Goal: Task Accomplishment & Management: Complete application form

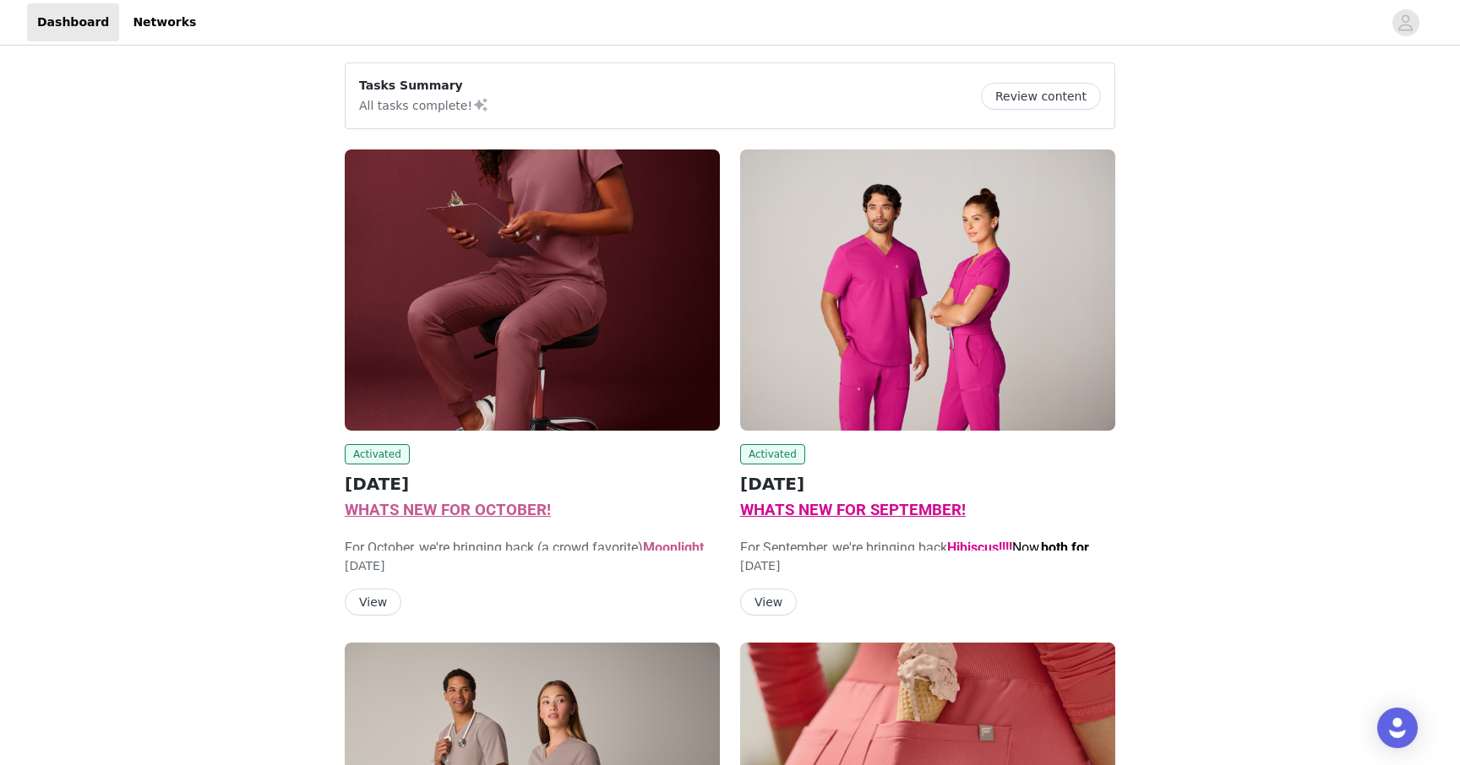
click at [381, 599] on button "View" at bounding box center [373, 602] width 57 height 27
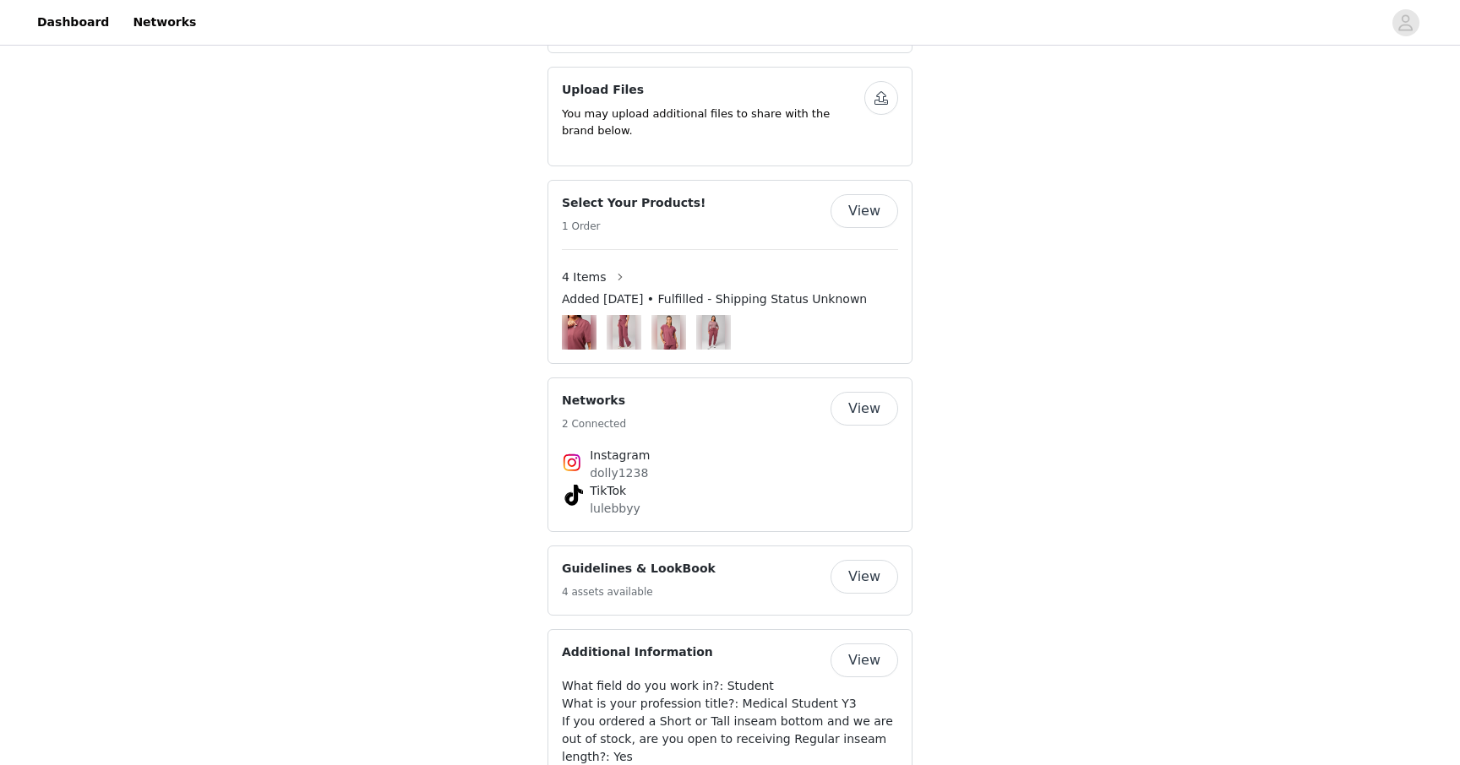
scroll to position [1807, 0]
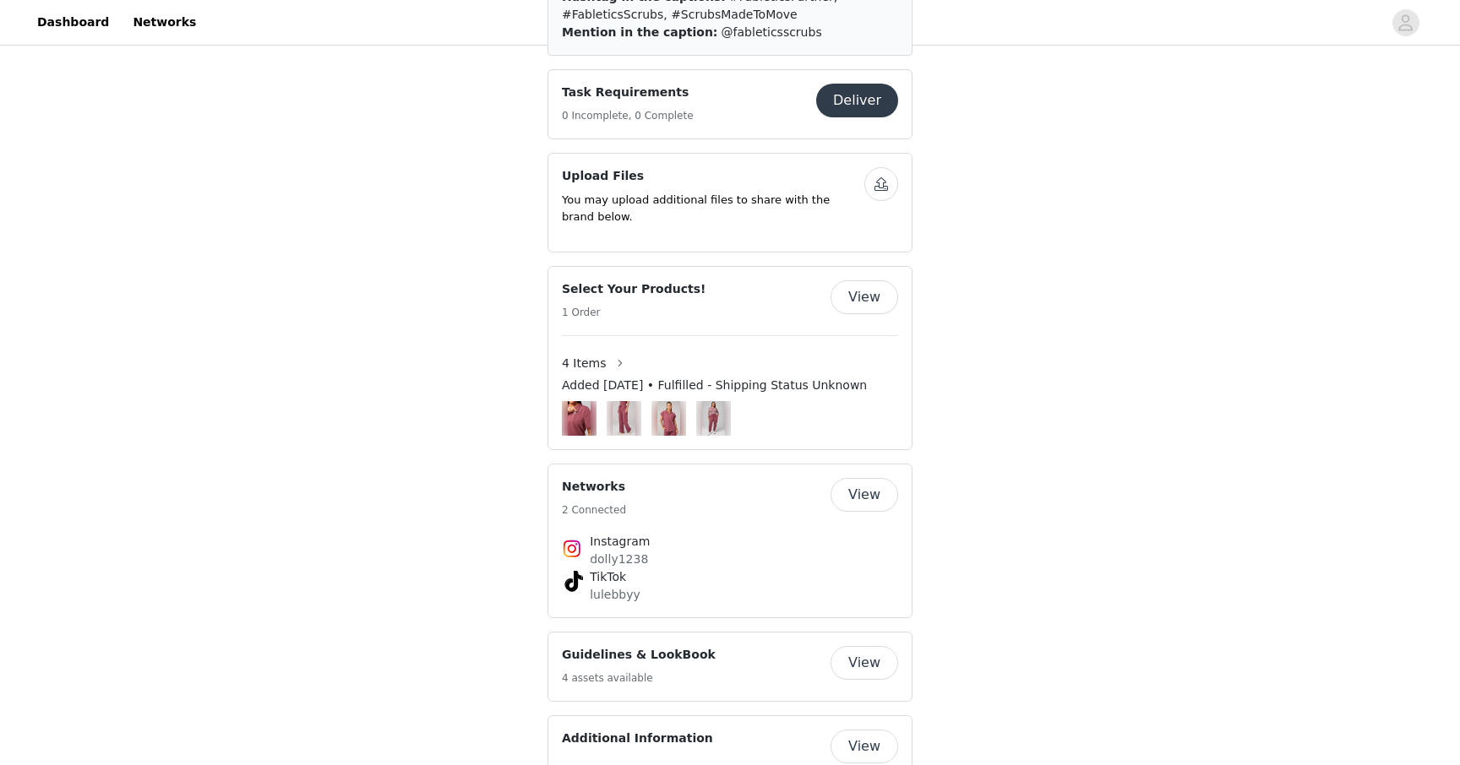
click at [867, 117] on button "Deliver" at bounding box center [857, 101] width 82 height 34
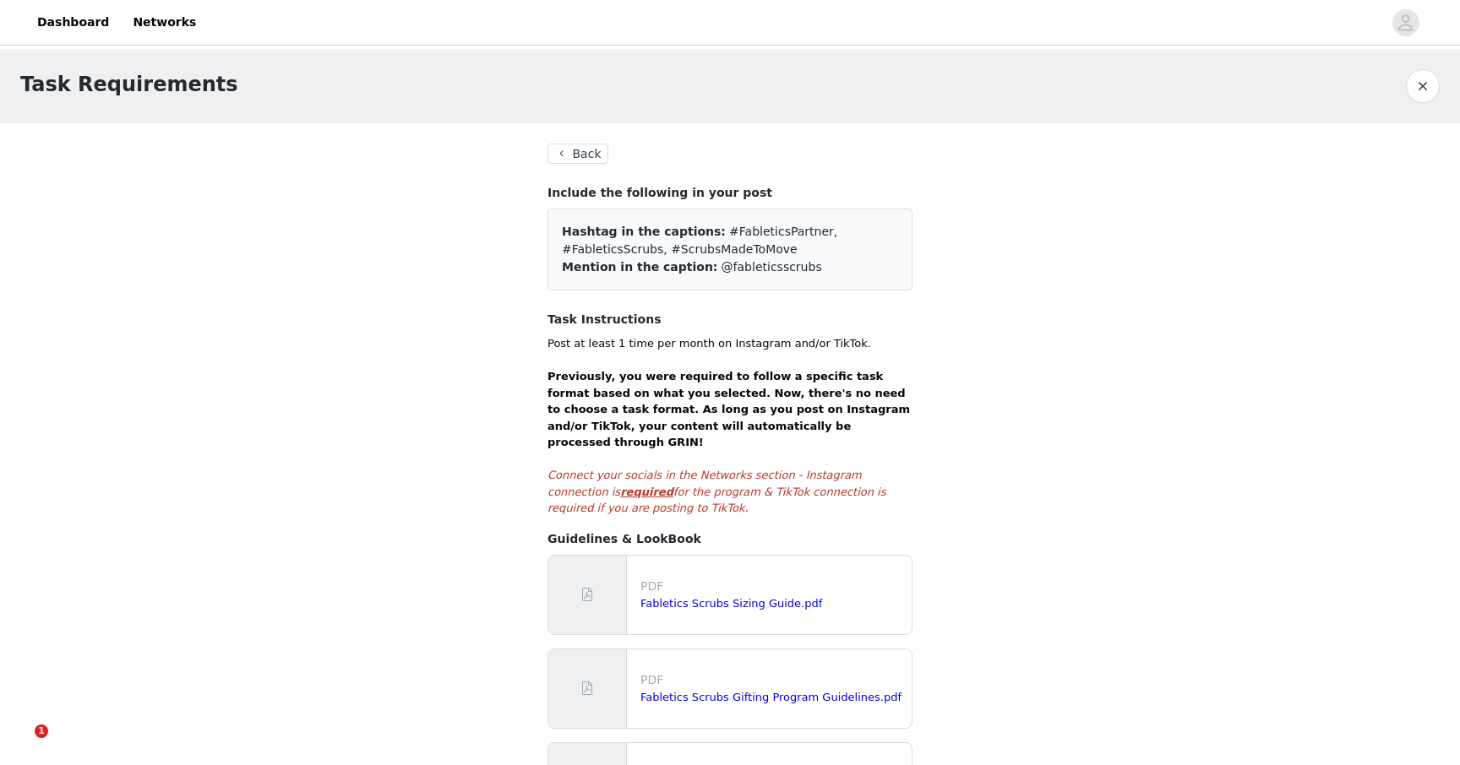
click at [563, 149] on button "Back" at bounding box center [577, 154] width 61 height 20
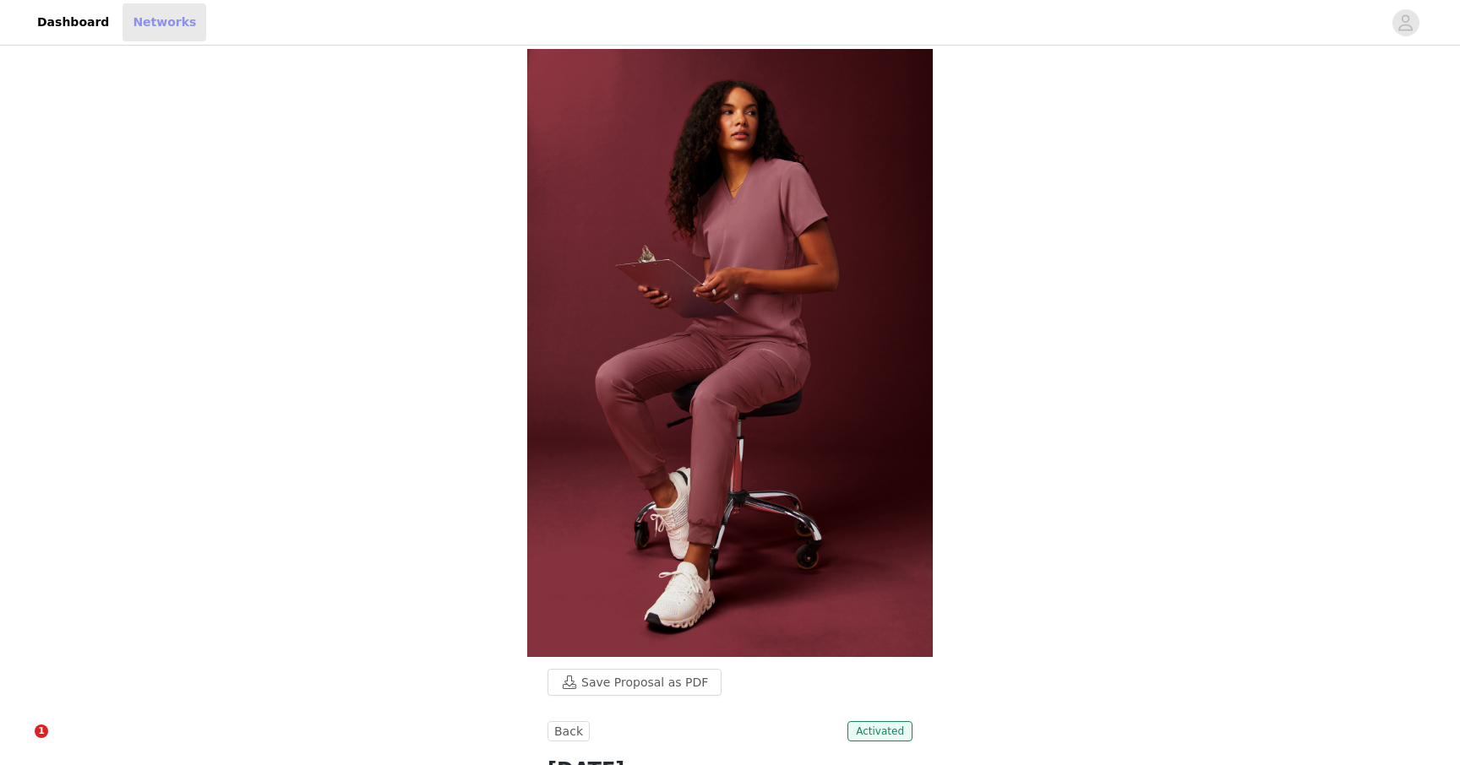
click at [150, 19] on link "Networks" at bounding box center [164, 22] width 84 height 38
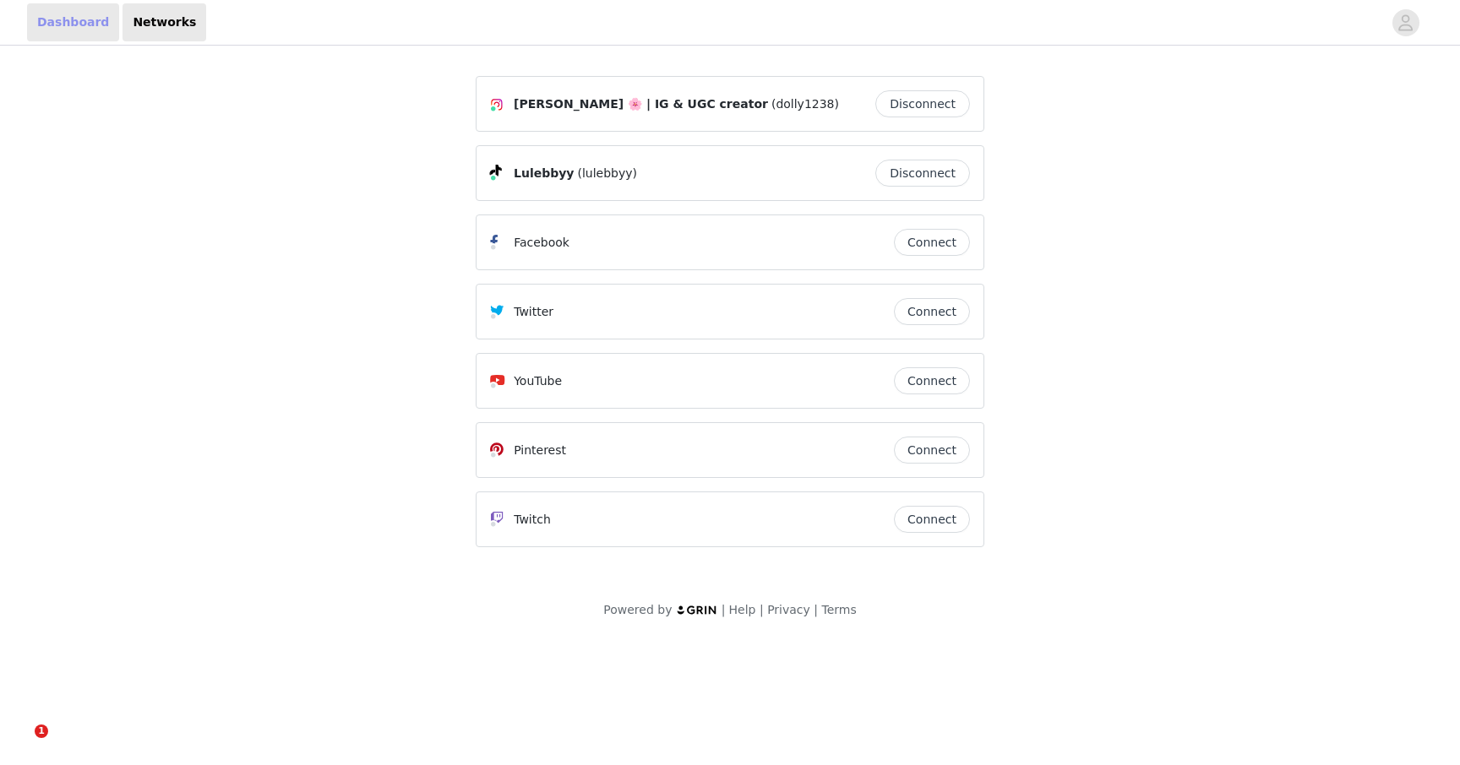
click at [84, 20] on link "Dashboard" at bounding box center [73, 22] width 92 height 38
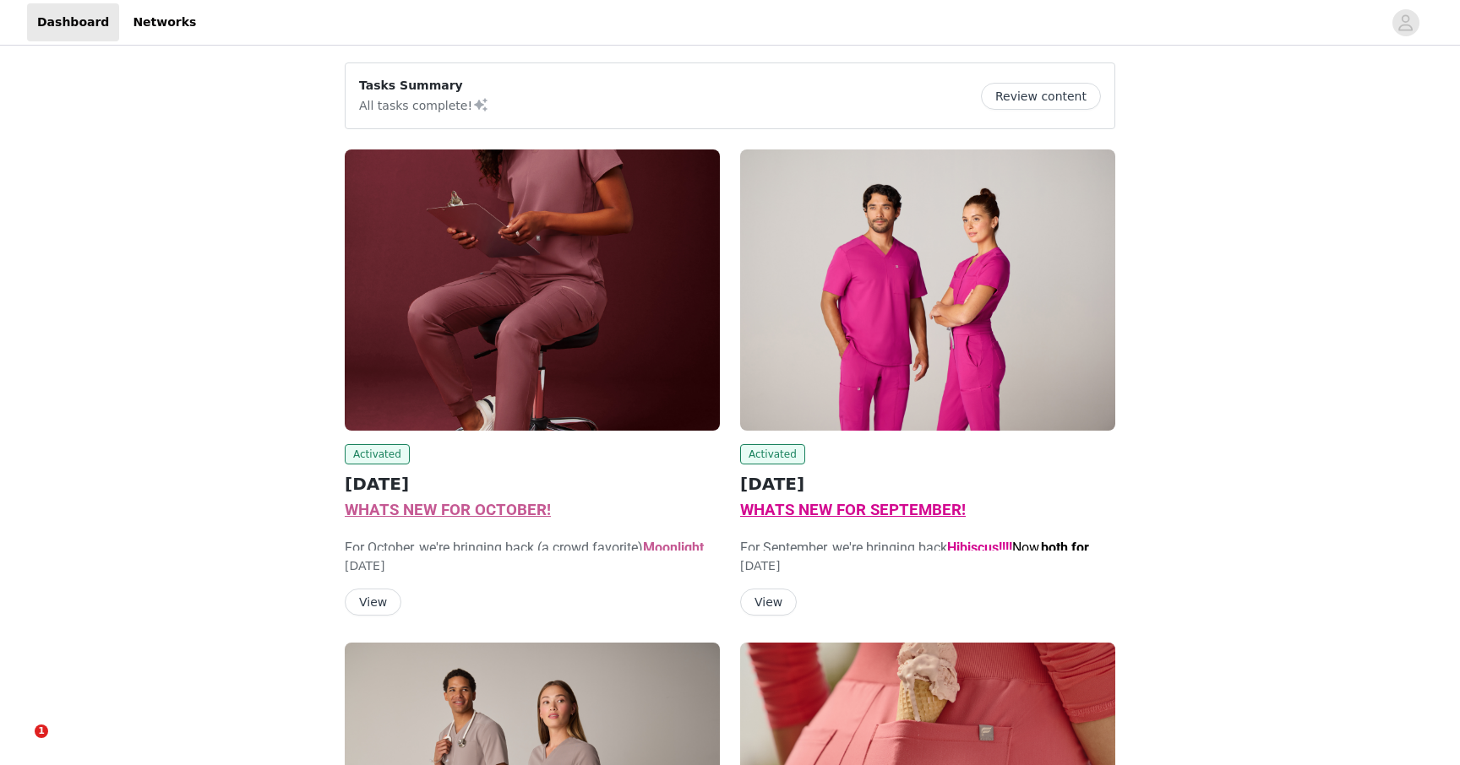
click at [503, 363] on img at bounding box center [532, 289] width 375 height 281
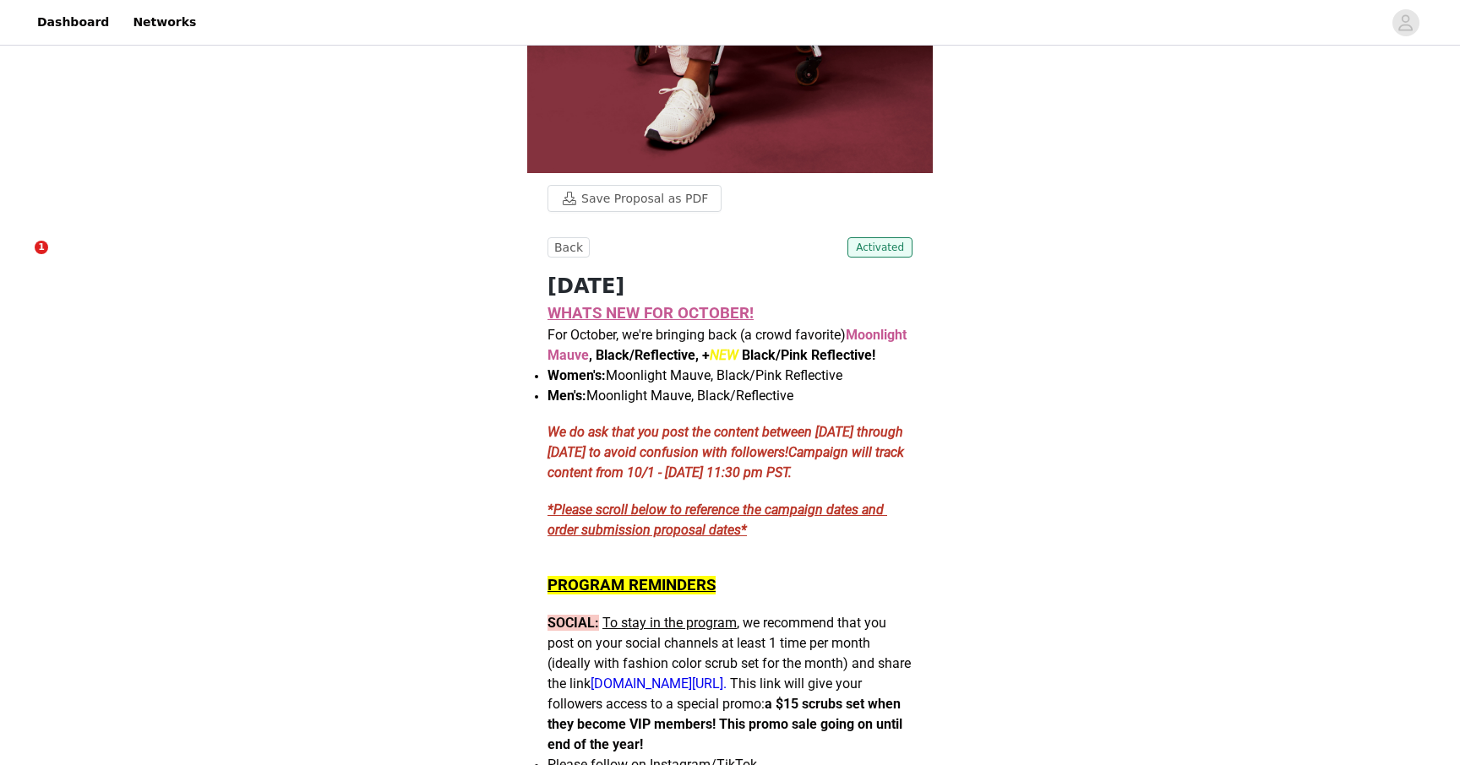
scroll to position [503, 0]
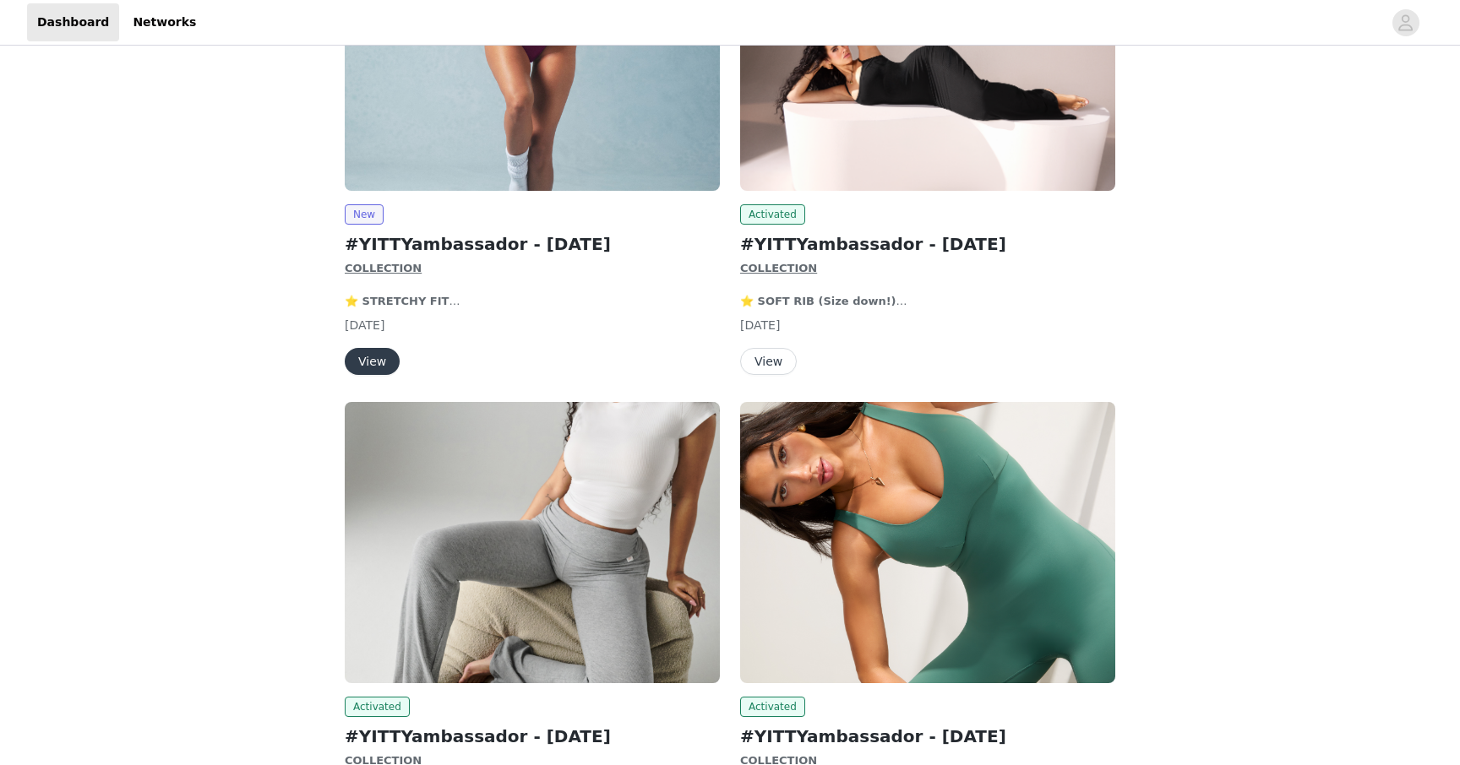
scroll to position [382, 0]
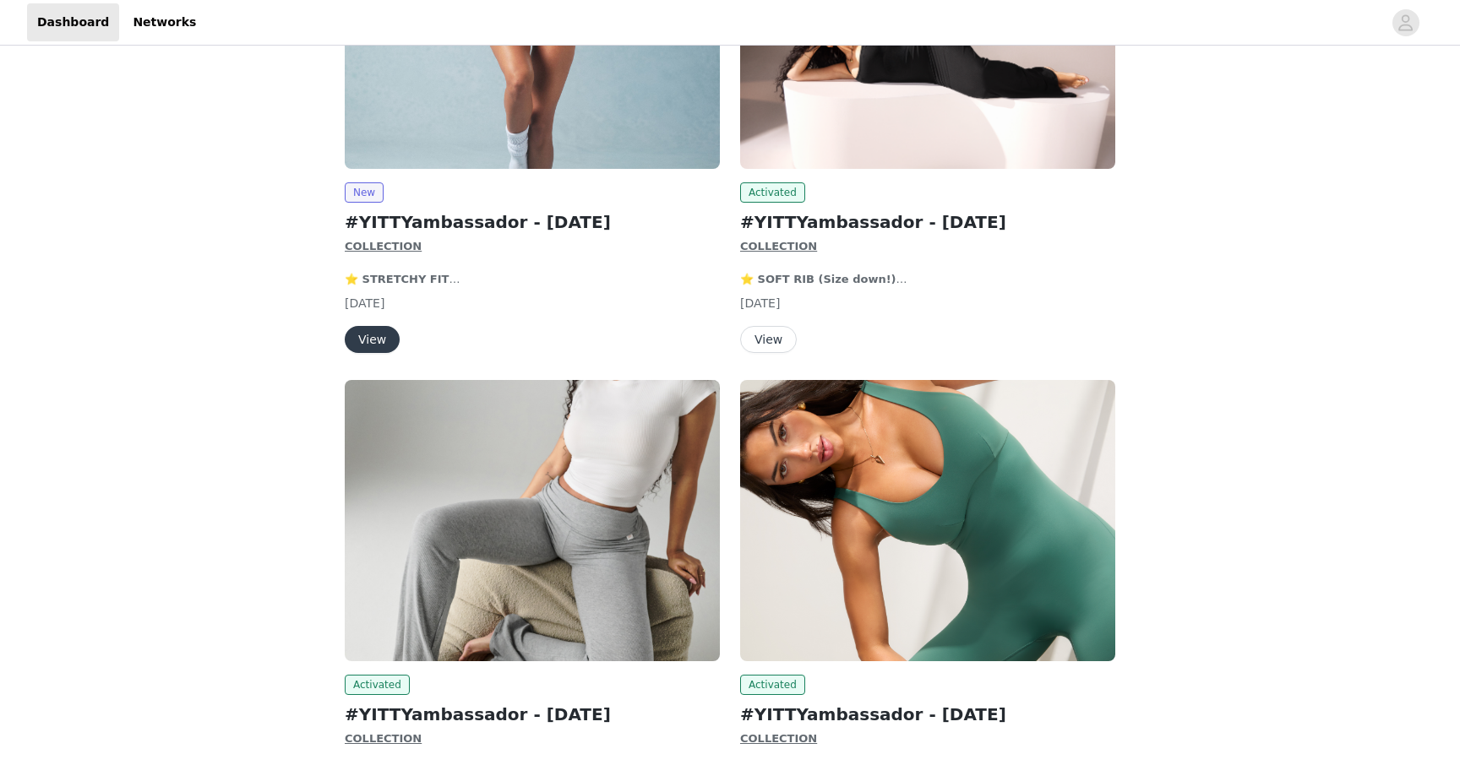
click at [382, 339] on button "View" at bounding box center [372, 339] width 55 height 27
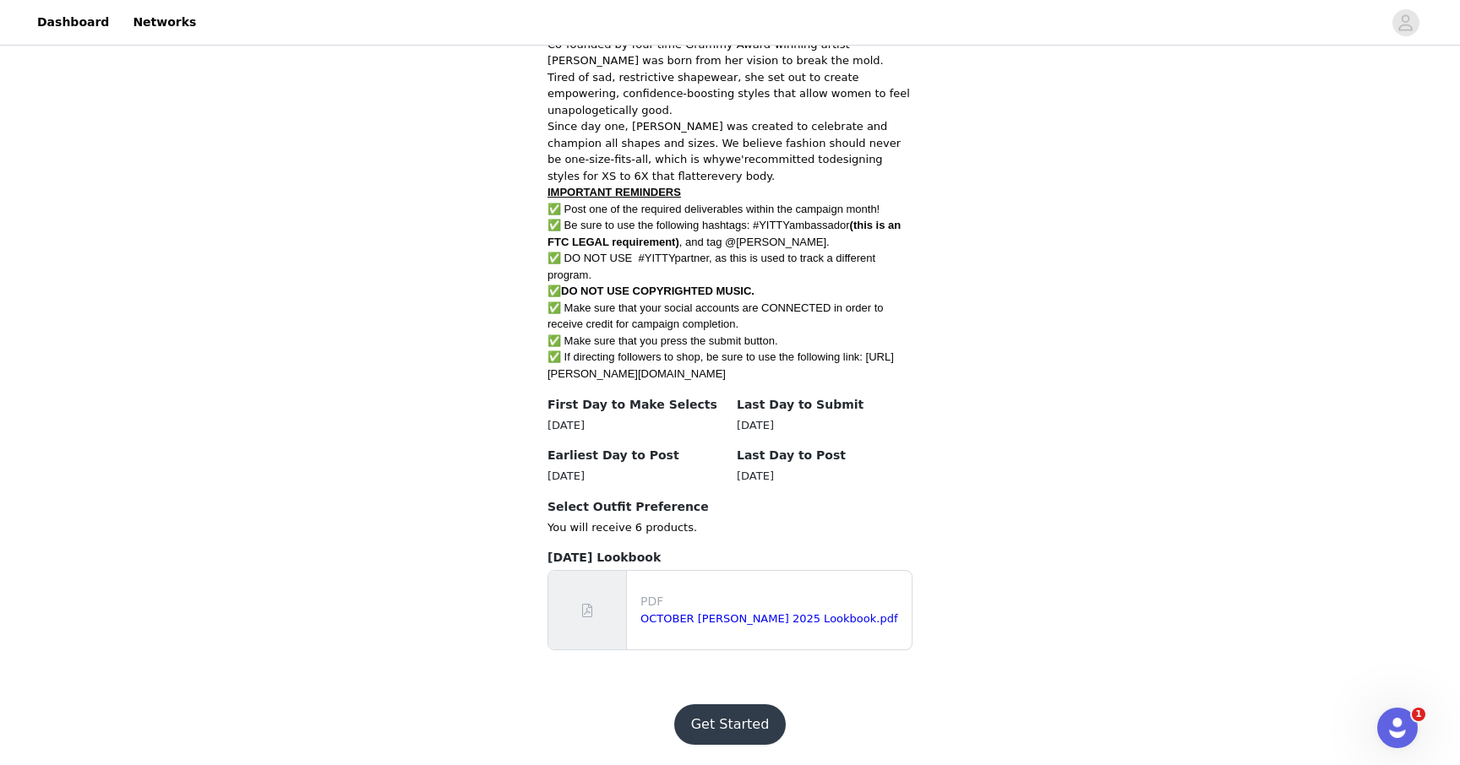
click at [746, 721] on button "Get Started" at bounding box center [730, 724] width 112 height 41
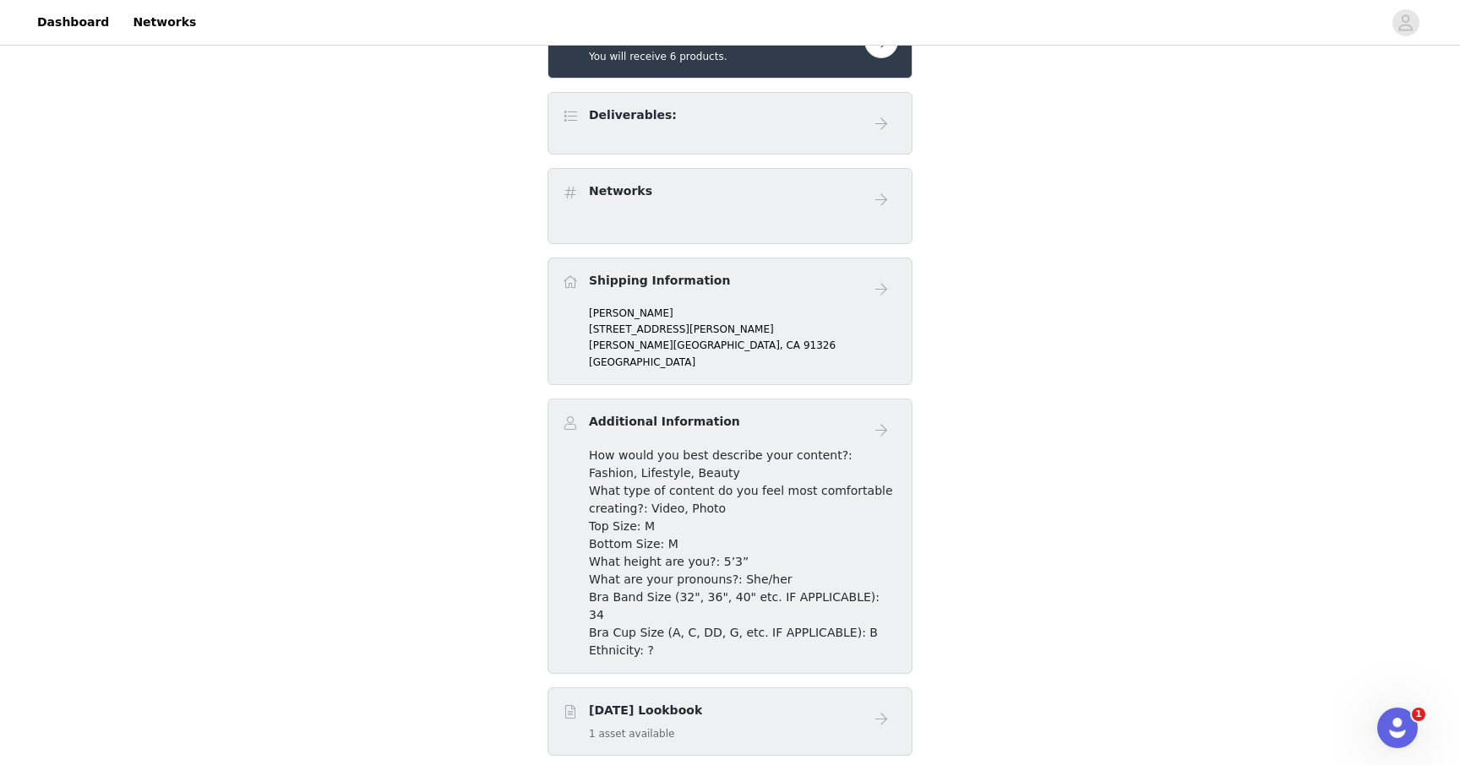
scroll to position [389, 0]
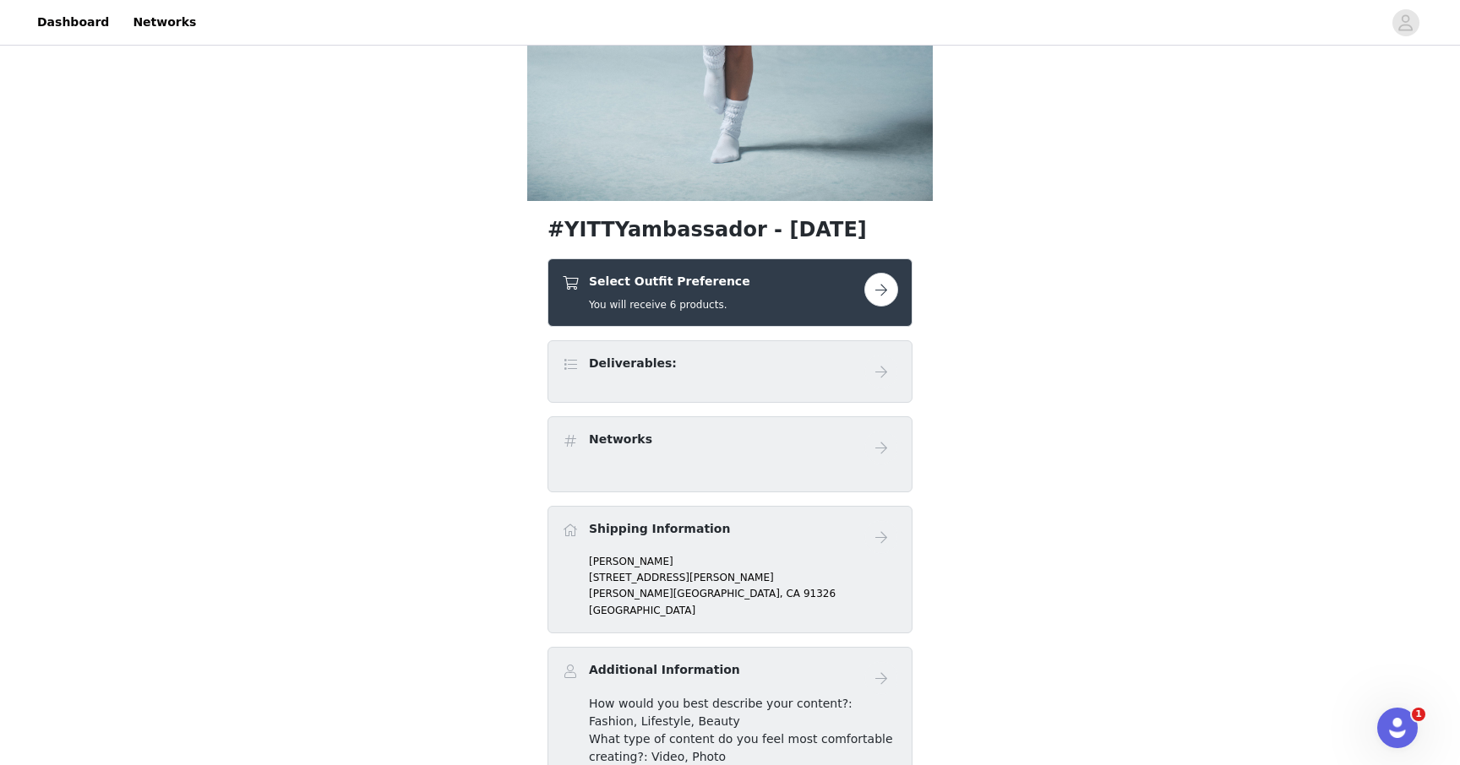
click at [884, 288] on button "button" at bounding box center [881, 290] width 34 height 34
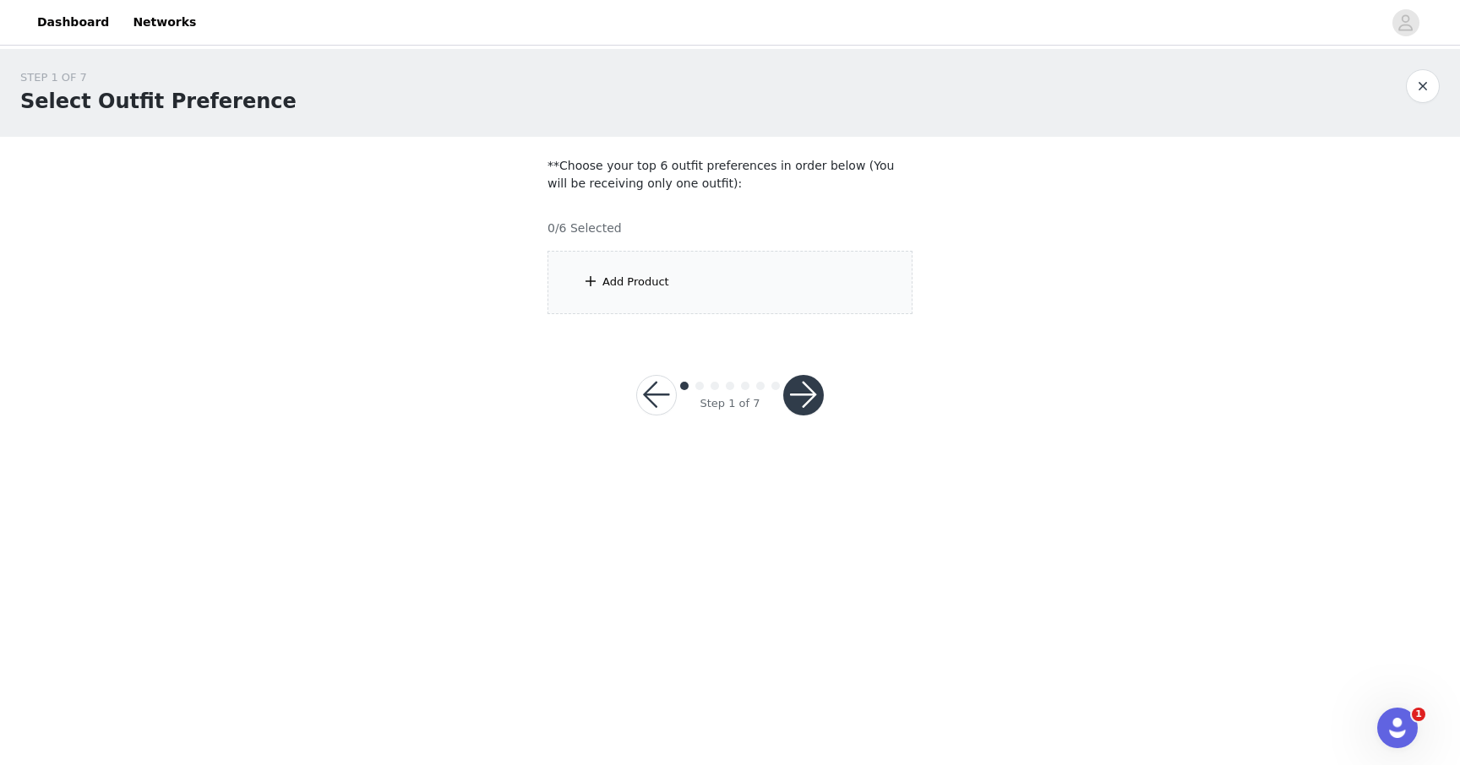
click at [785, 291] on div "Add Product" at bounding box center [729, 282] width 365 height 63
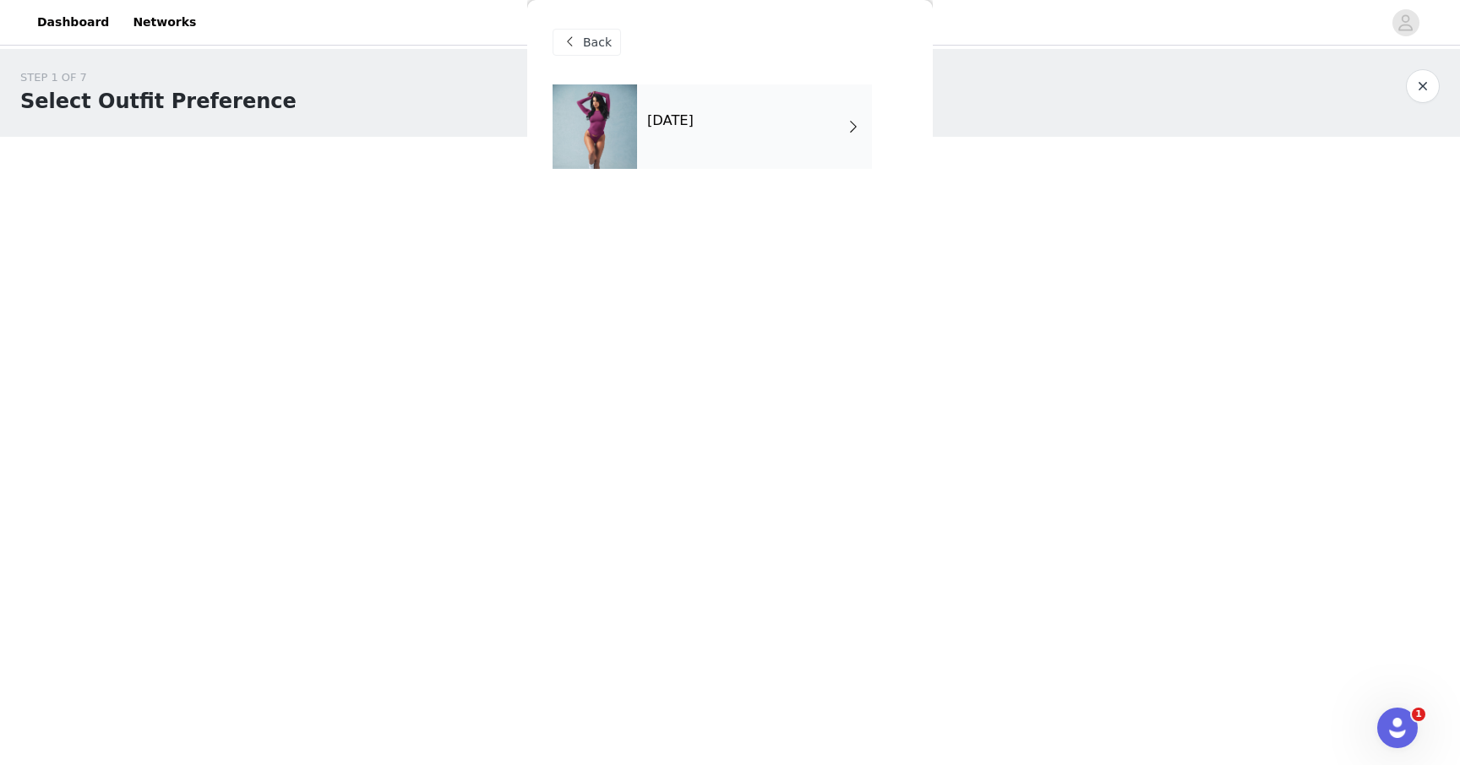
click at [773, 160] on div "October 2025" at bounding box center [754, 126] width 235 height 84
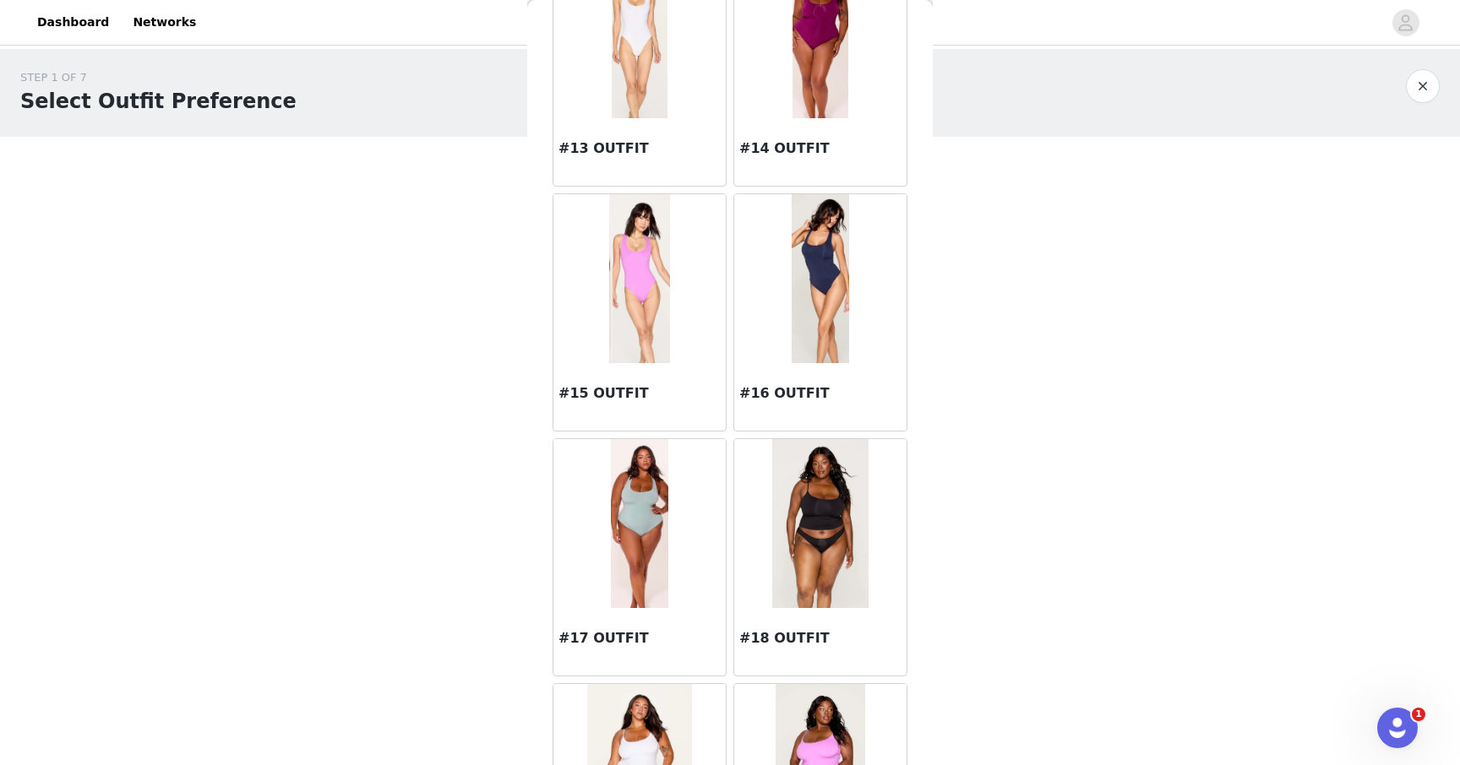
scroll to position [1819, 0]
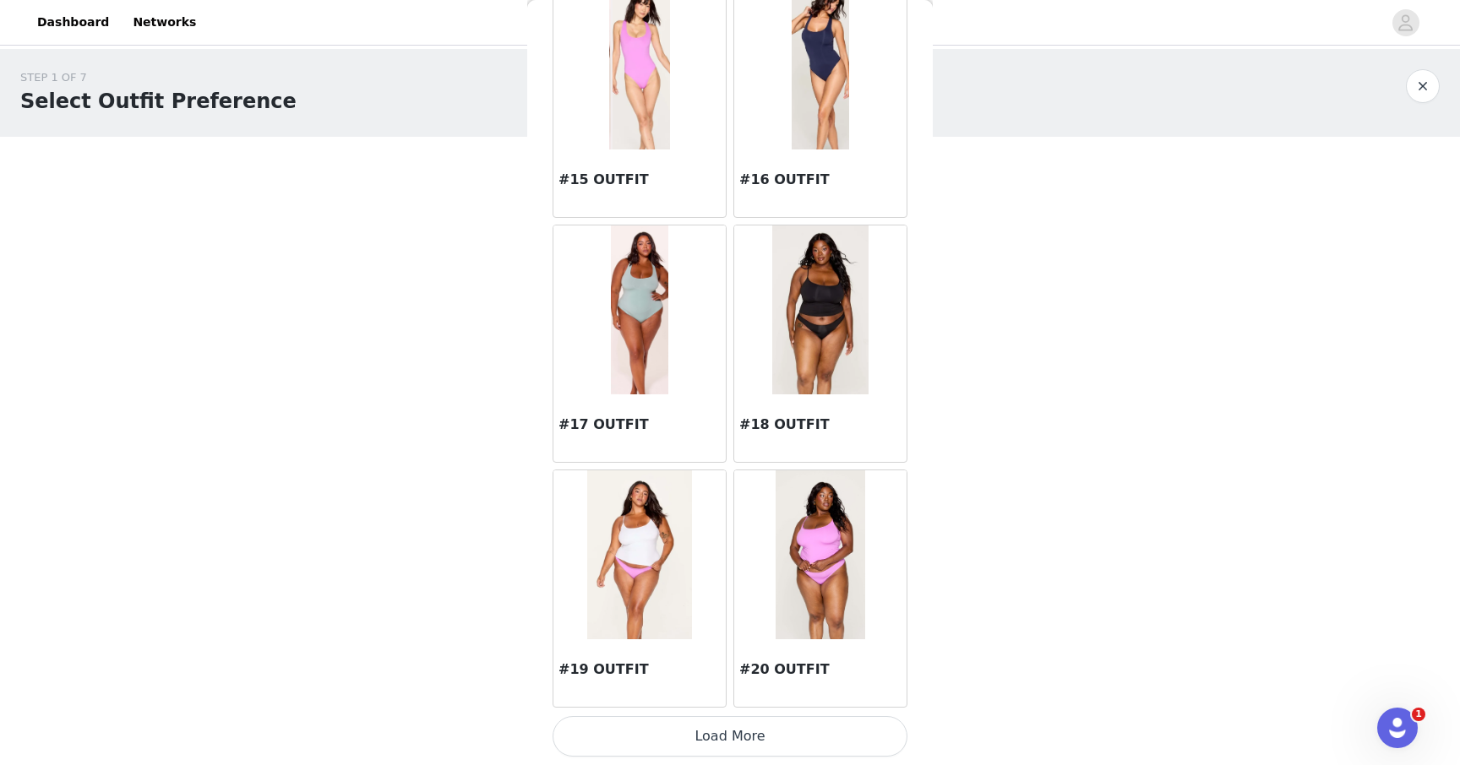
click at [862, 745] on button "Load More" at bounding box center [729, 736] width 355 height 41
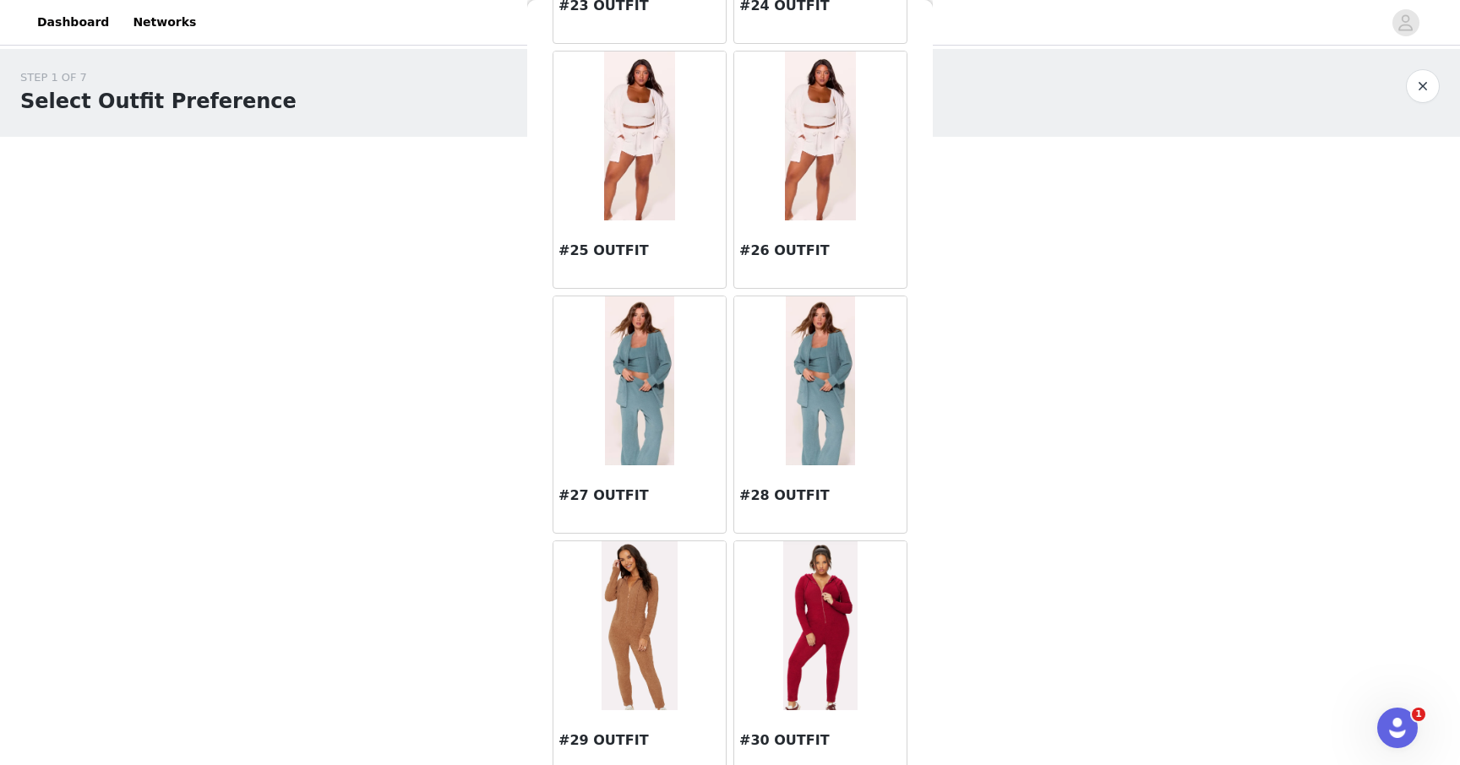
scroll to position [3078, 0]
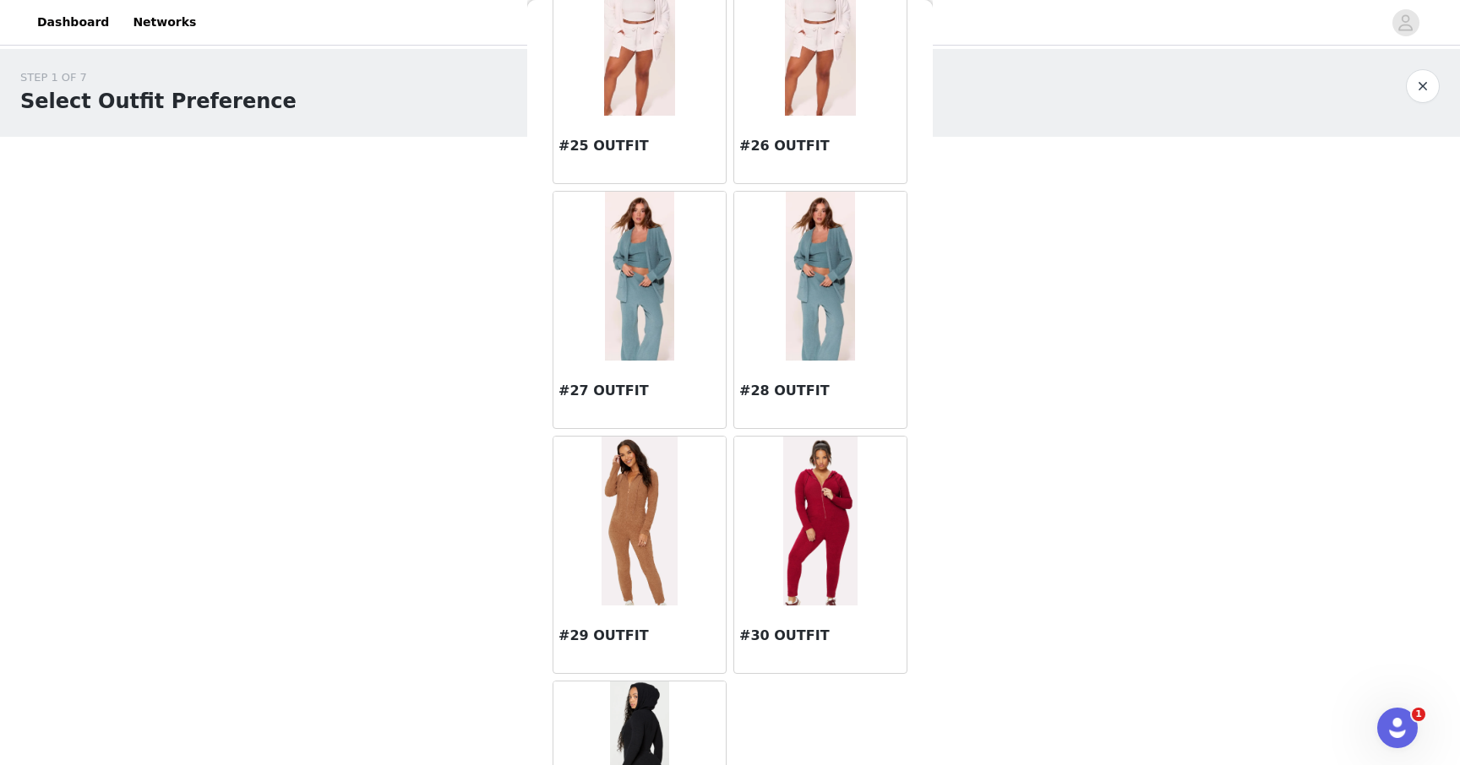
click at [803, 319] on img at bounding box center [820, 276] width 68 height 169
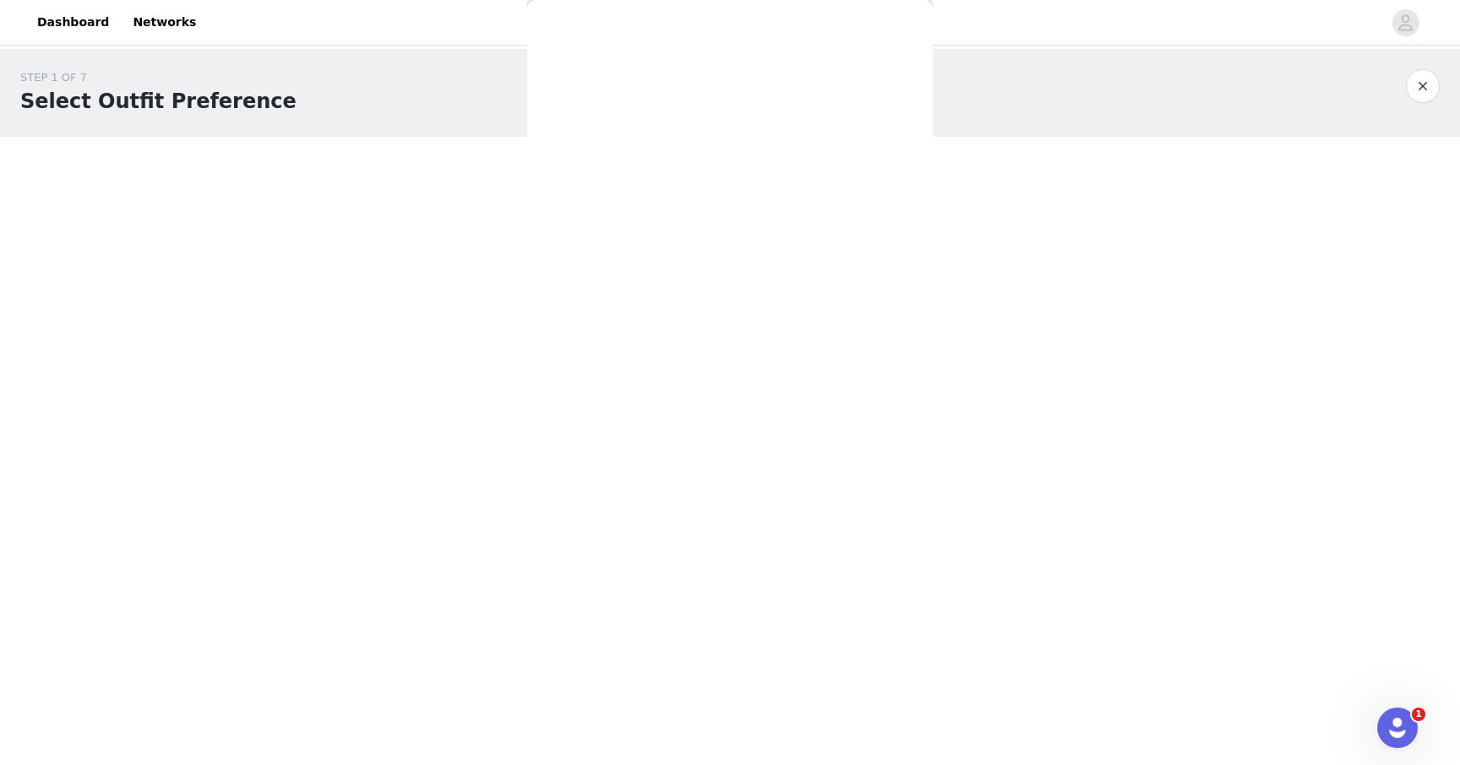
scroll to position [0, 0]
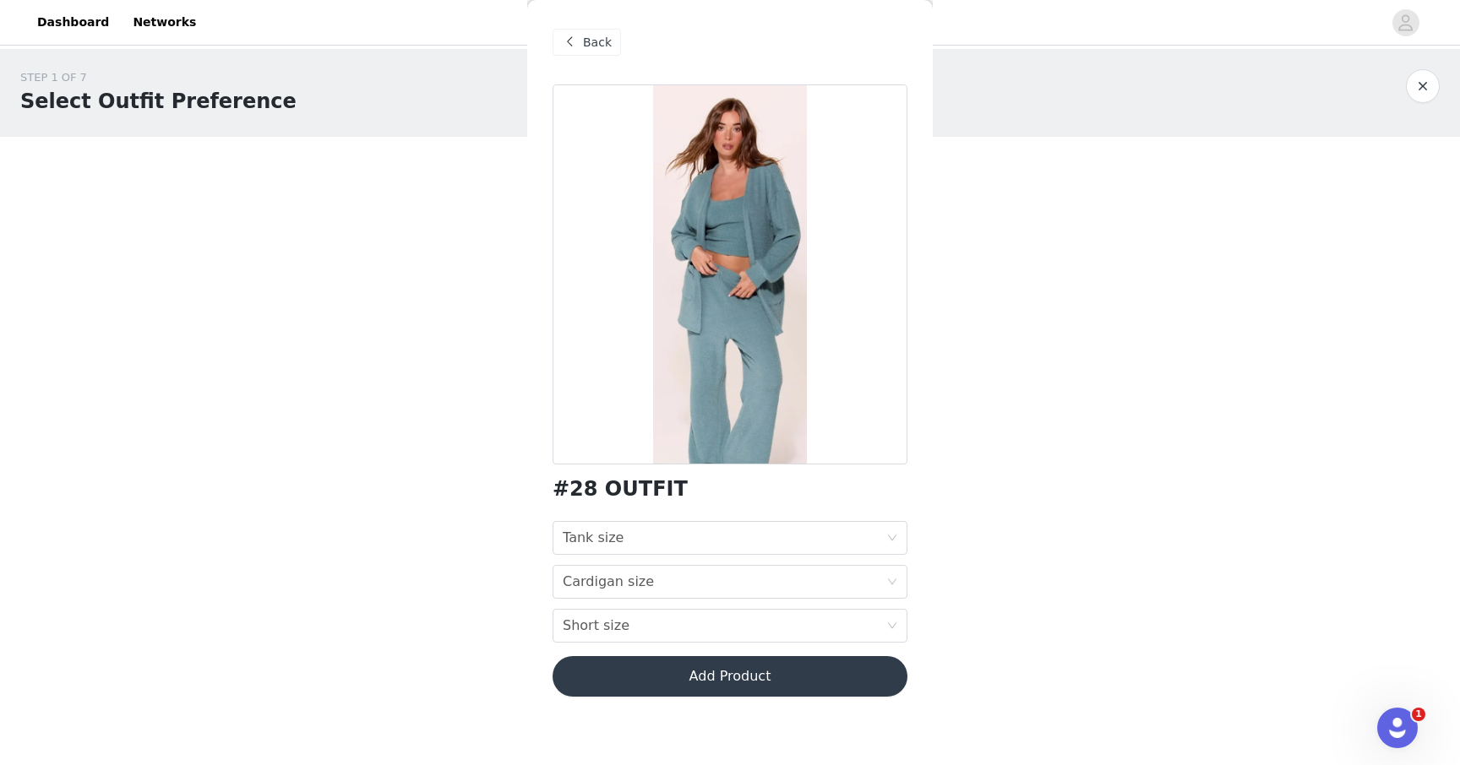
click at [592, 47] on span "Back" at bounding box center [597, 43] width 29 height 18
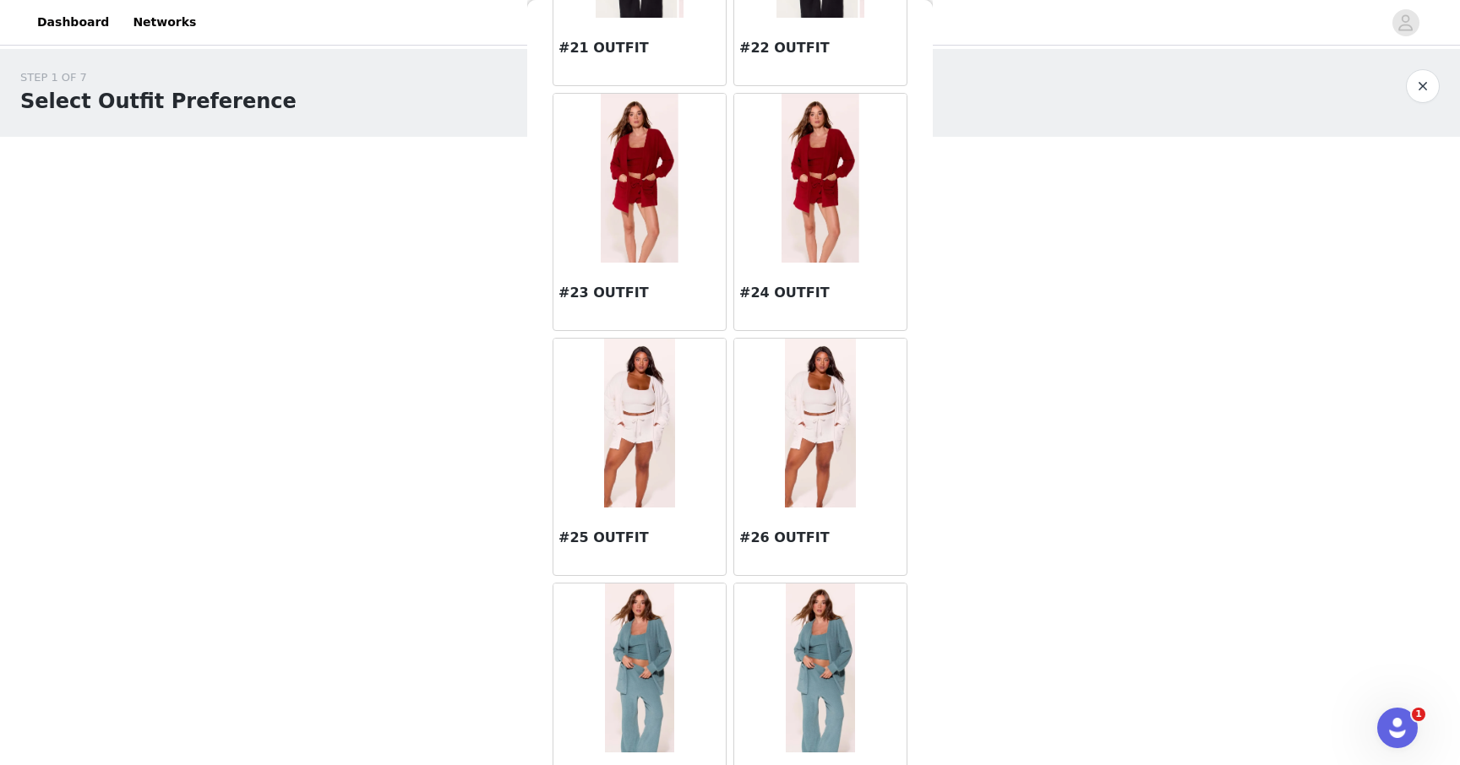
scroll to position [2683, 0]
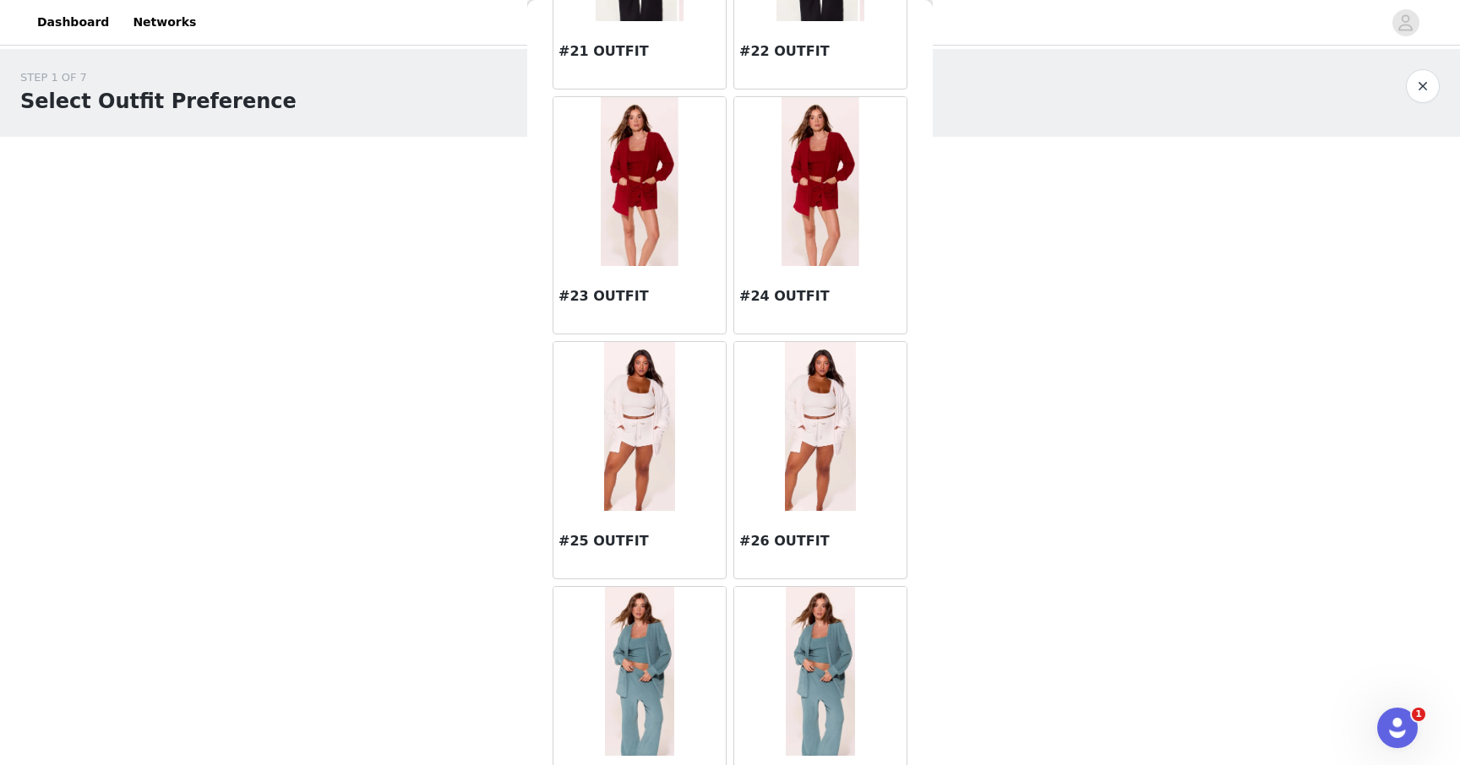
click at [833, 212] on img at bounding box center [819, 181] width 77 height 169
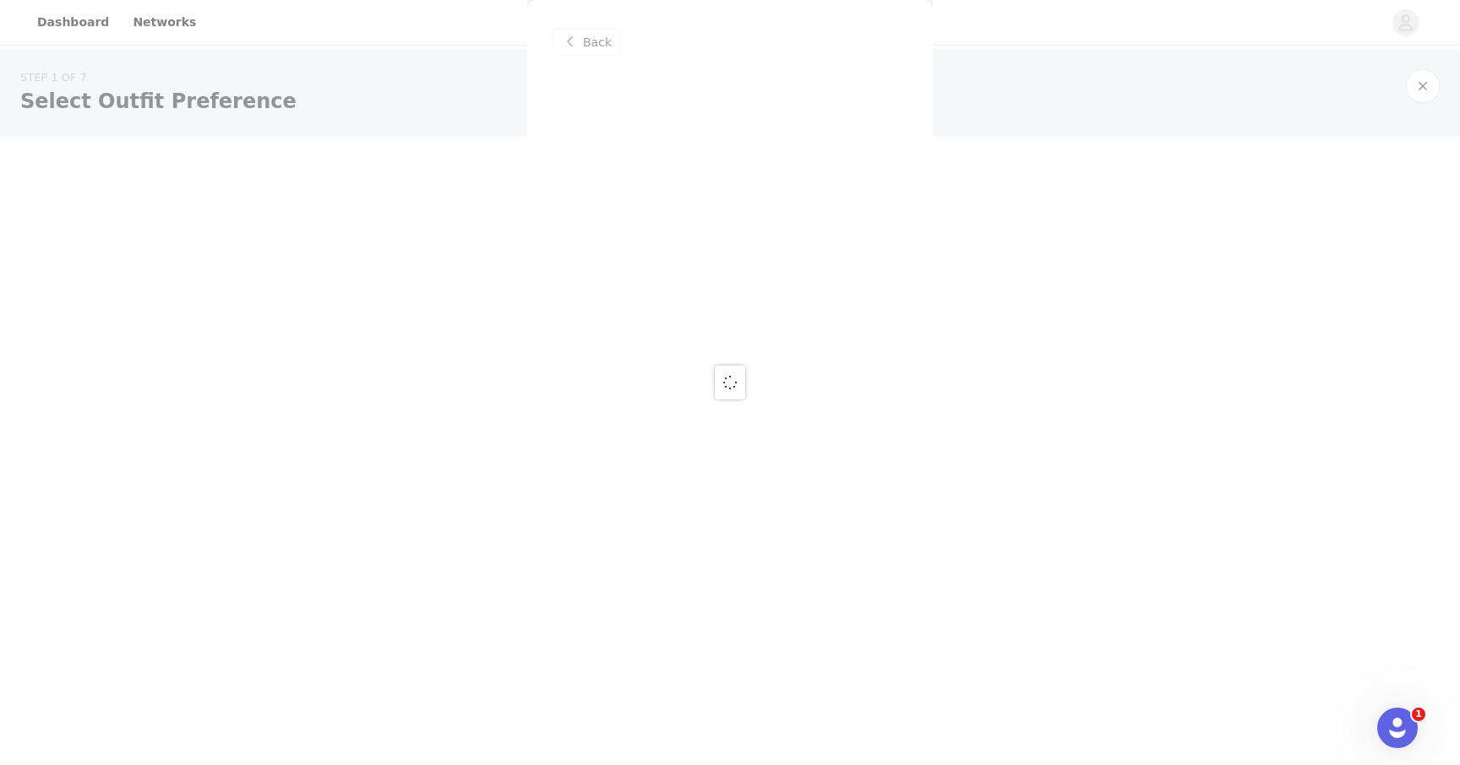
scroll to position [0, 0]
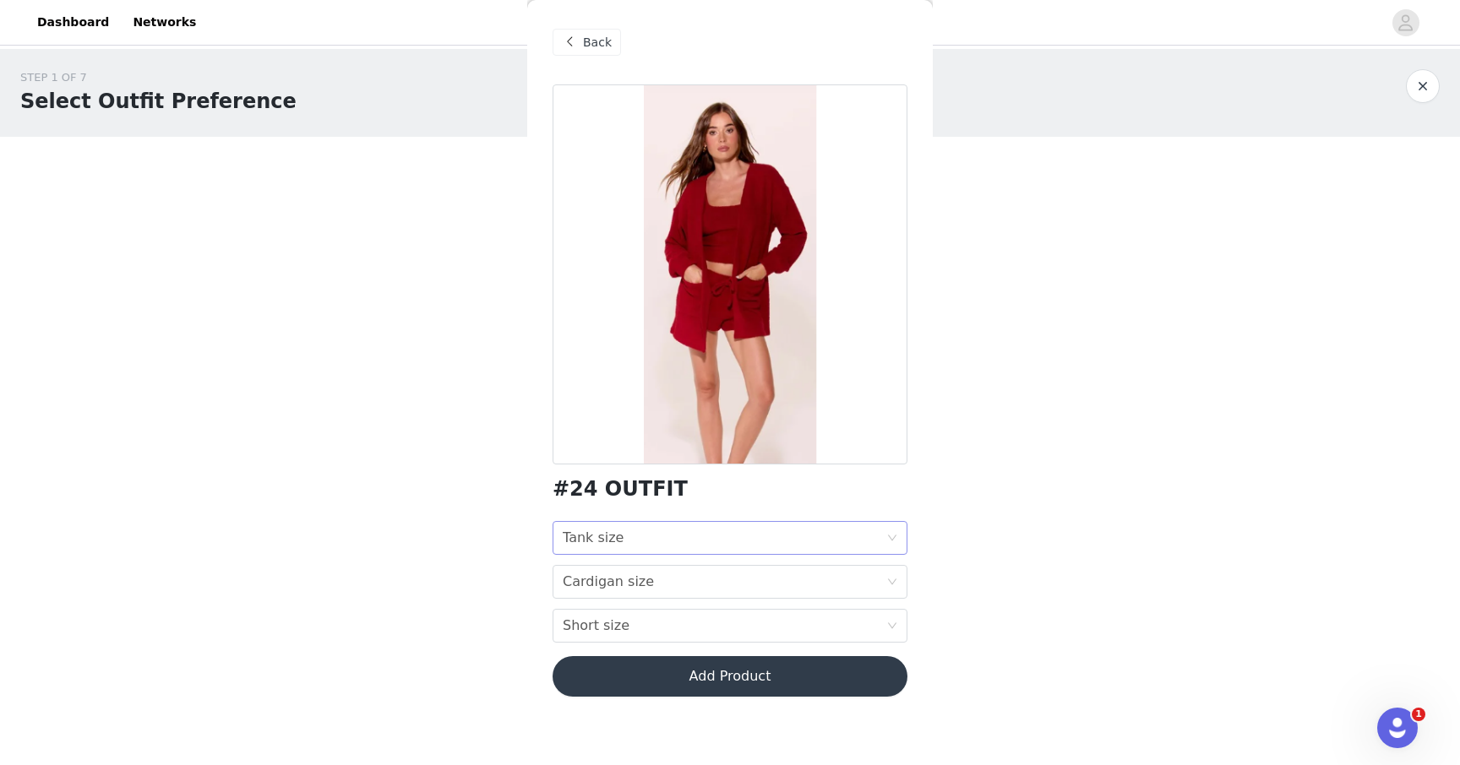
click at [715, 544] on div "Tank size Tank size" at bounding box center [724, 538] width 323 height 32
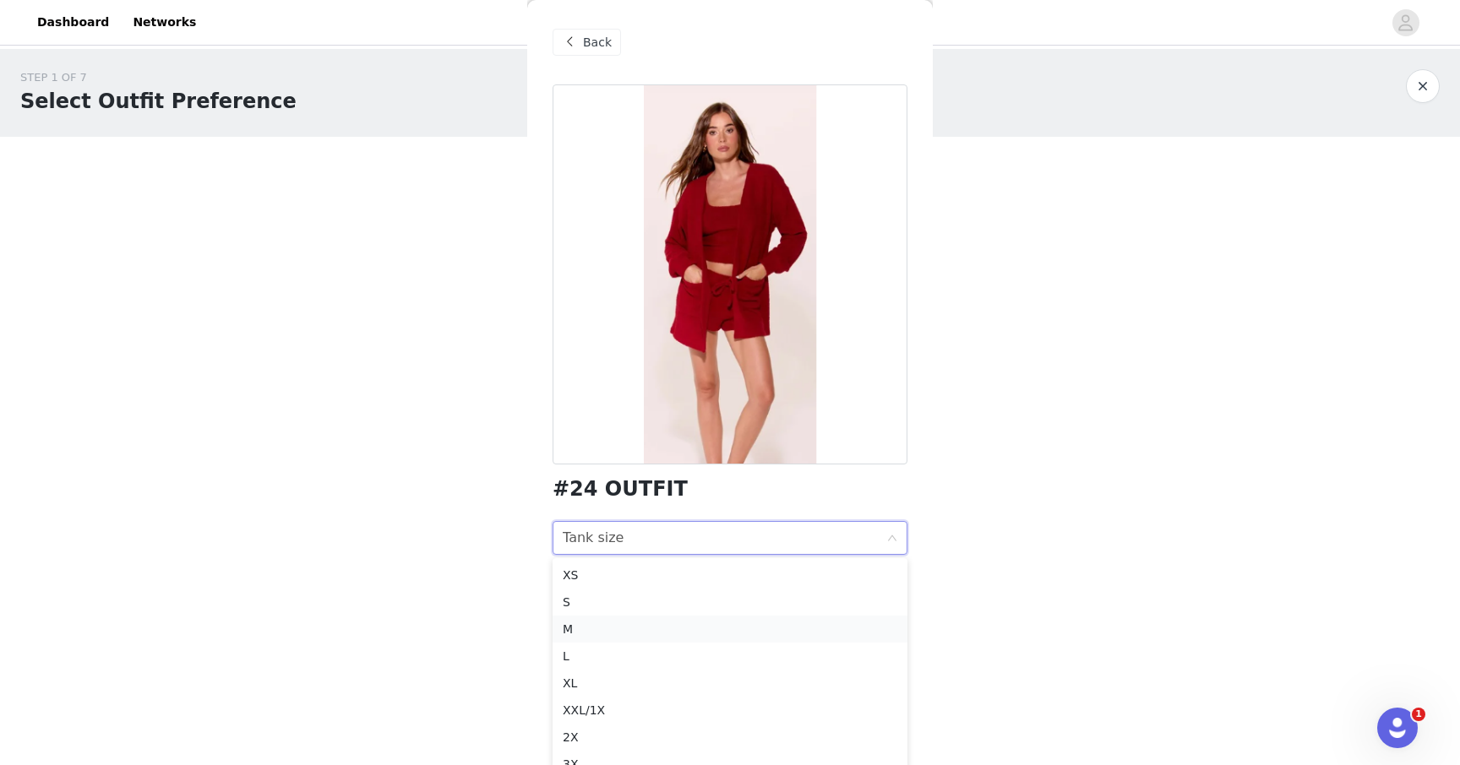
click at [631, 633] on div "M" at bounding box center [730, 629] width 334 height 19
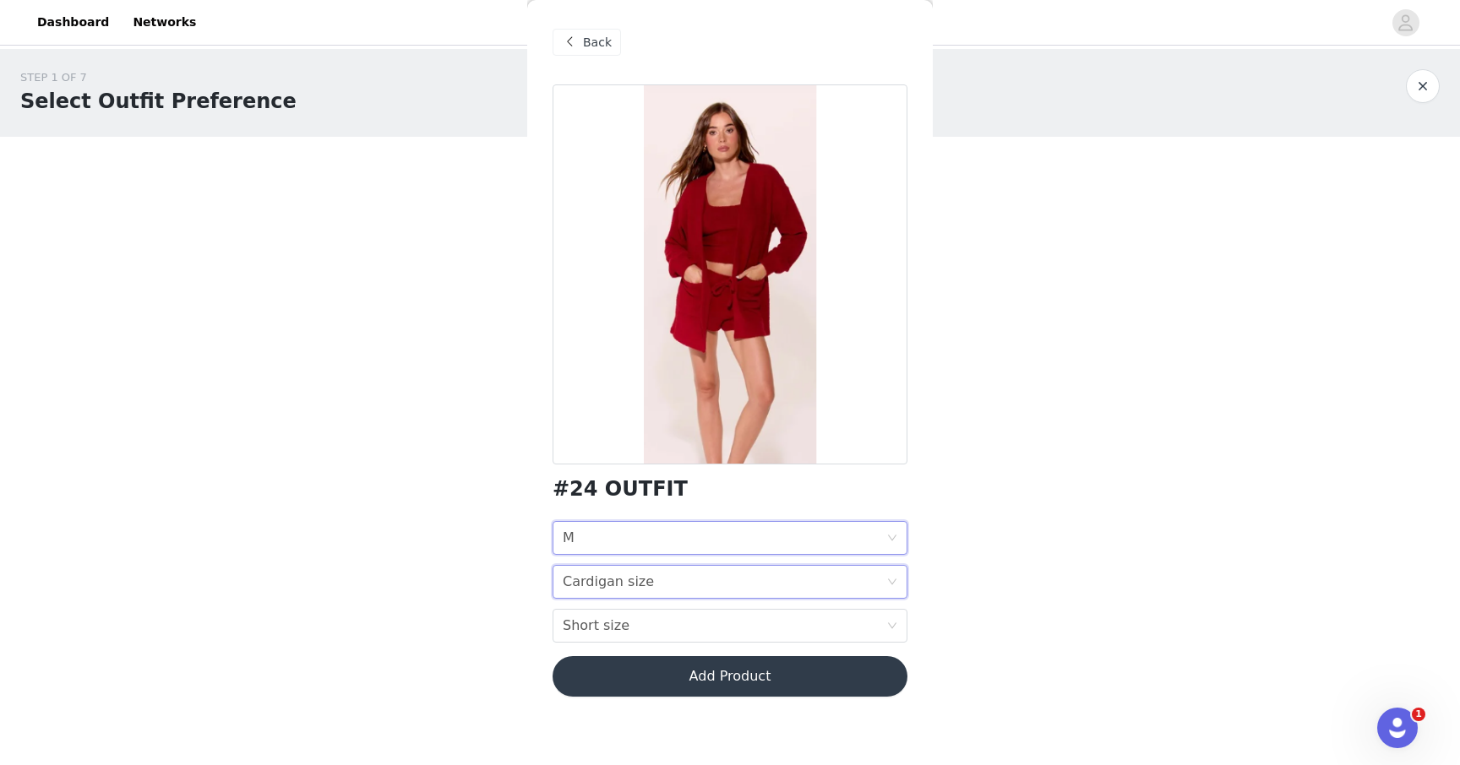
click at [675, 581] on div "Cardigan size Cardigan size" at bounding box center [724, 582] width 323 height 32
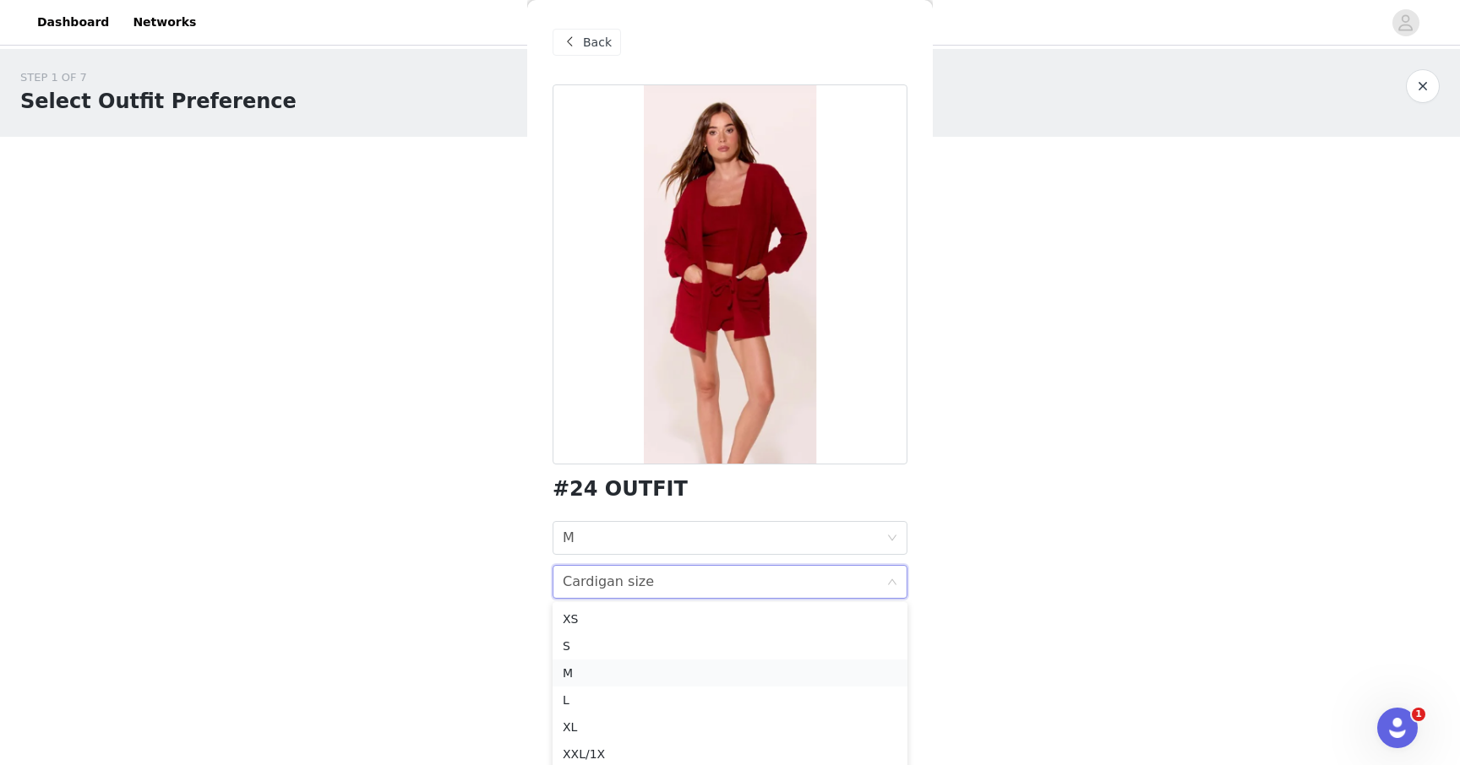
click at [618, 673] on div "M" at bounding box center [730, 673] width 334 height 19
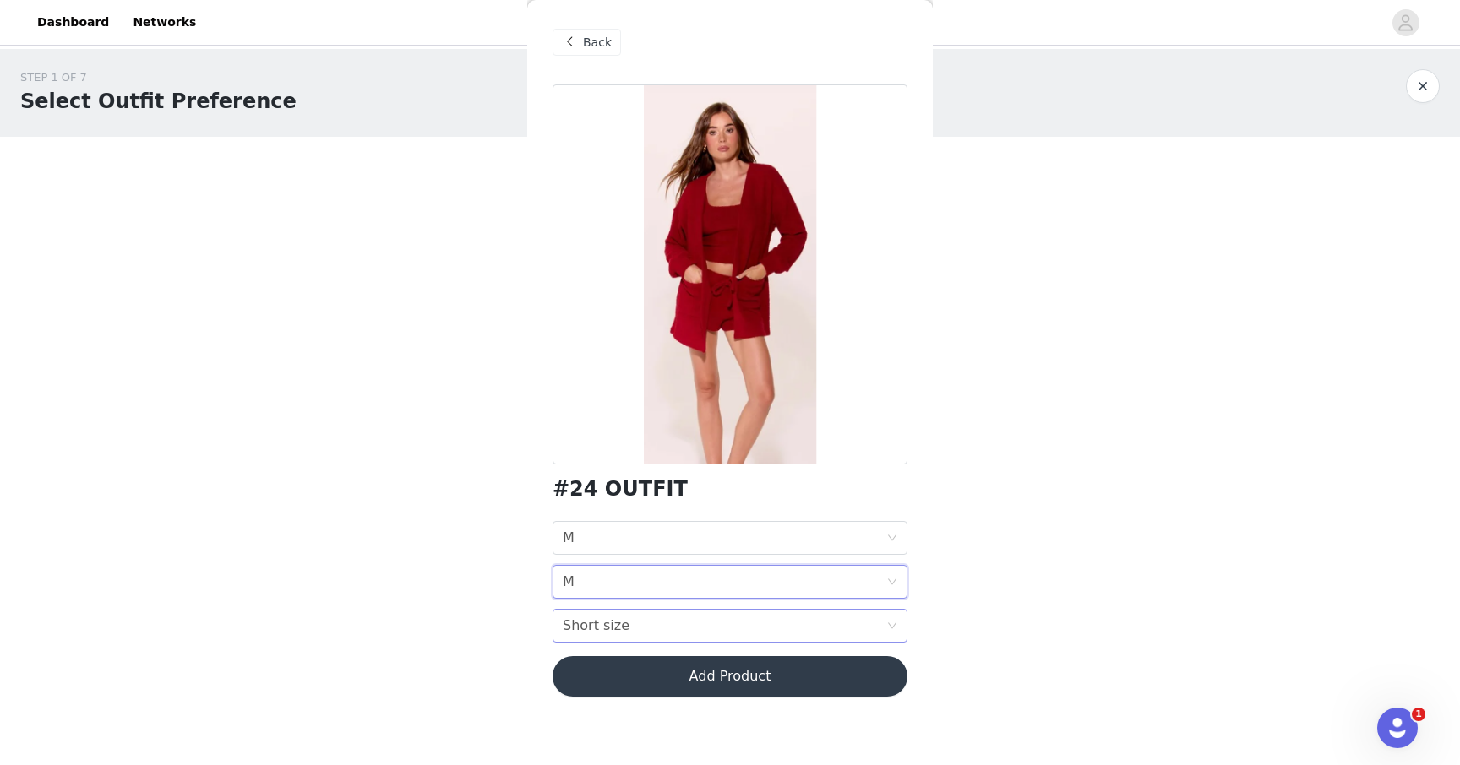
click at [689, 620] on div "Short size Short size" at bounding box center [724, 626] width 323 height 32
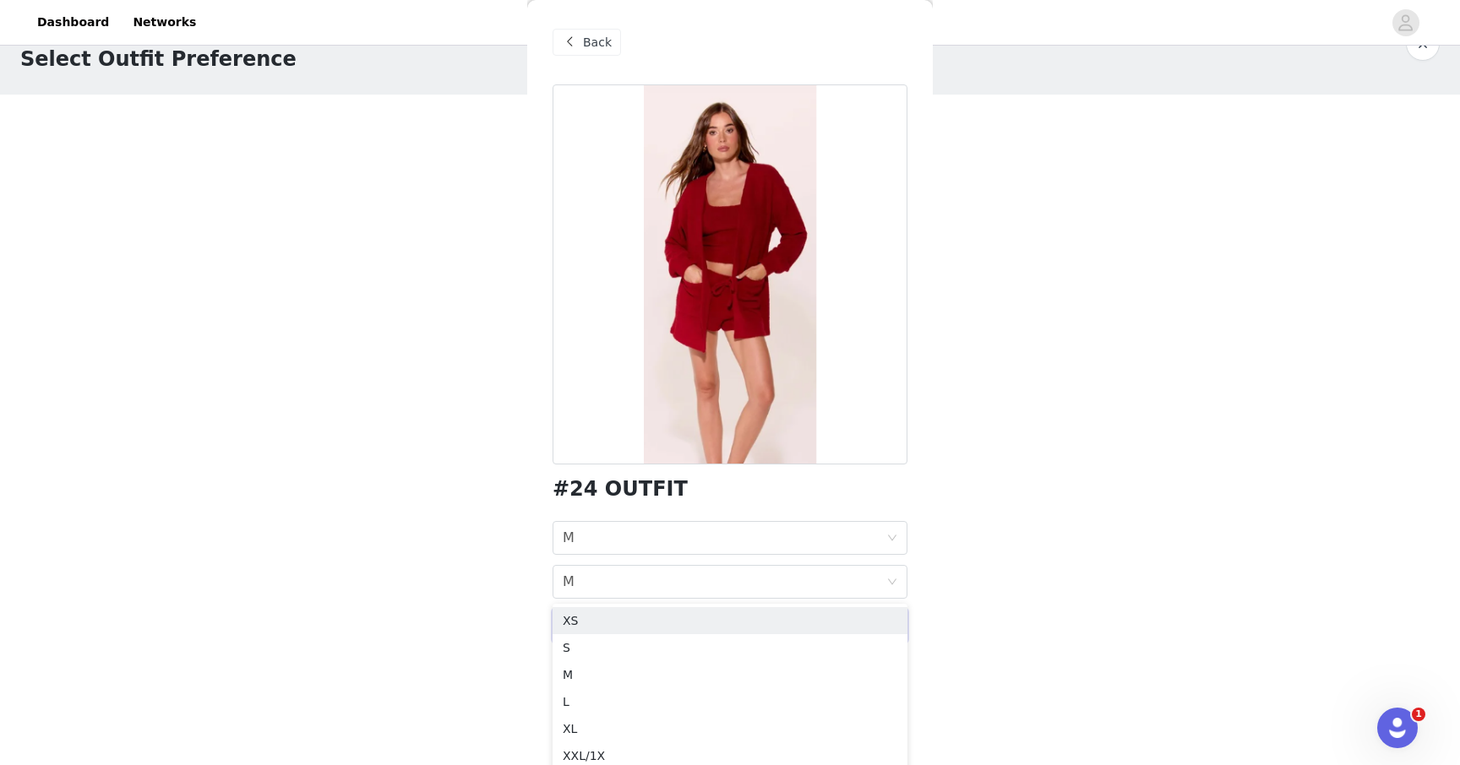
scroll to position [69, 0]
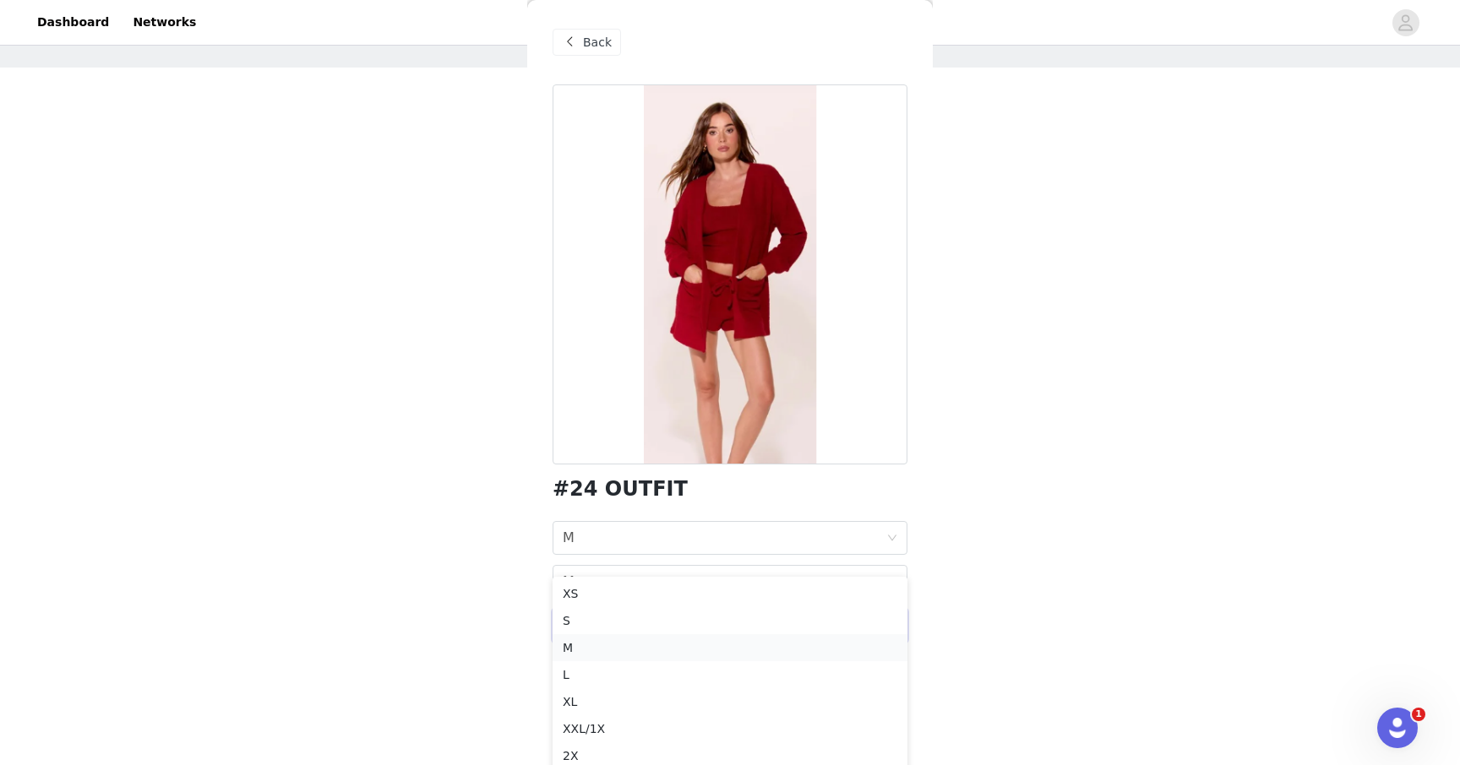
click at [642, 643] on div "M" at bounding box center [730, 648] width 334 height 19
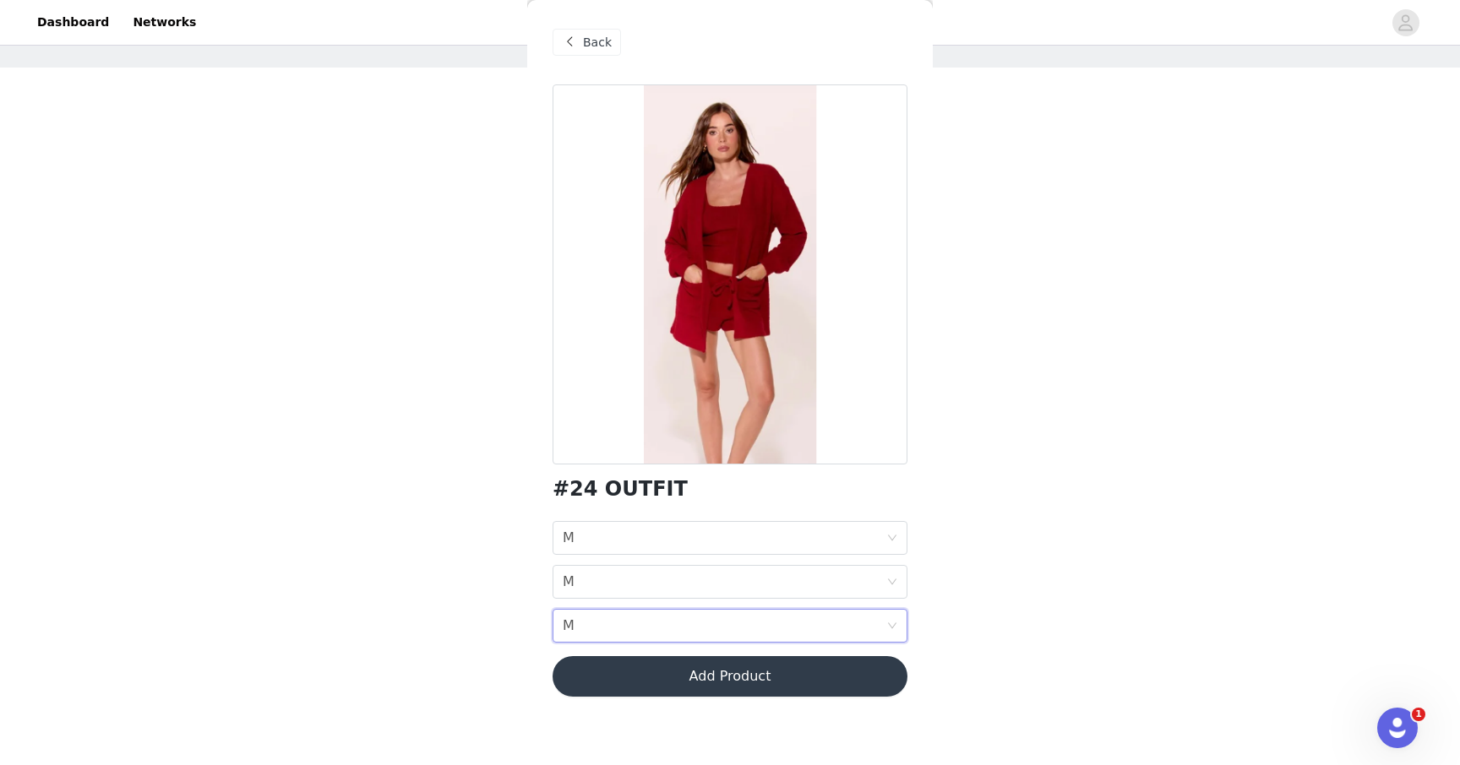
scroll to position [0, 0]
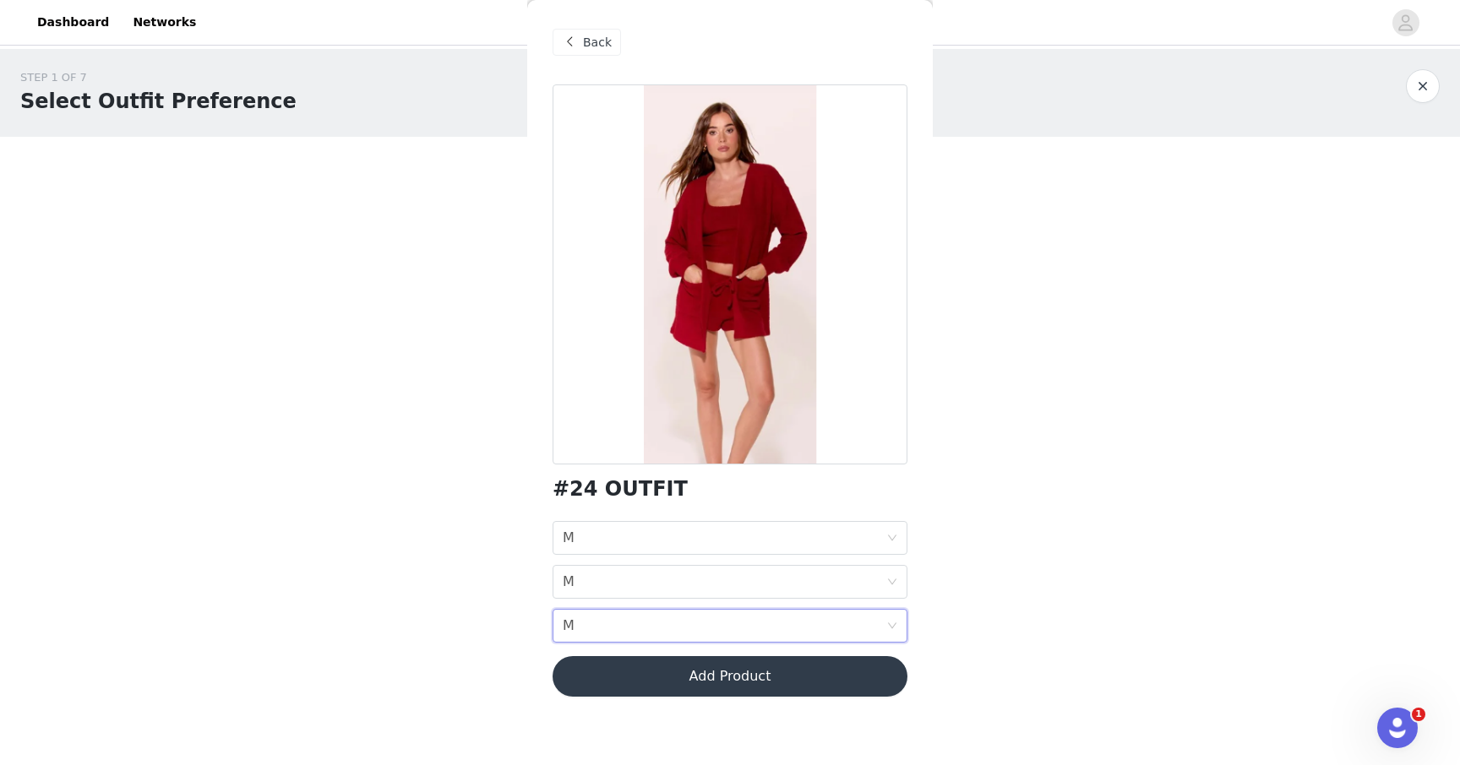
click at [690, 678] on button "Add Product" at bounding box center [729, 676] width 355 height 41
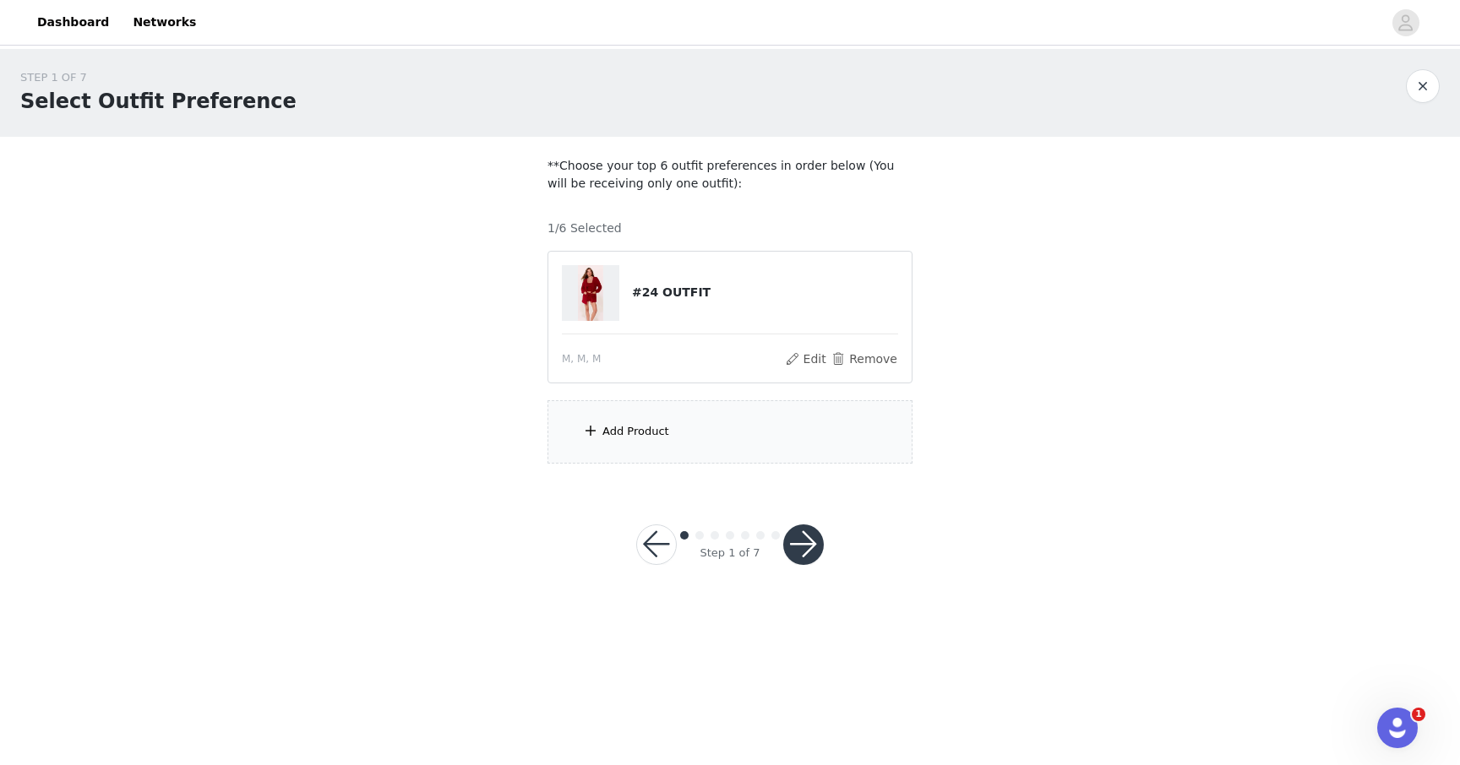
click at [766, 449] on div "Add Product" at bounding box center [729, 431] width 365 height 63
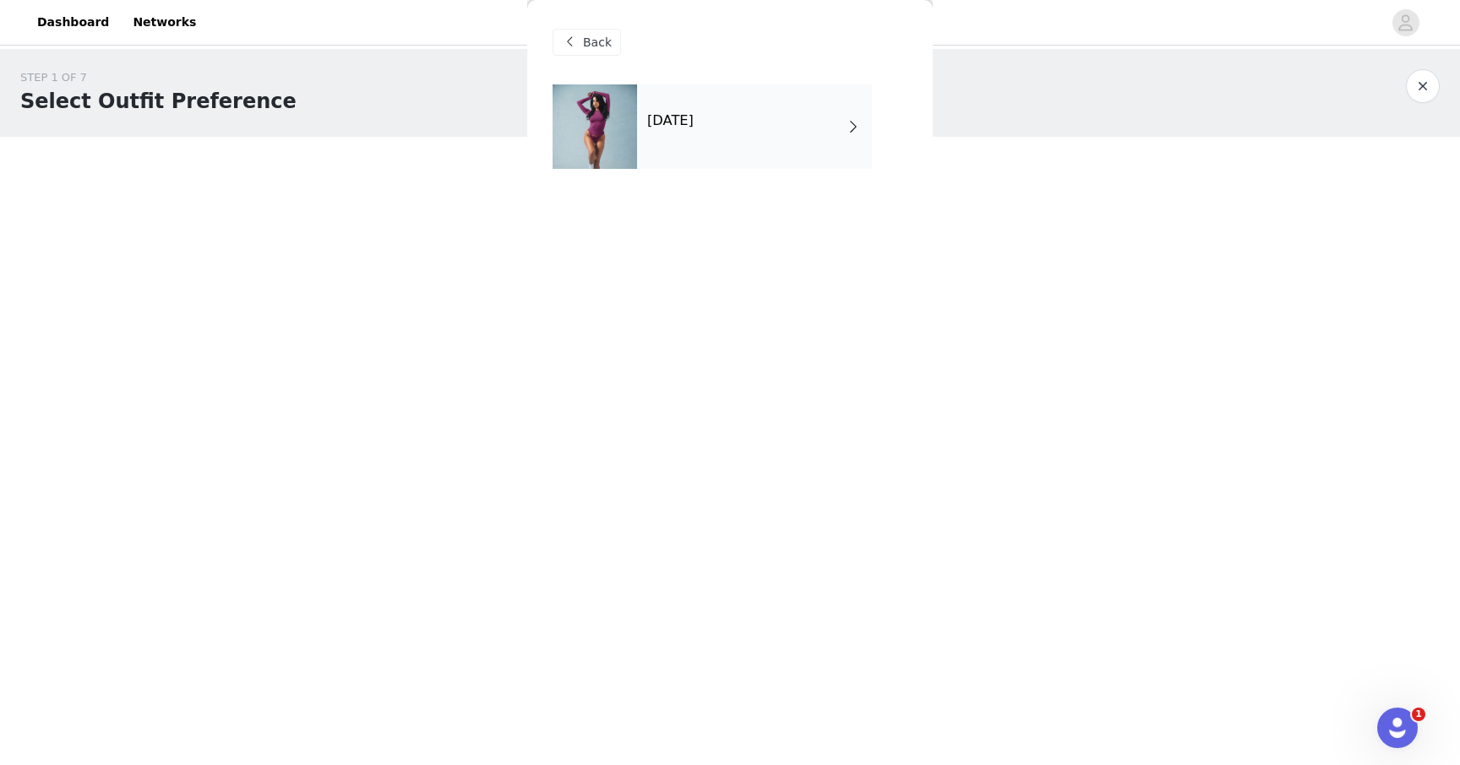
click at [786, 153] on div "October 2025" at bounding box center [754, 126] width 235 height 84
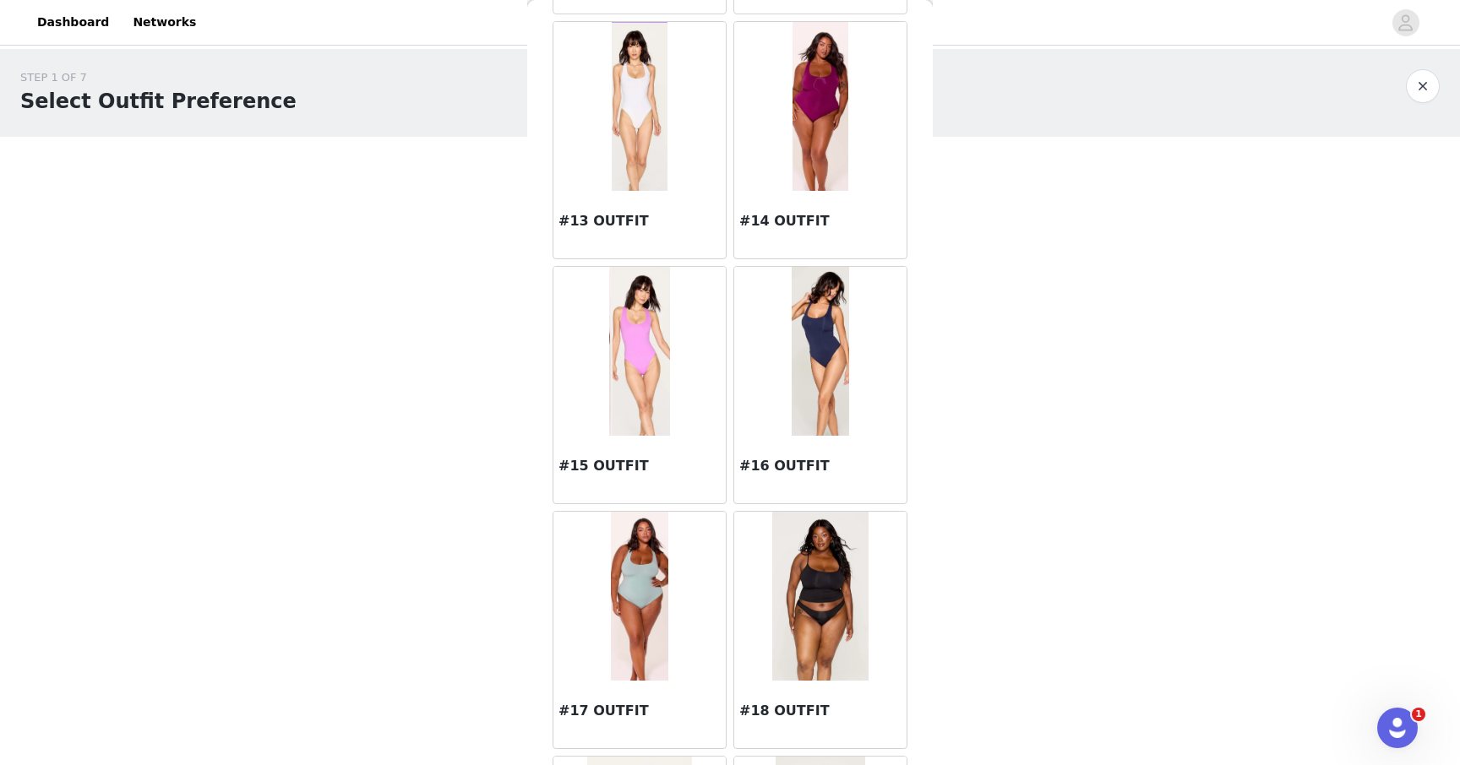
scroll to position [1819, 0]
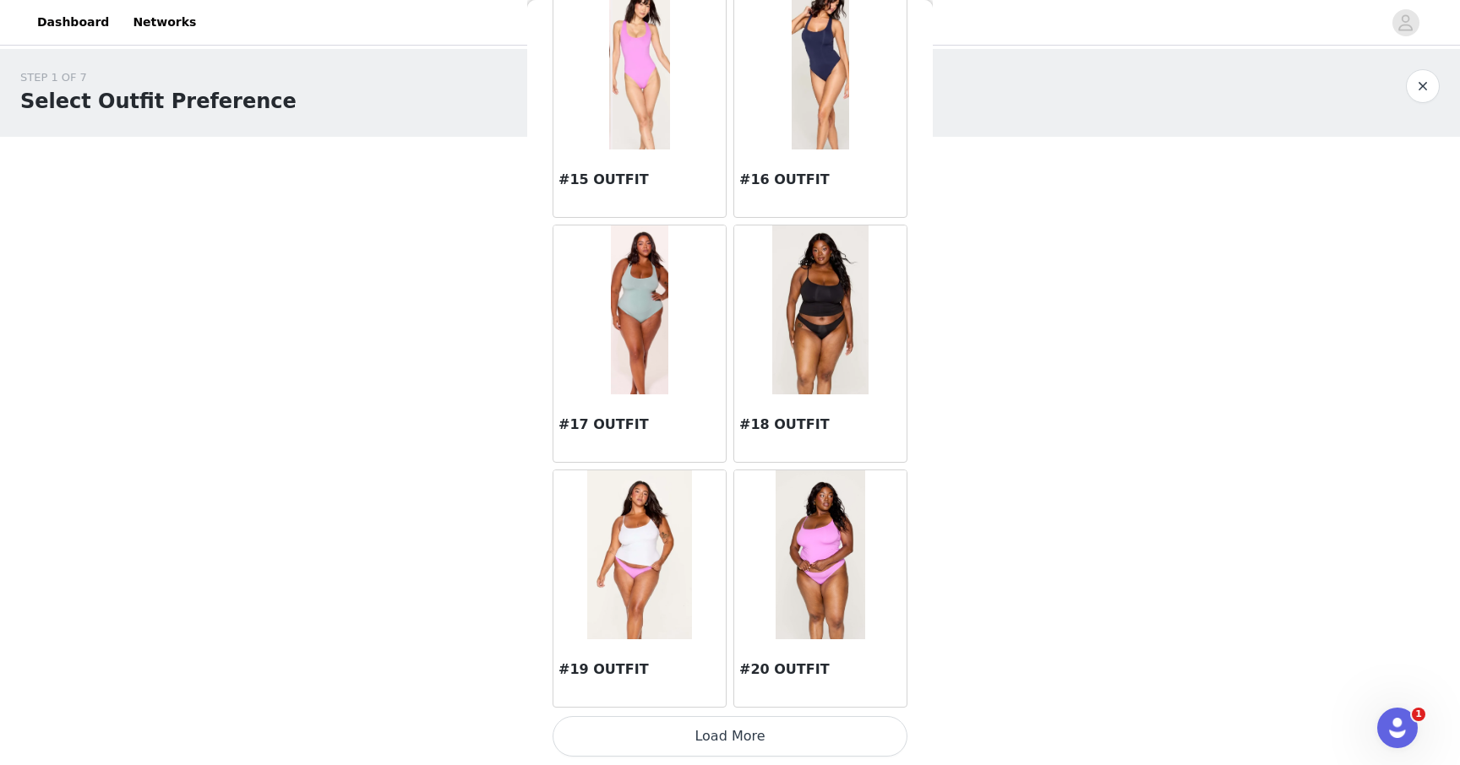
click at [761, 735] on button "Load More" at bounding box center [729, 736] width 355 height 41
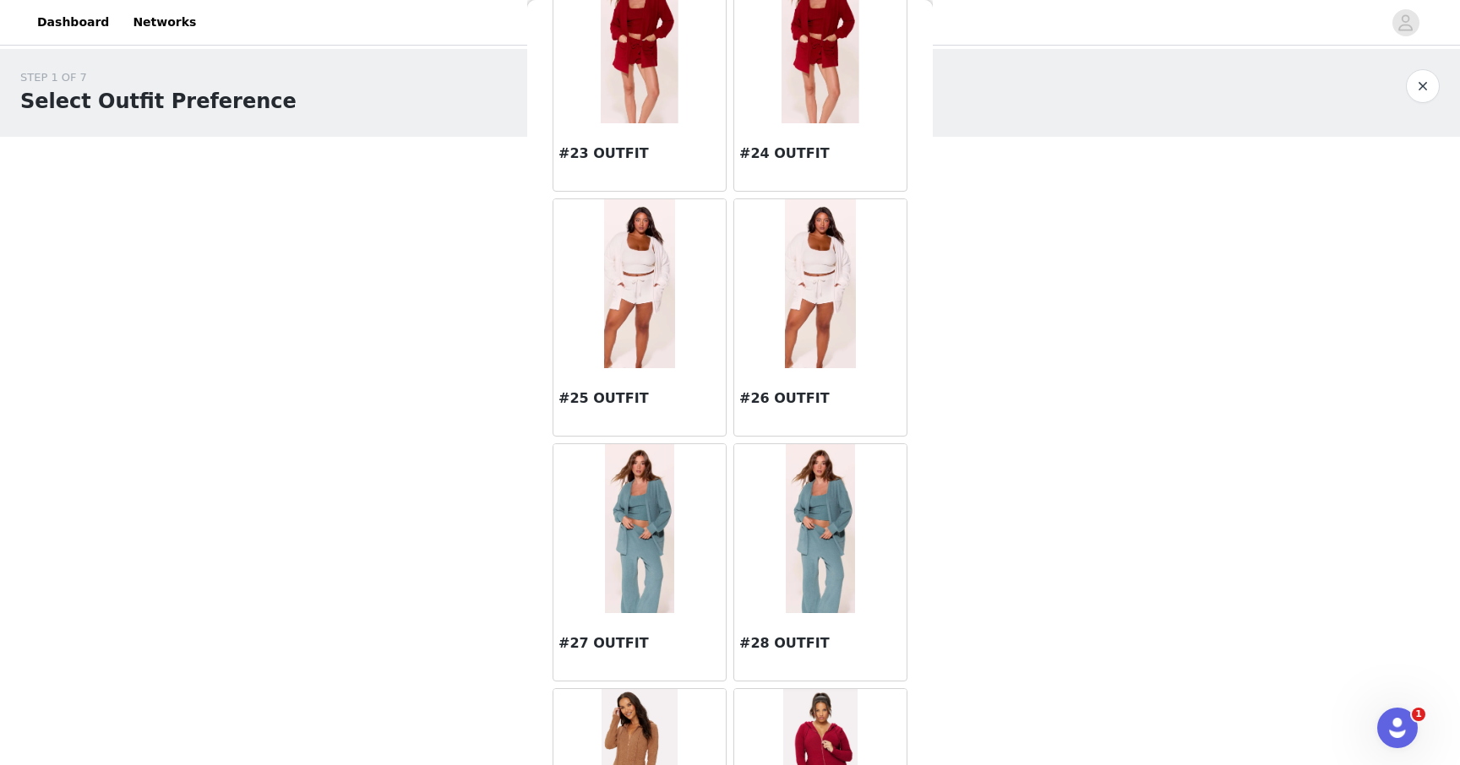
scroll to position [3235, 0]
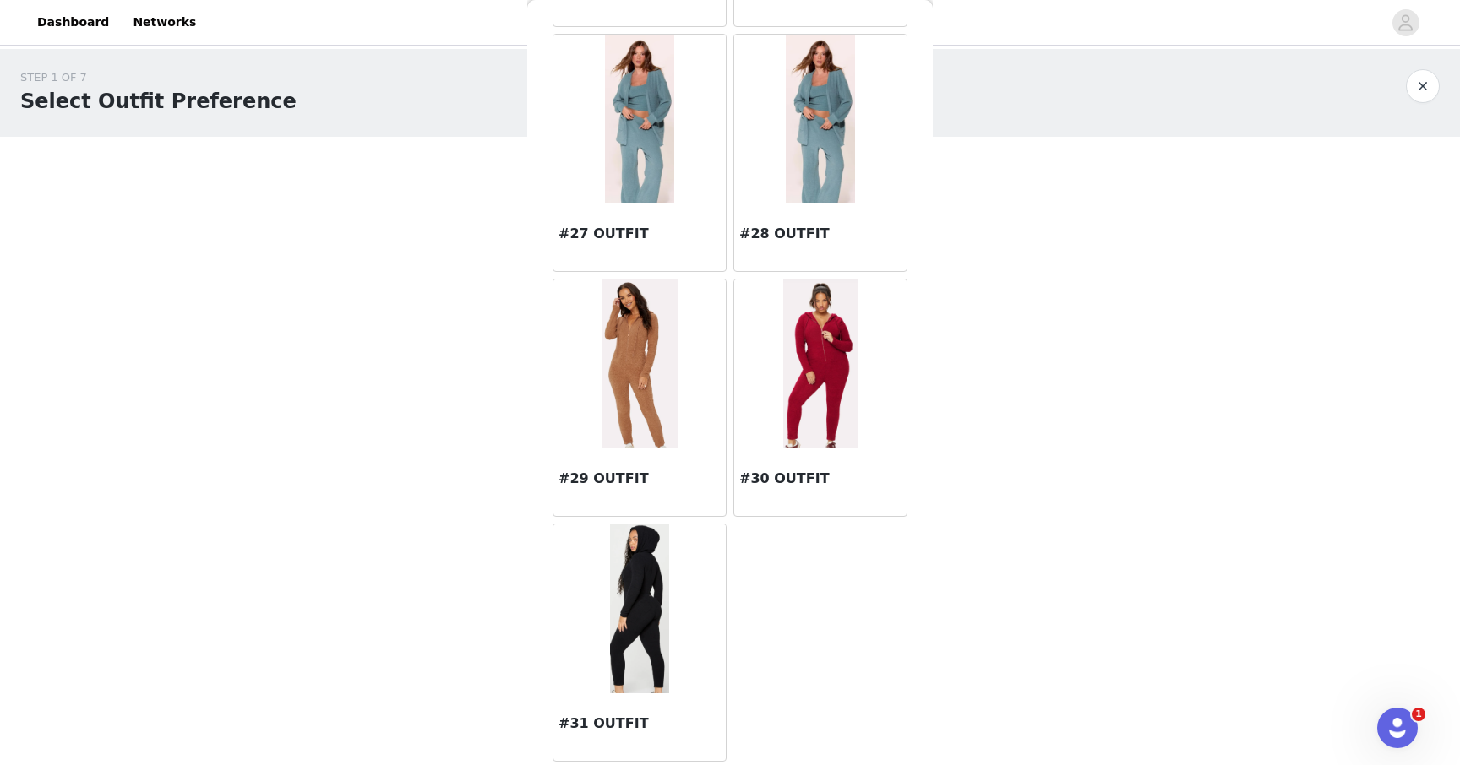
click at [802, 154] on img at bounding box center [820, 119] width 68 height 169
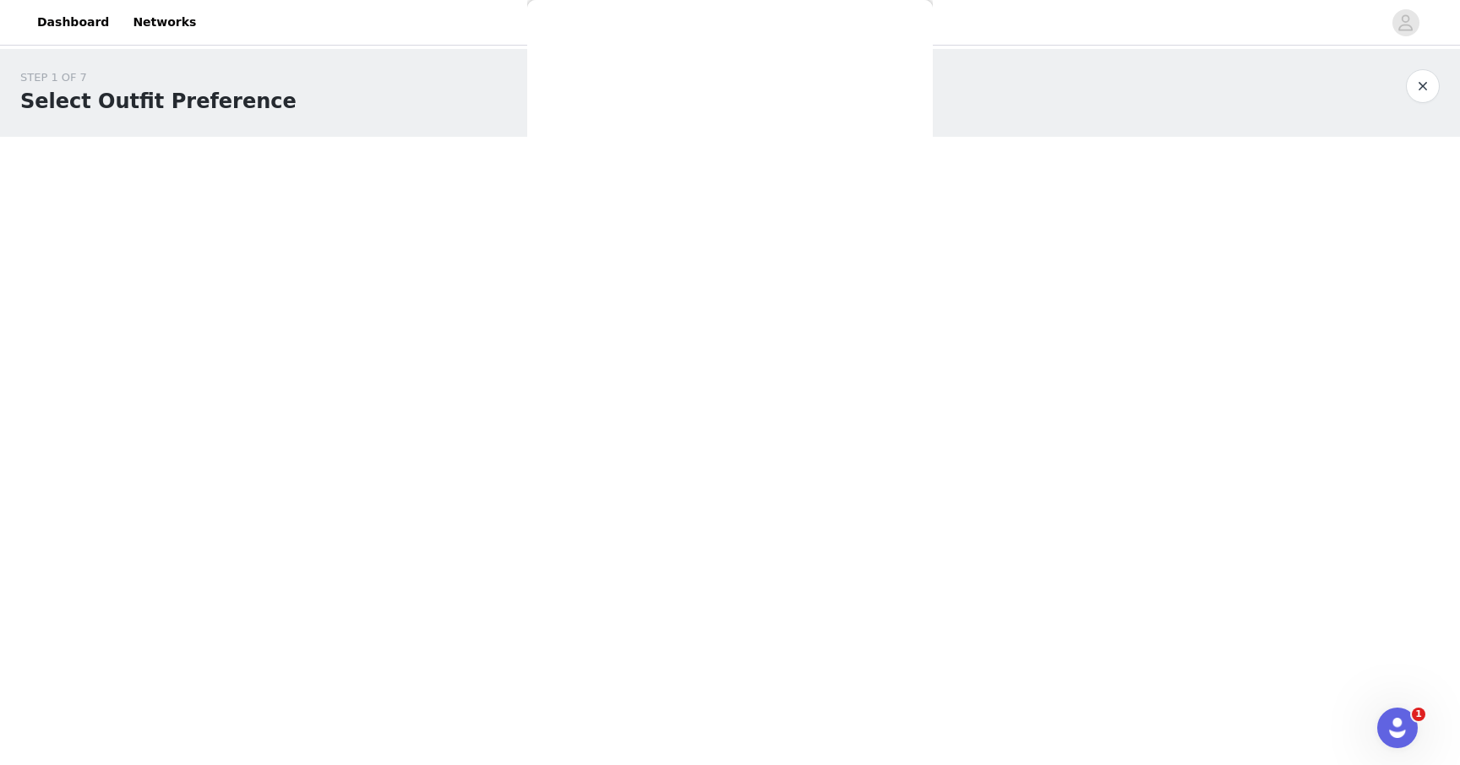
scroll to position [0, 0]
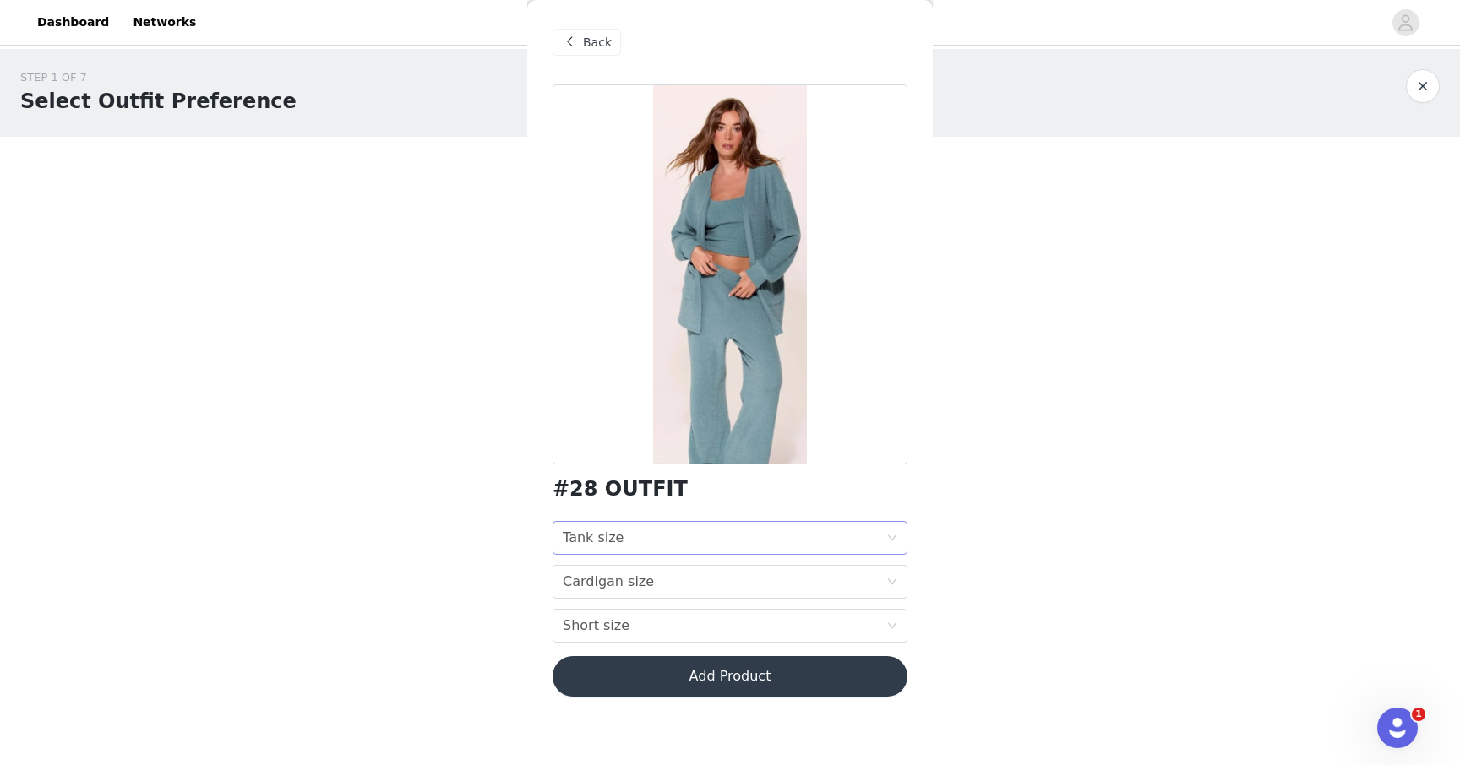
click at [689, 534] on div "Tank size Tank size" at bounding box center [724, 538] width 323 height 32
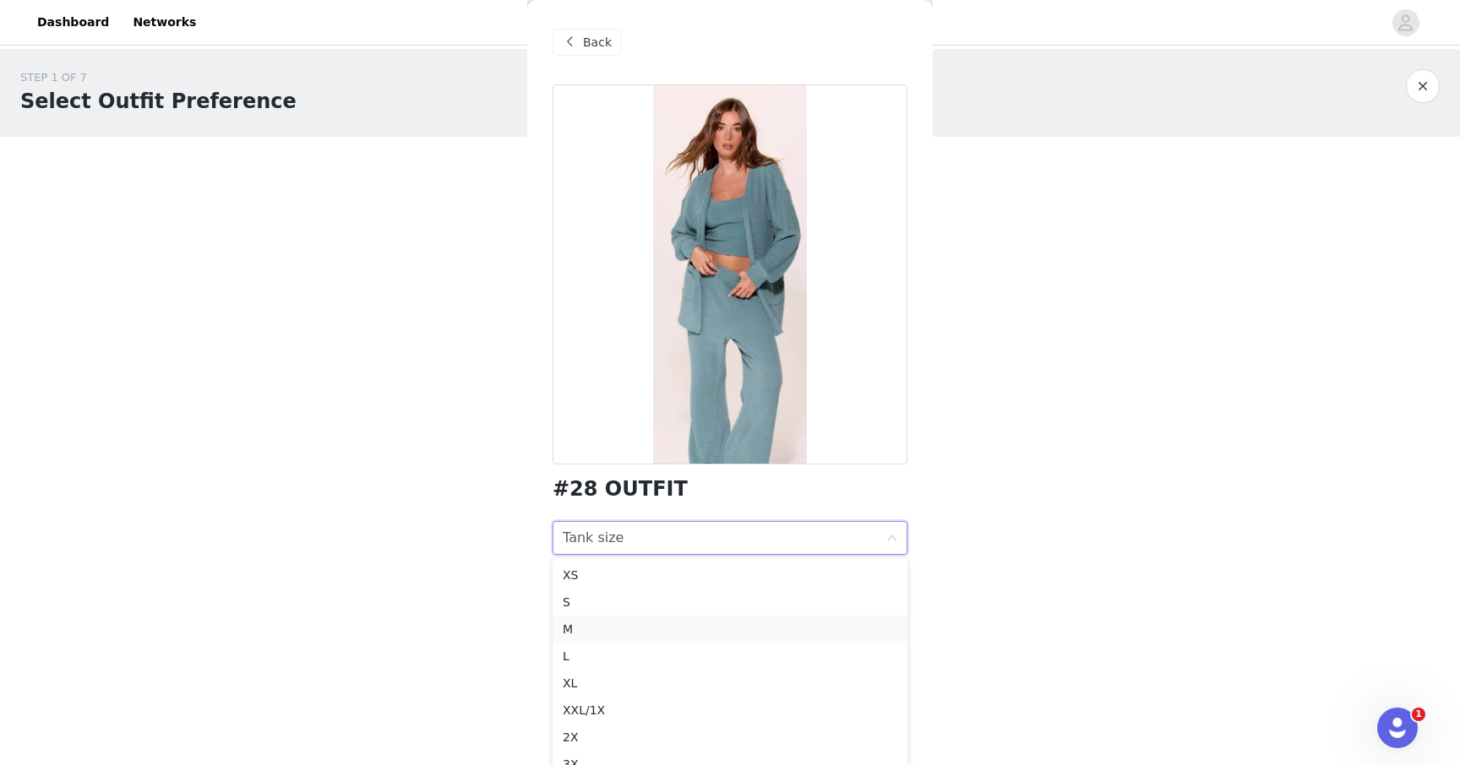
click at [628, 635] on div "M" at bounding box center [730, 629] width 334 height 19
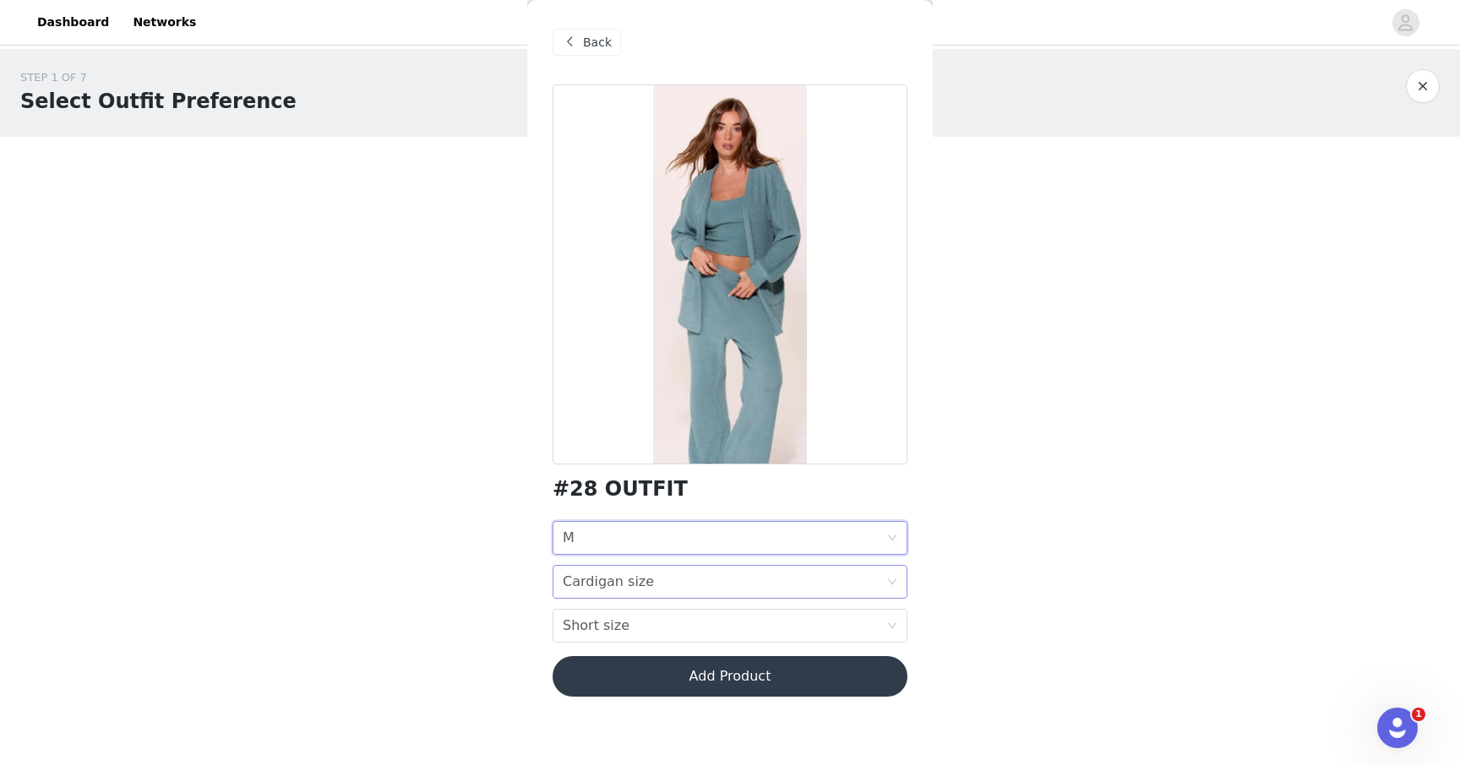
click at [664, 590] on div "Cardigan size Cardigan size" at bounding box center [724, 582] width 323 height 32
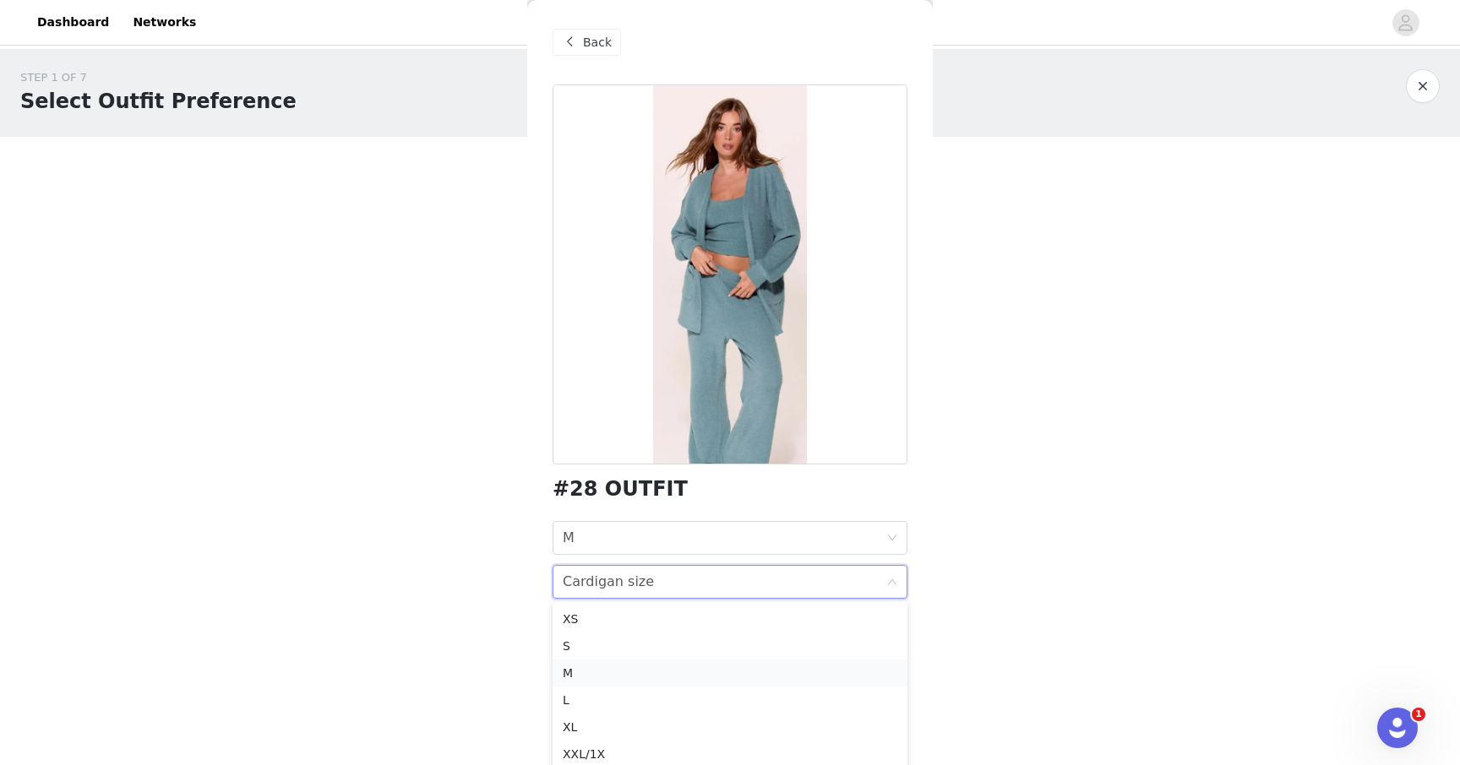
click at [620, 674] on div "M" at bounding box center [730, 673] width 334 height 19
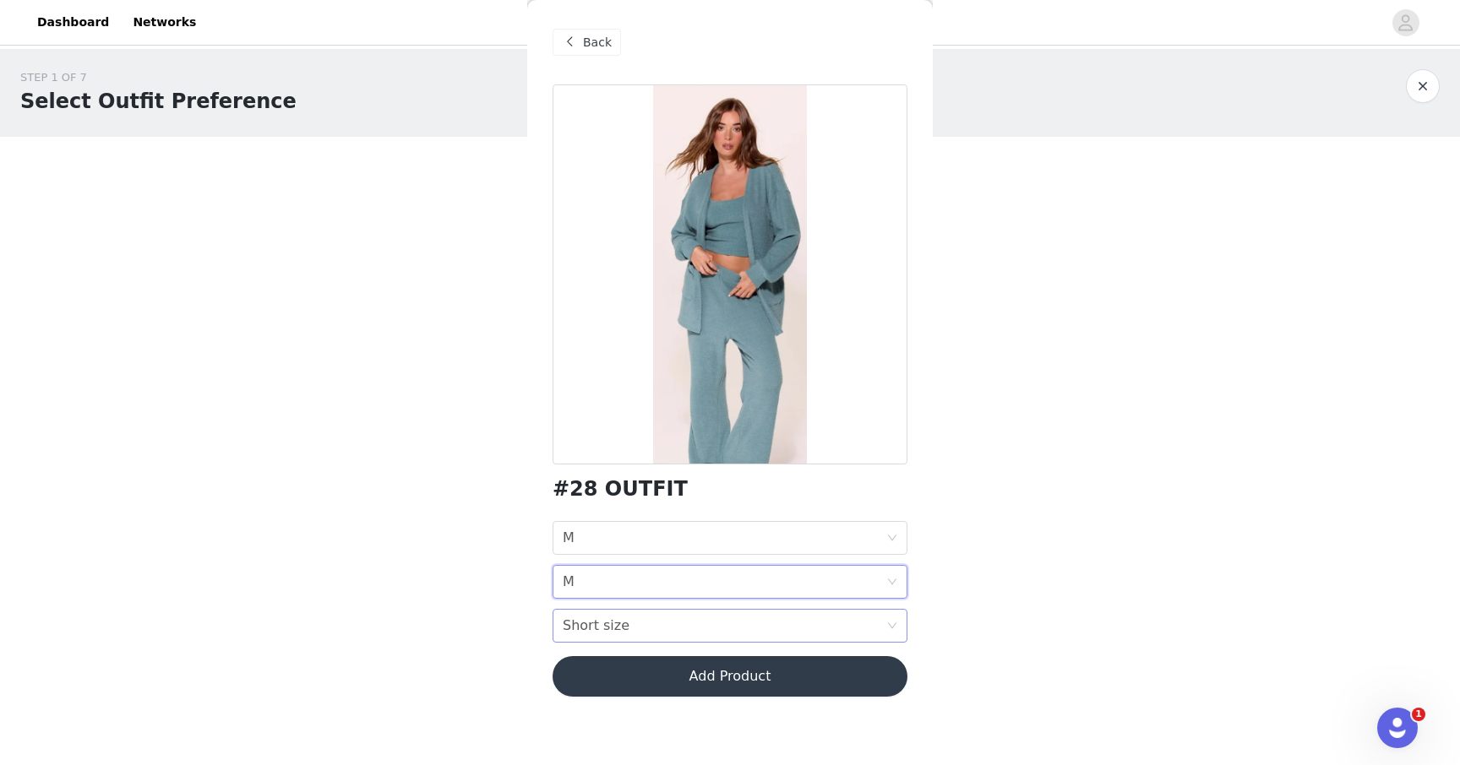
click at [650, 634] on div "Short size Short size" at bounding box center [724, 626] width 323 height 32
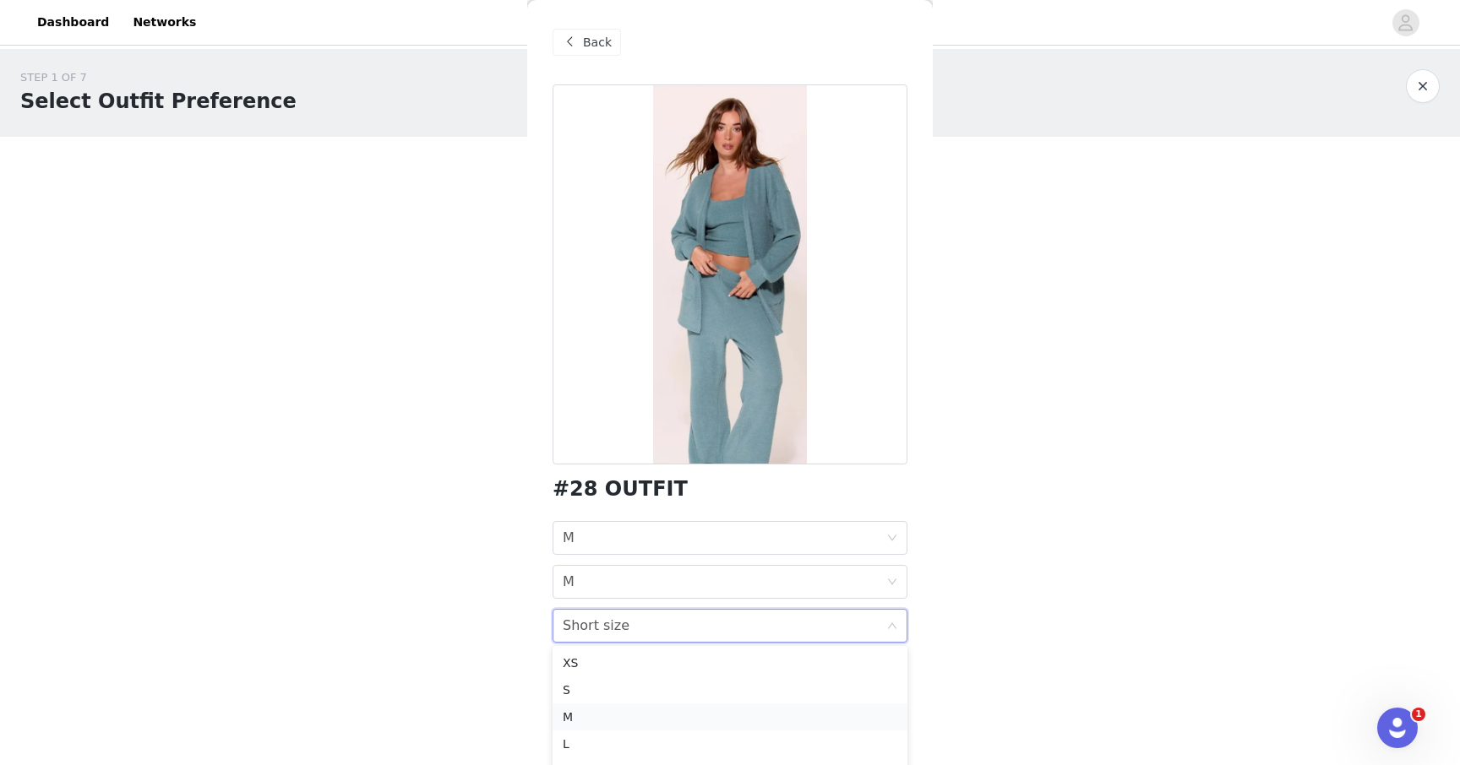
click at [609, 720] on div "M" at bounding box center [730, 717] width 334 height 19
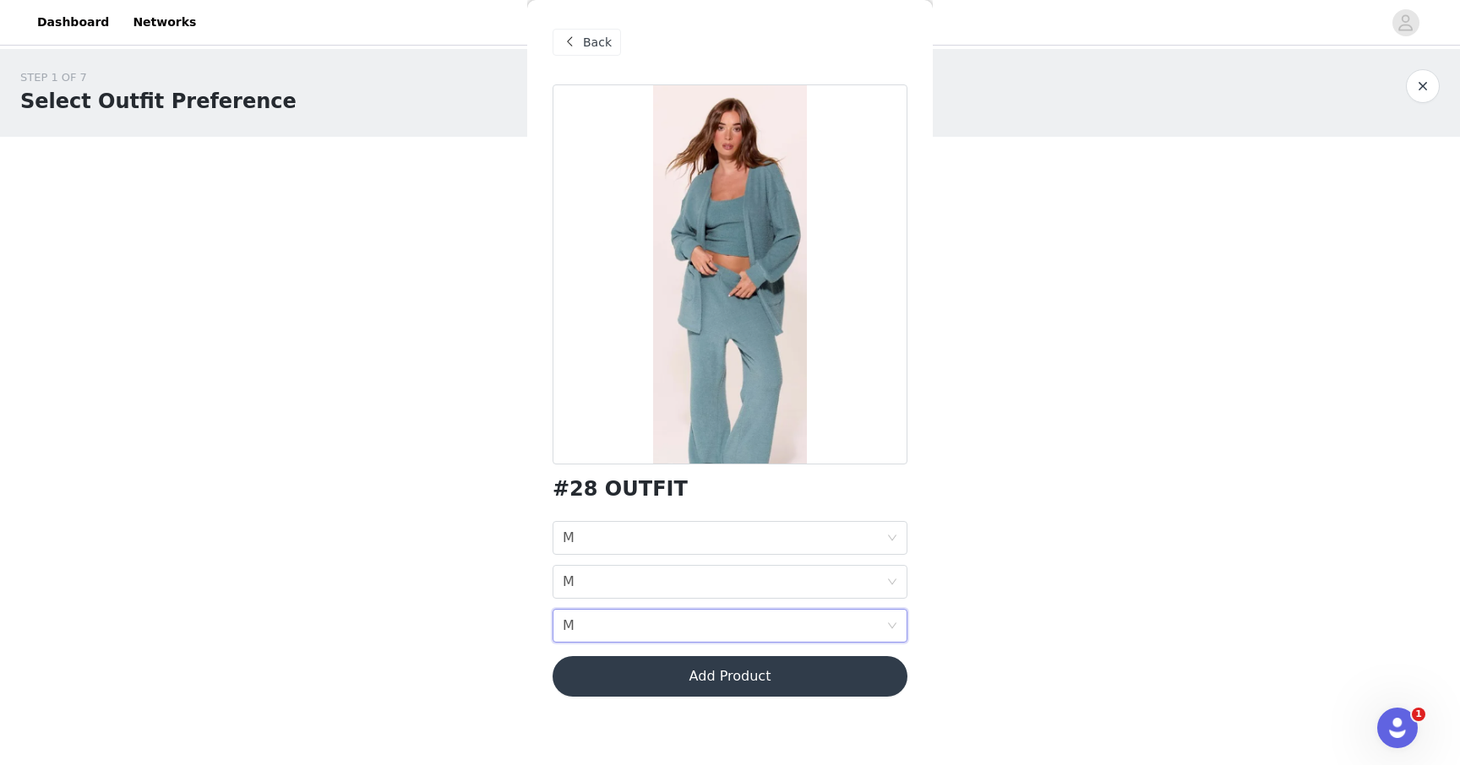
click at [731, 684] on button "Add Product" at bounding box center [729, 676] width 355 height 41
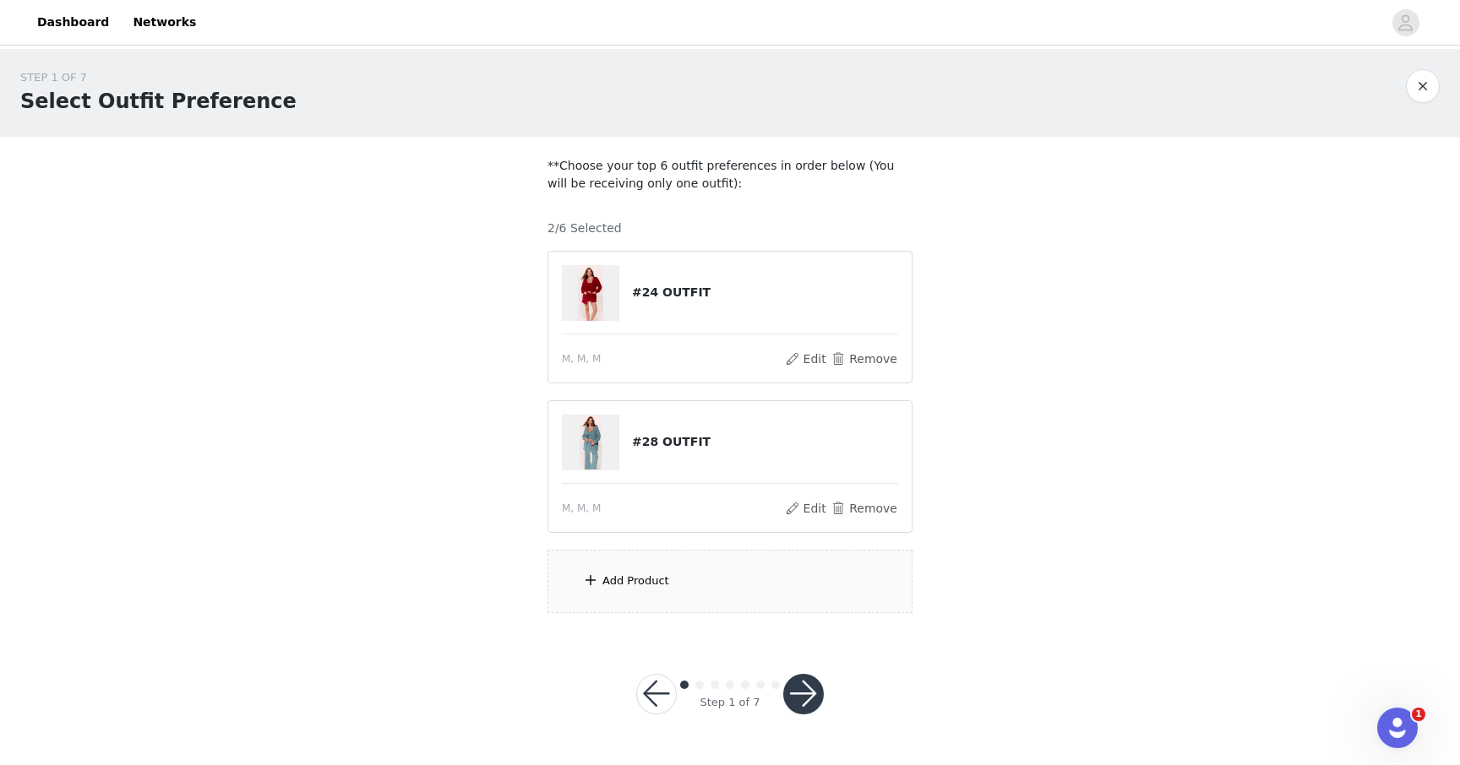
click at [673, 590] on div "Add Product" at bounding box center [729, 581] width 365 height 63
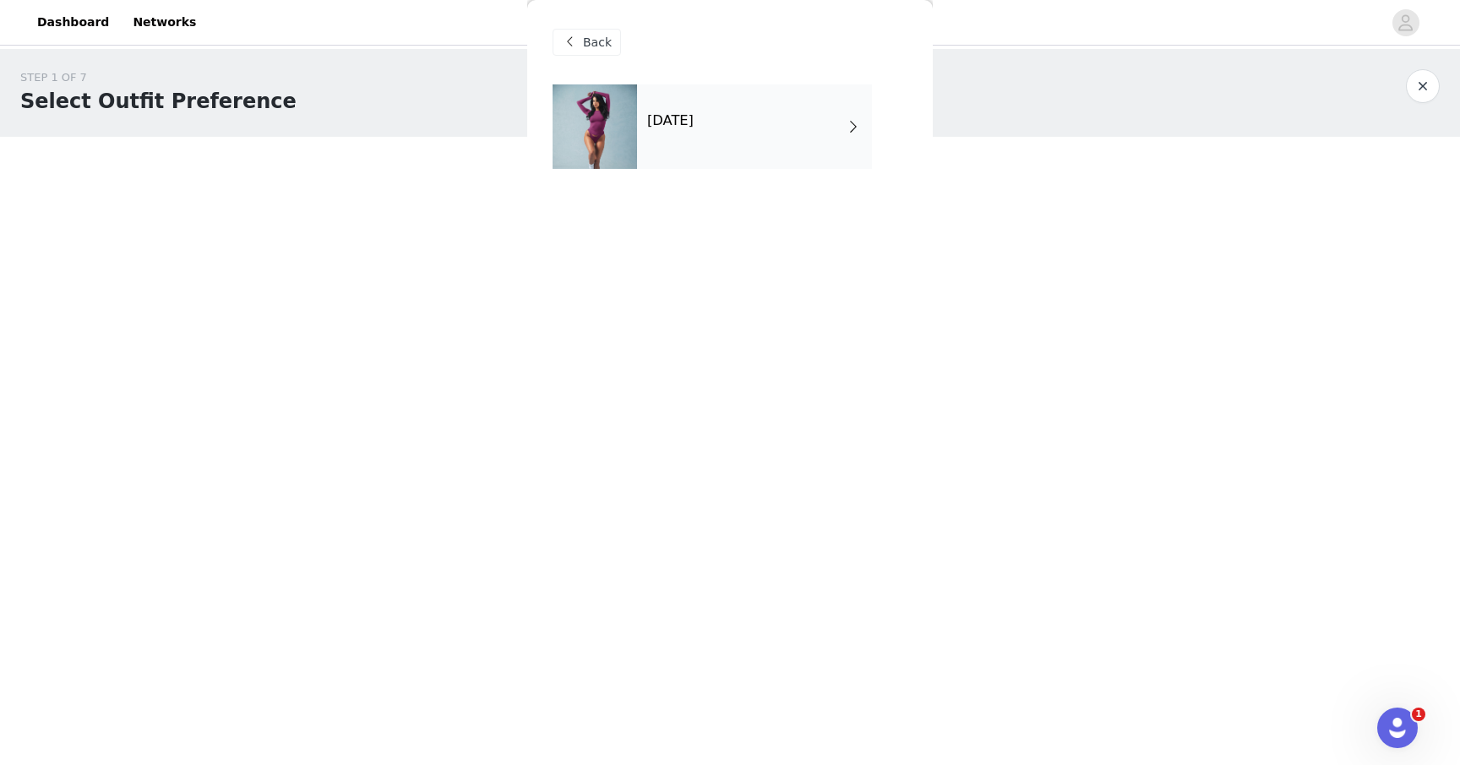
click at [769, 136] on div "October 2025" at bounding box center [754, 126] width 235 height 84
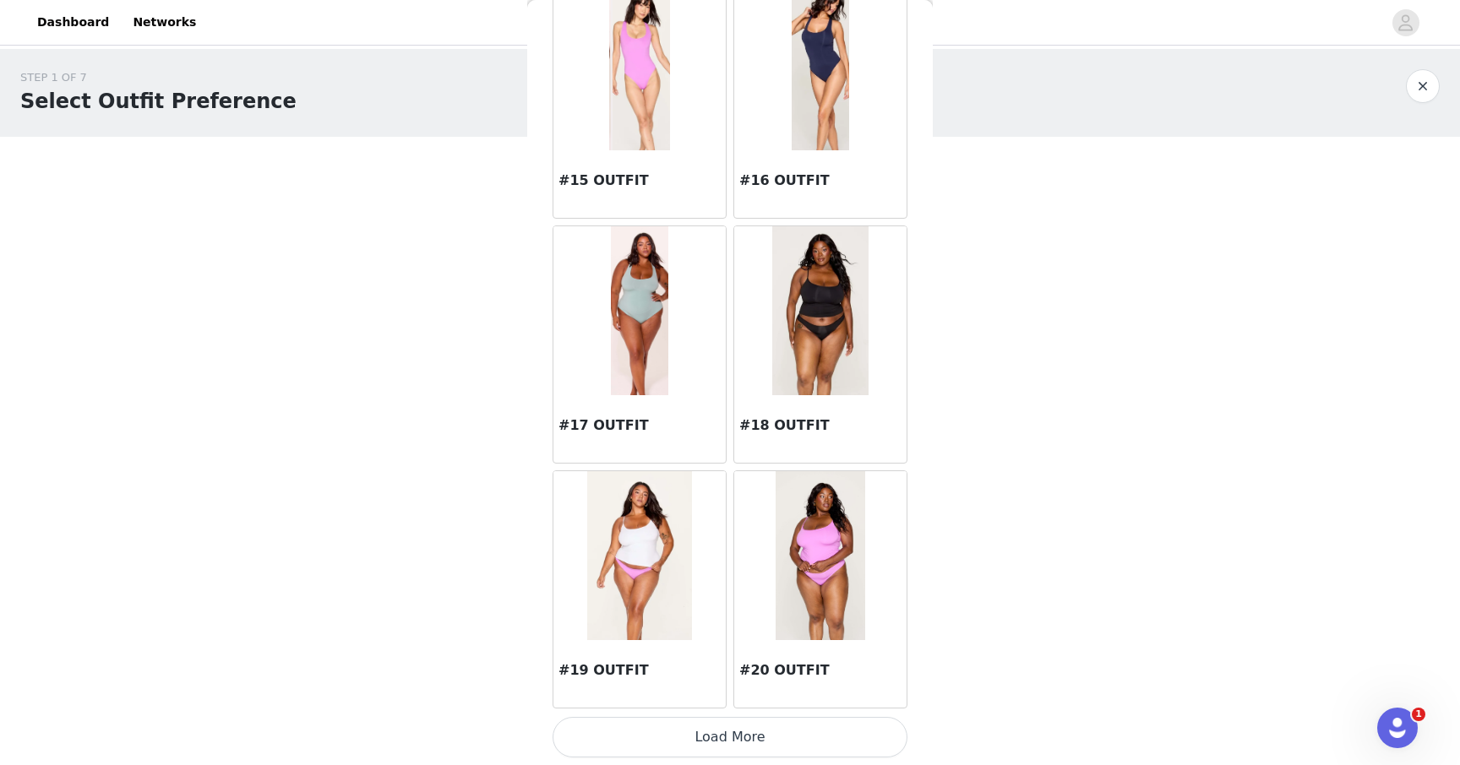
scroll to position [1819, 0]
click at [751, 739] on button "Load More" at bounding box center [729, 736] width 355 height 41
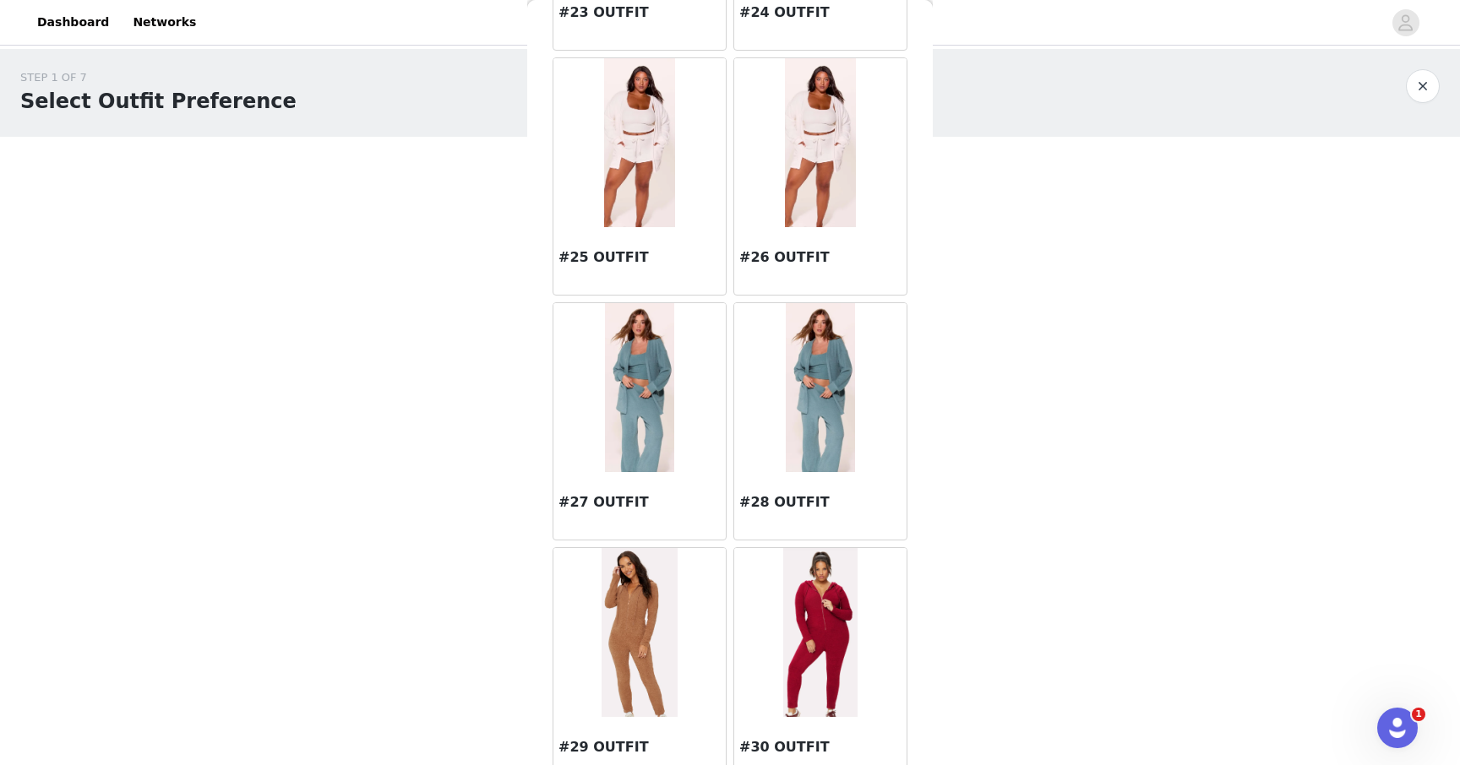
scroll to position [2982, 0]
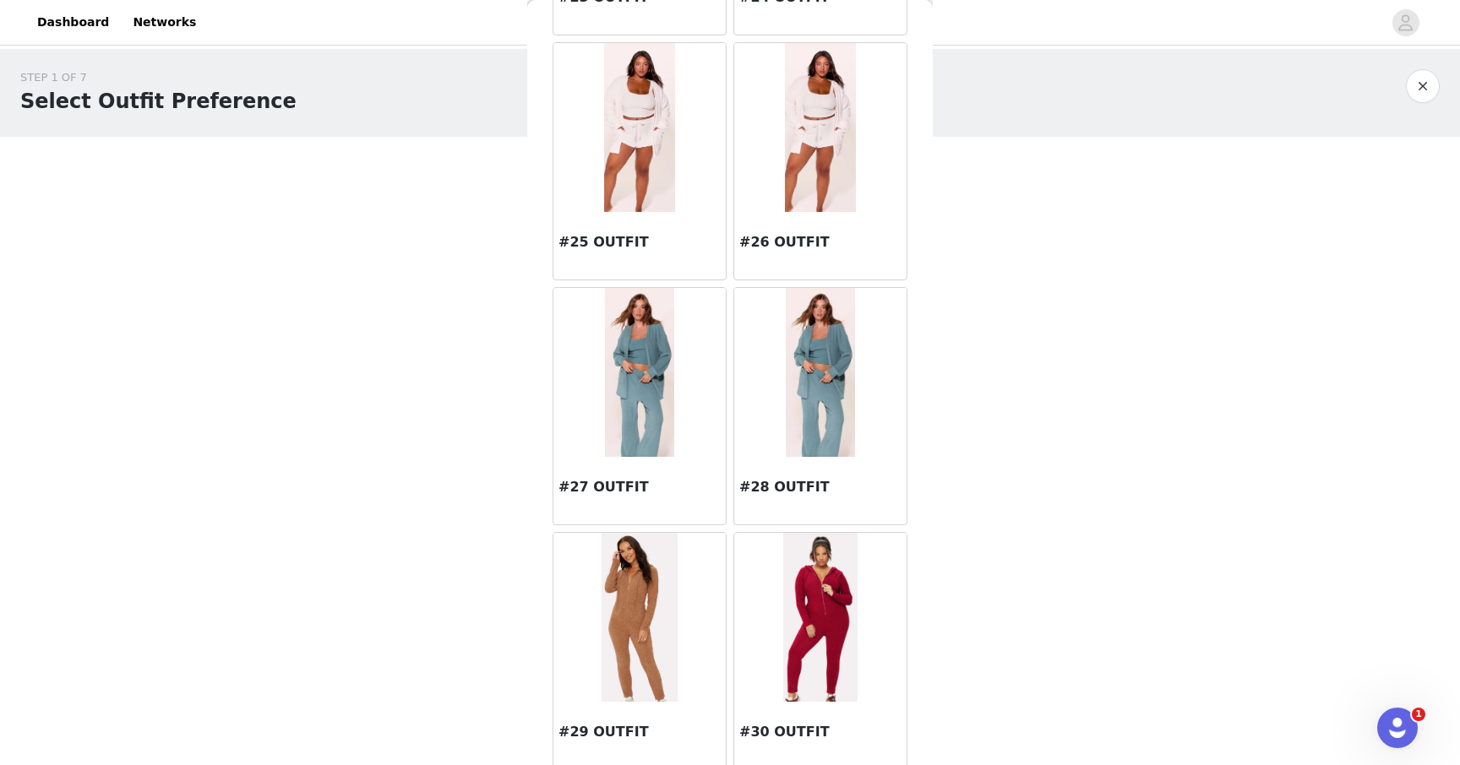
click at [640, 438] on img at bounding box center [639, 372] width 68 height 169
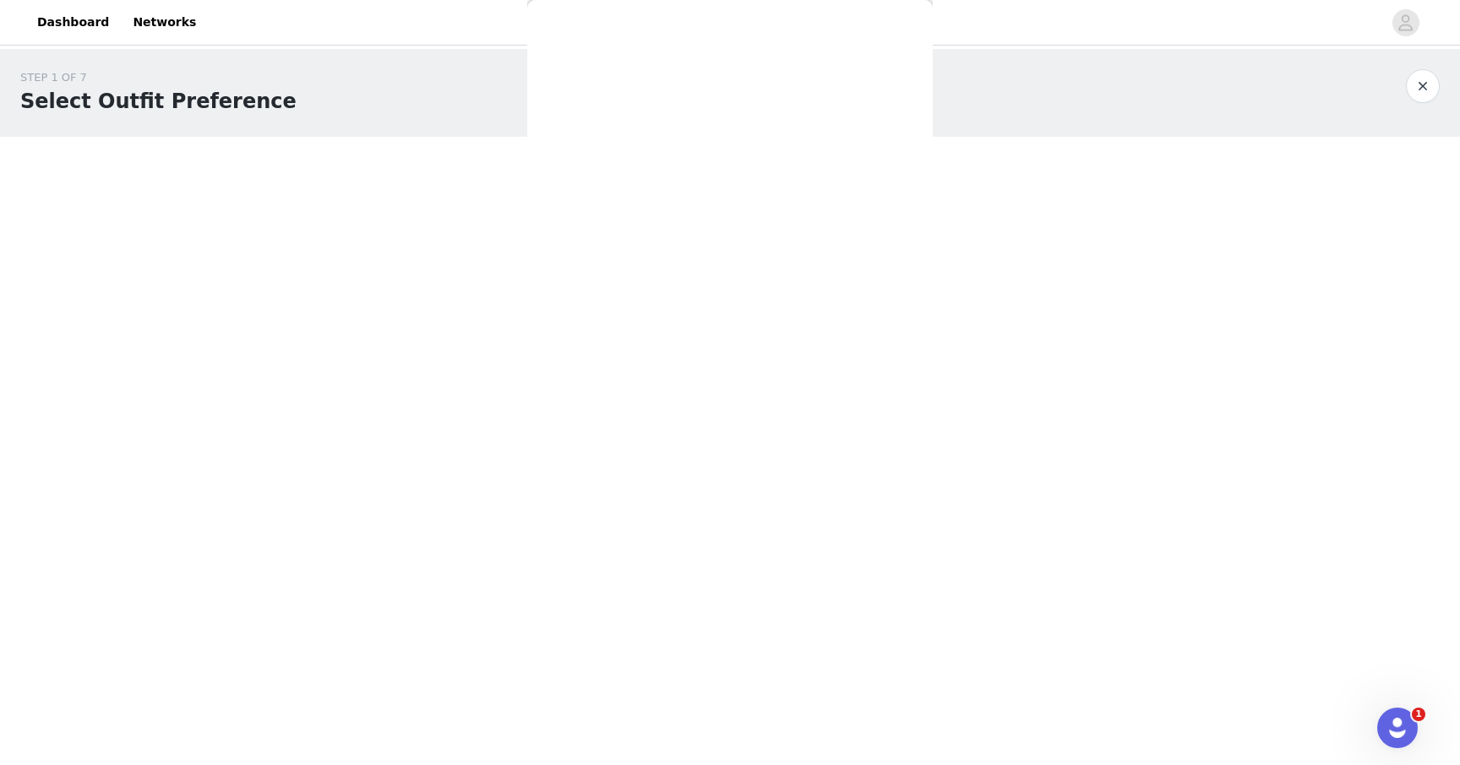
scroll to position [0, 0]
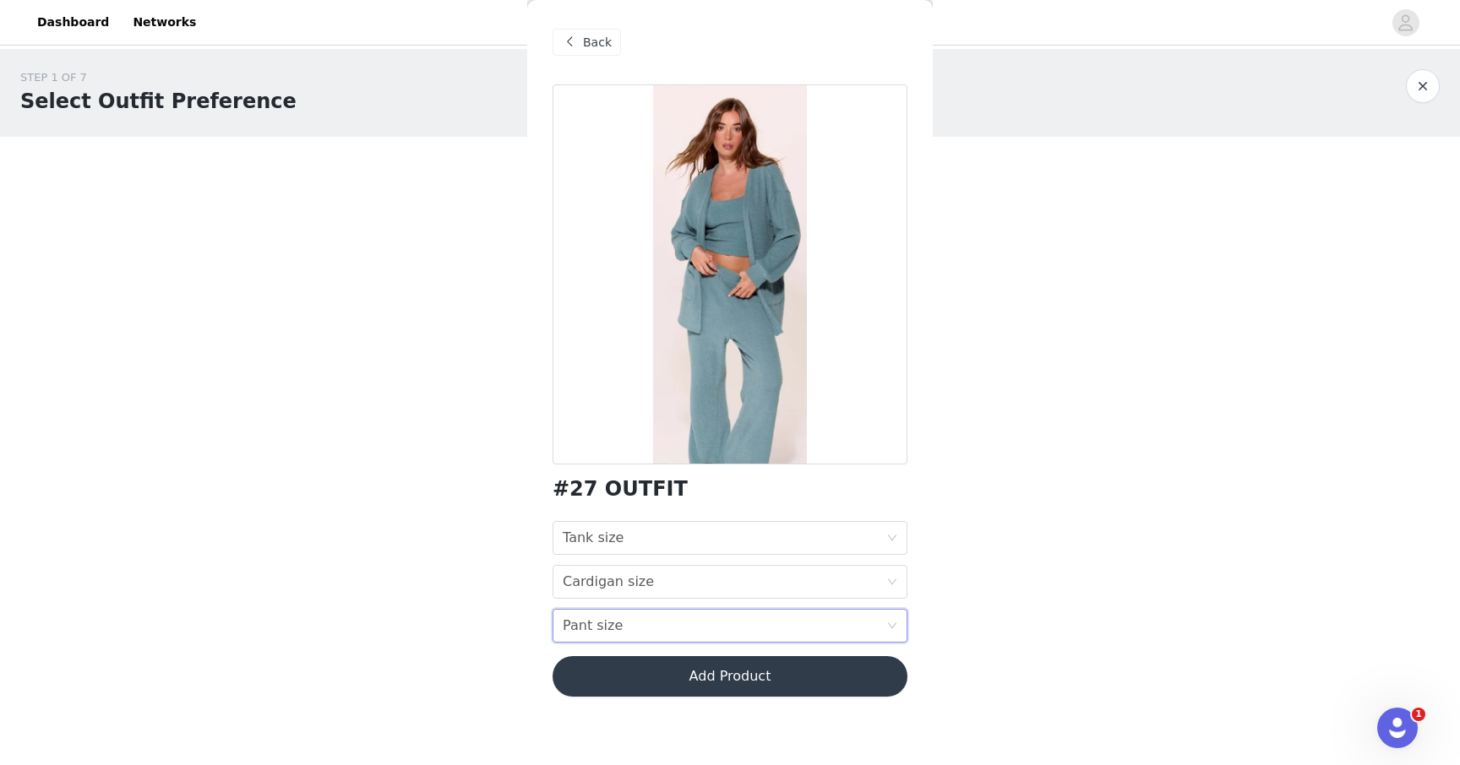
click at [647, 625] on div "Pant size Pant size" at bounding box center [724, 626] width 323 height 32
click at [600, 500] on div "L" at bounding box center [730, 507] width 334 height 19
click at [640, 549] on div "Tank size Tank size" at bounding box center [724, 538] width 323 height 32
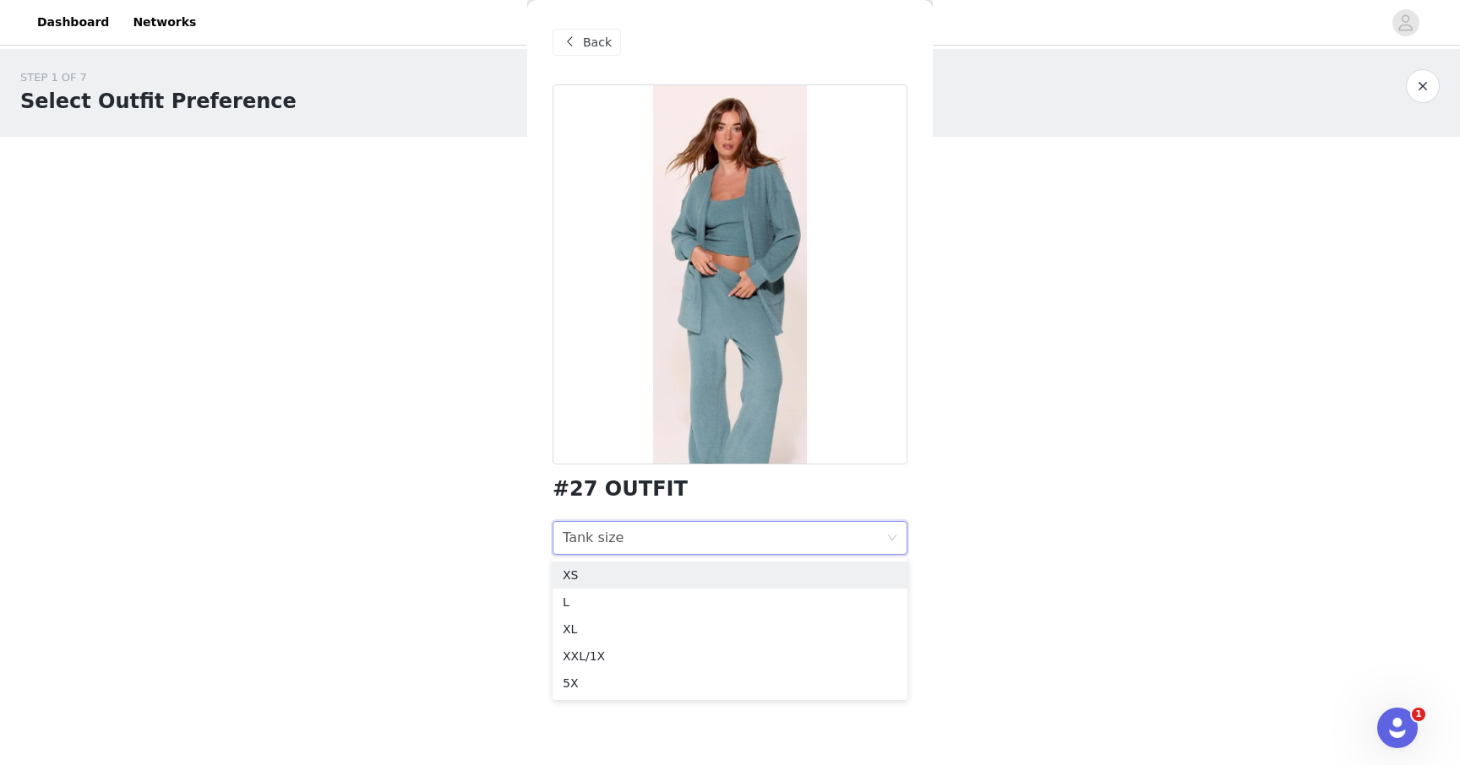
click at [668, 415] on div at bounding box center [729, 274] width 355 height 380
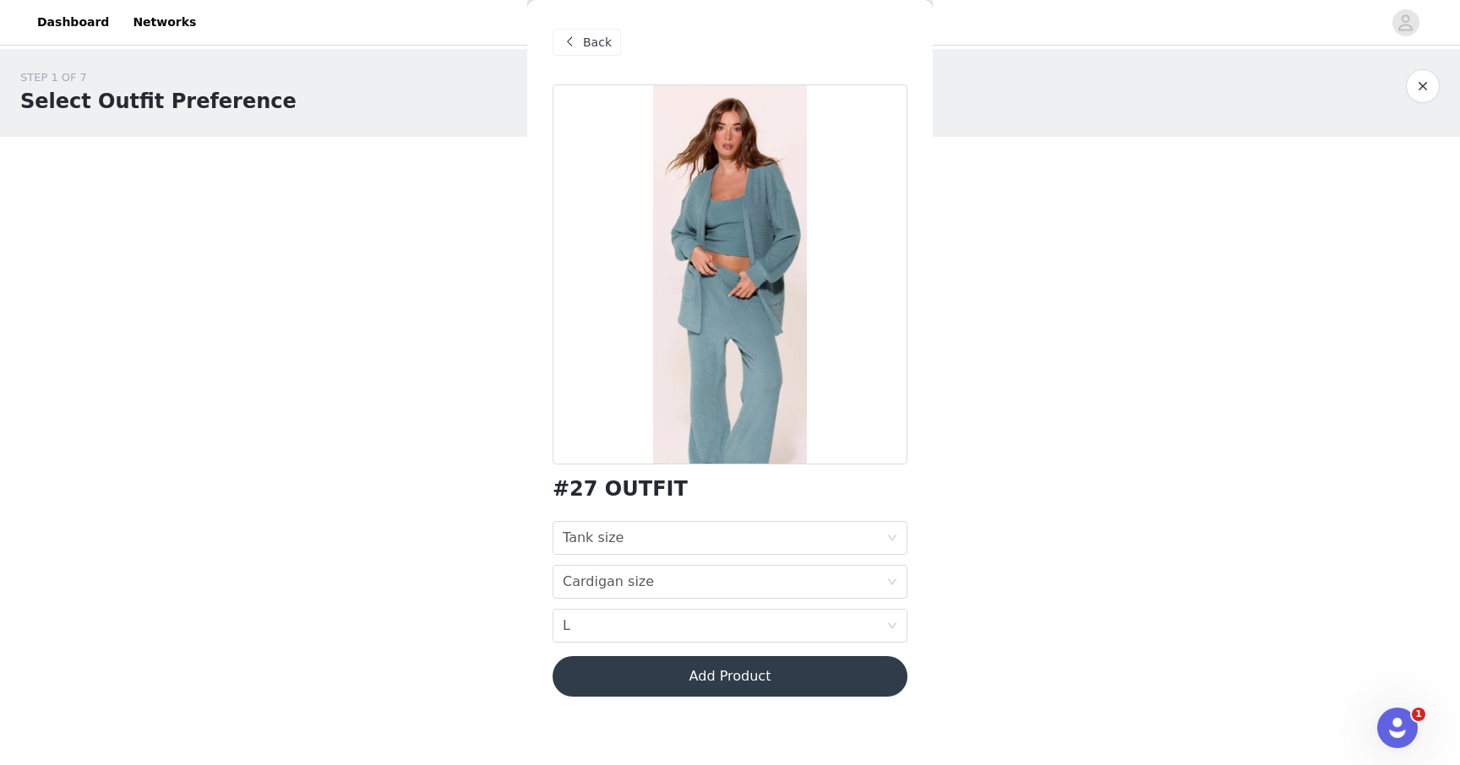
click at [579, 45] on span at bounding box center [569, 42] width 20 height 20
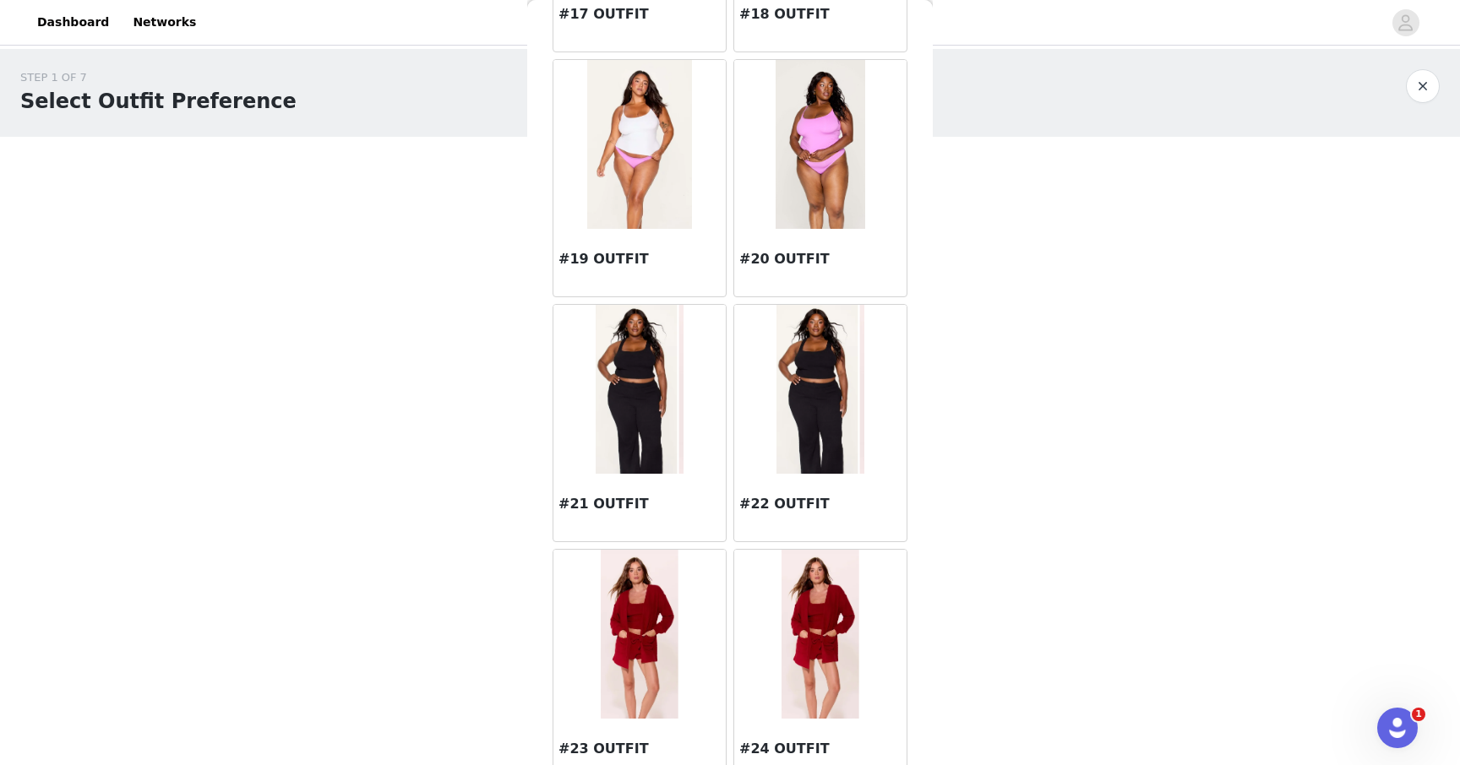
scroll to position [2225, 0]
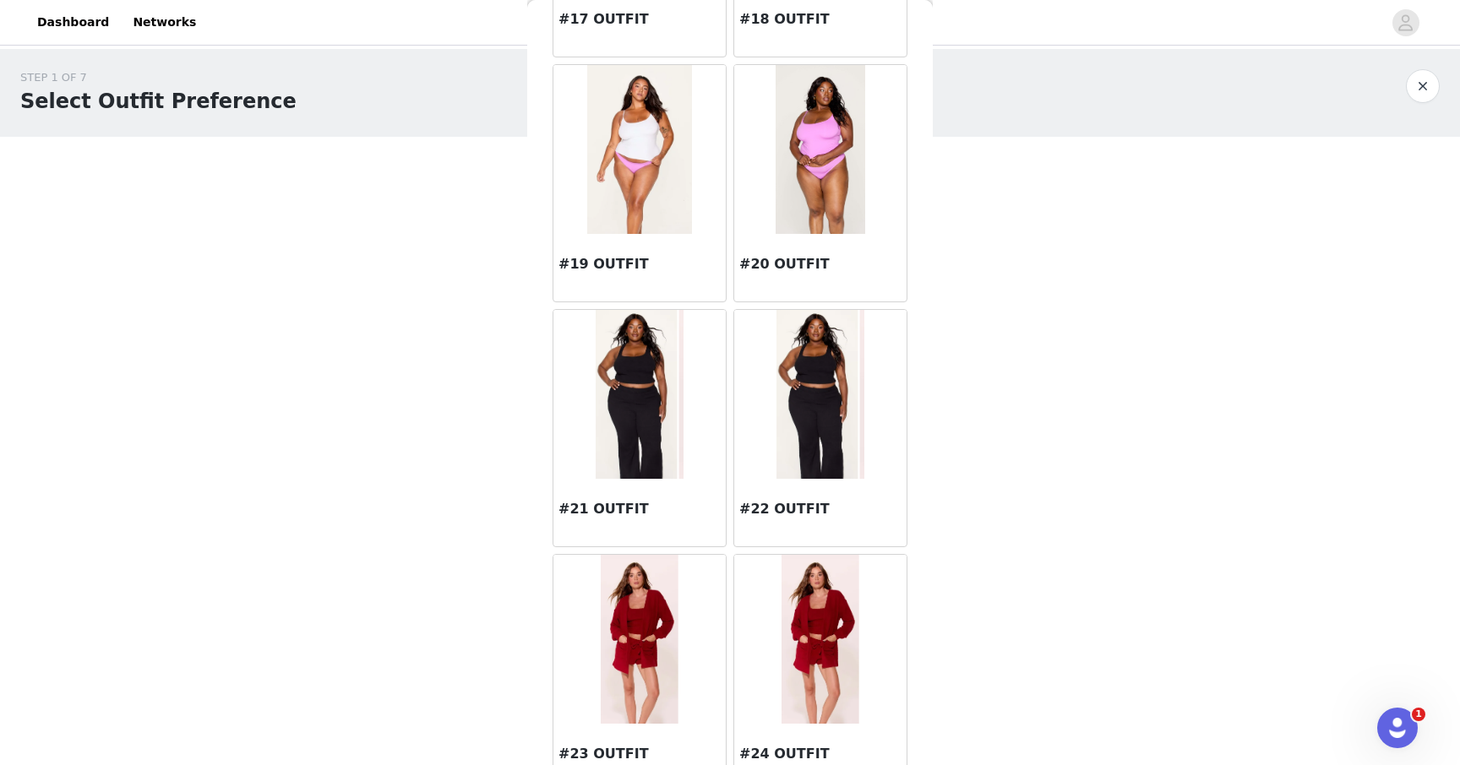
click at [834, 368] on img at bounding box center [820, 394] width 88 height 169
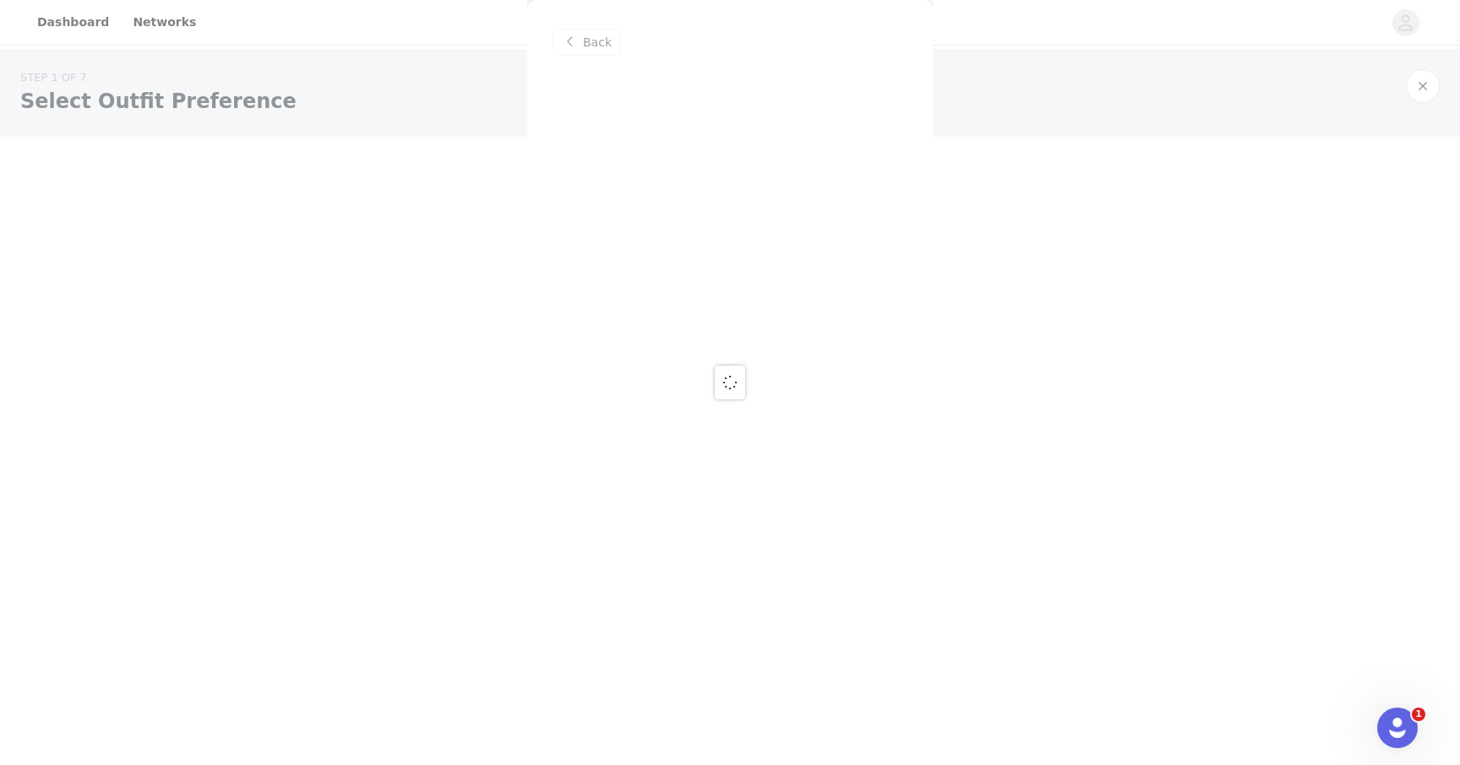
scroll to position [0, 0]
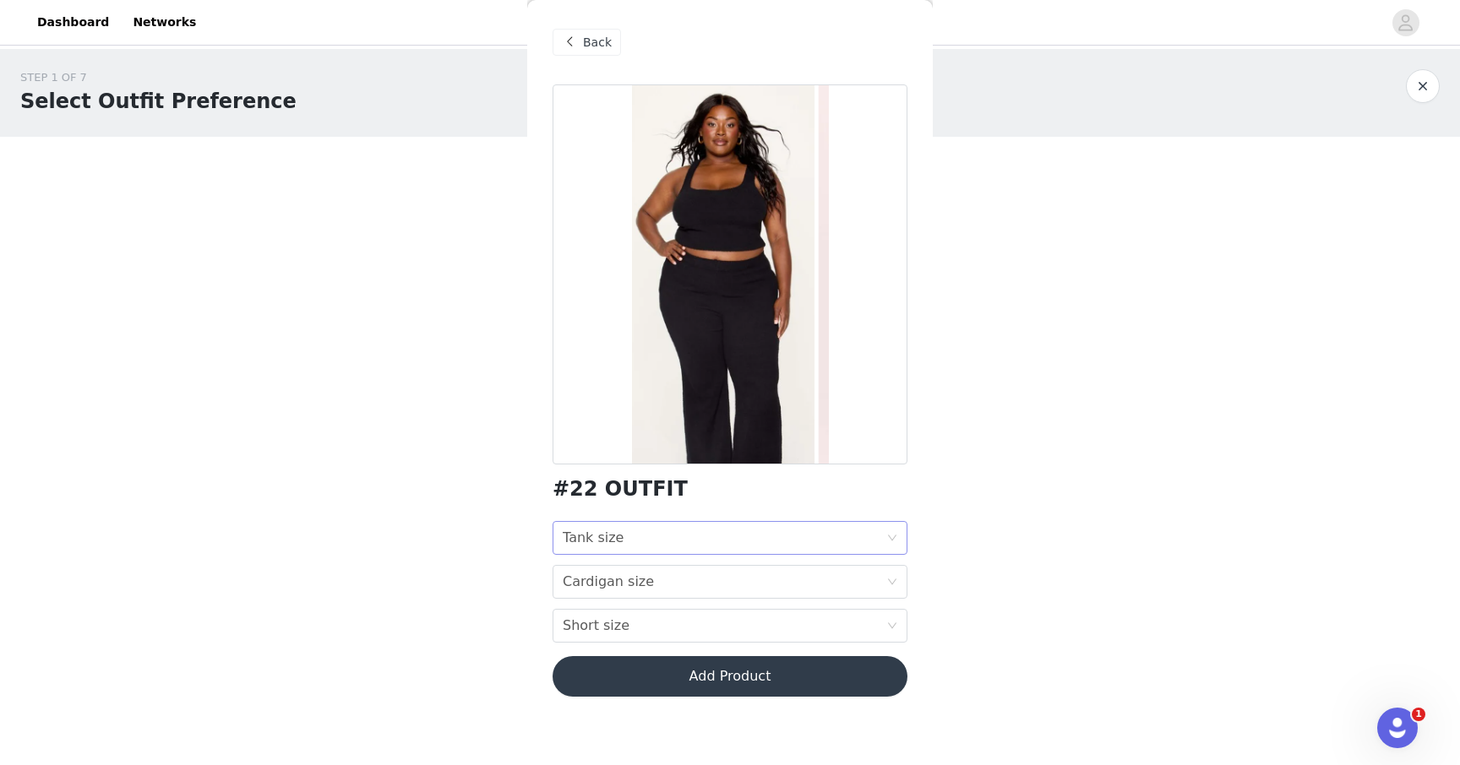
click at [673, 530] on div "Tank size Tank size" at bounding box center [724, 538] width 323 height 32
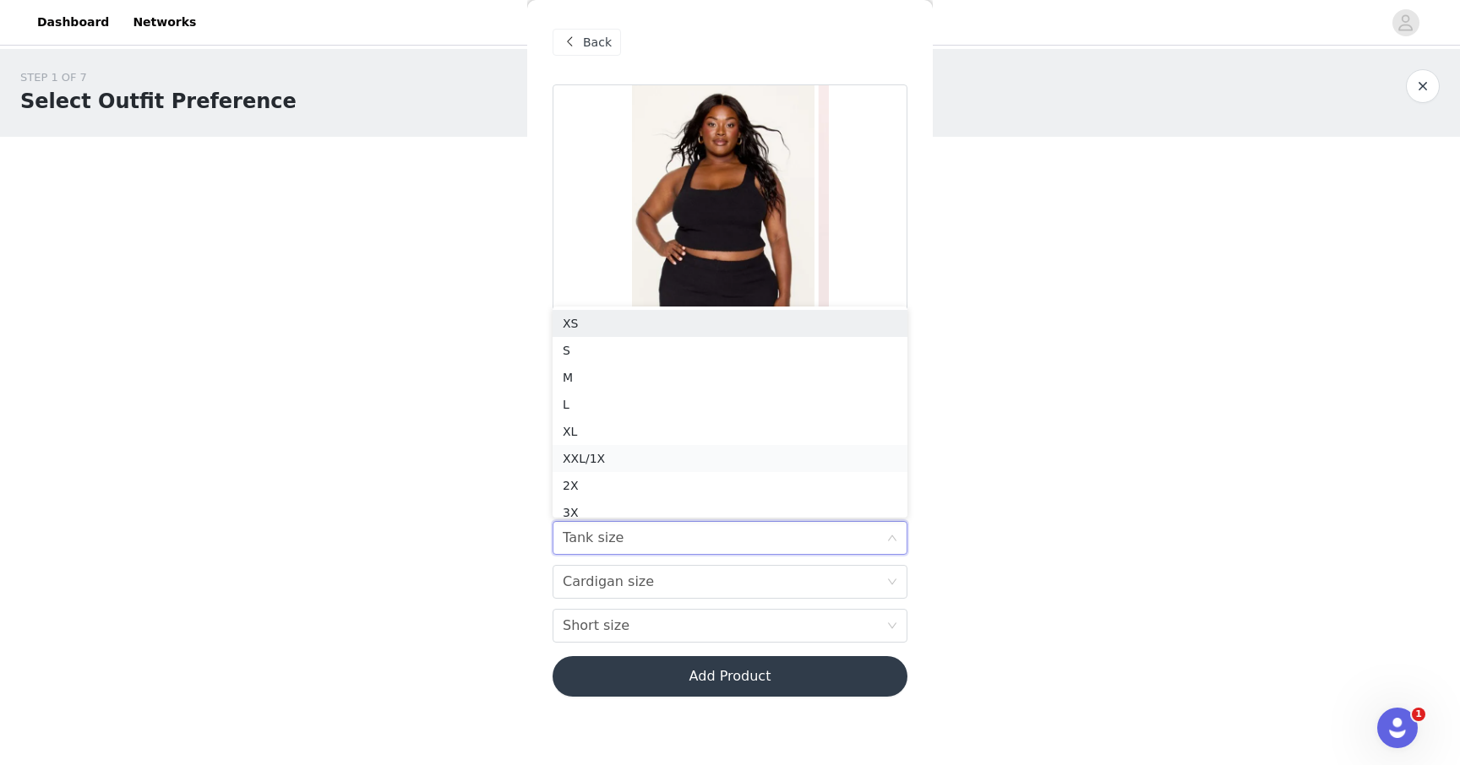
scroll to position [8, 0]
click at [653, 375] on div "M" at bounding box center [730, 369] width 334 height 19
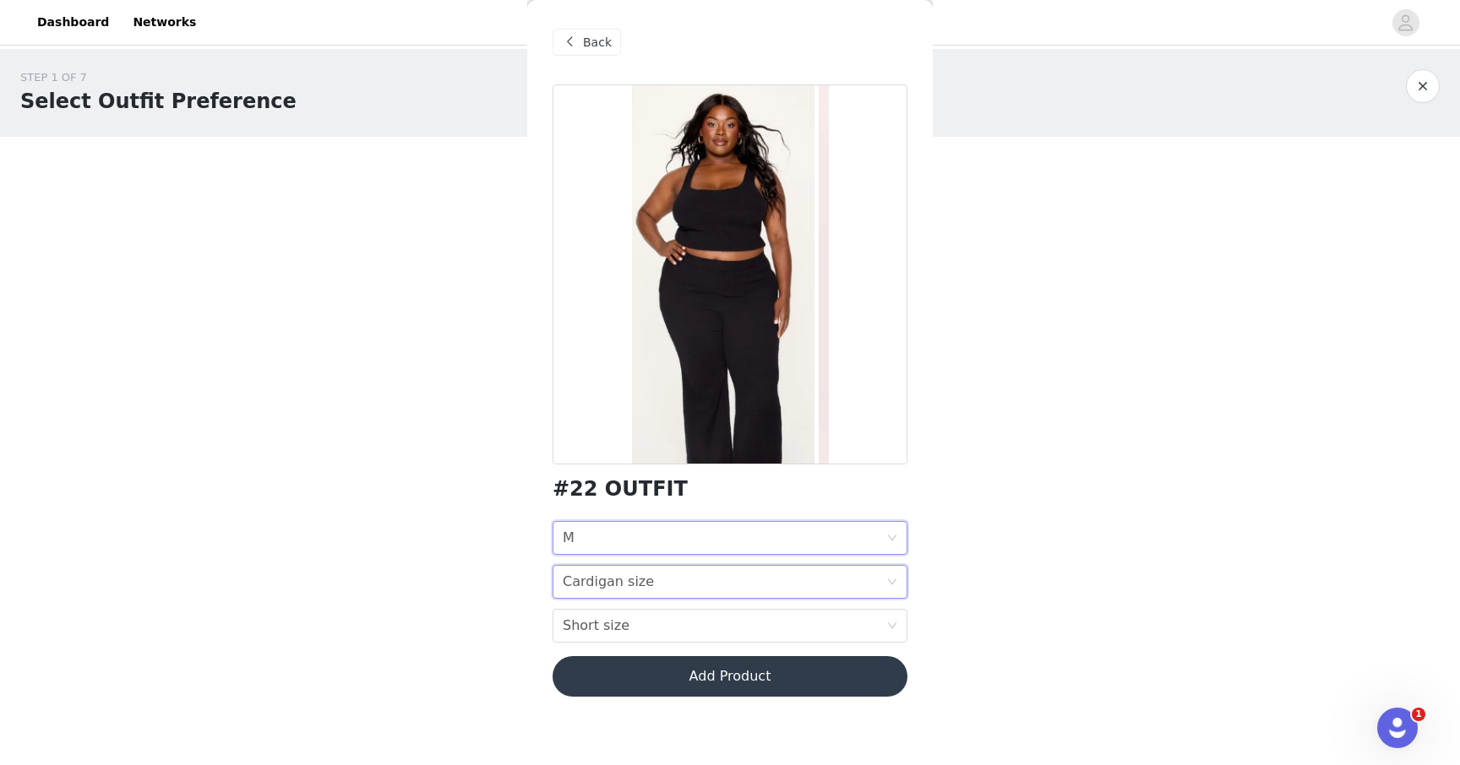
click at [660, 576] on div "Cardigan size Cardigan size" at bounding box center [724, 582] width 323 height 32
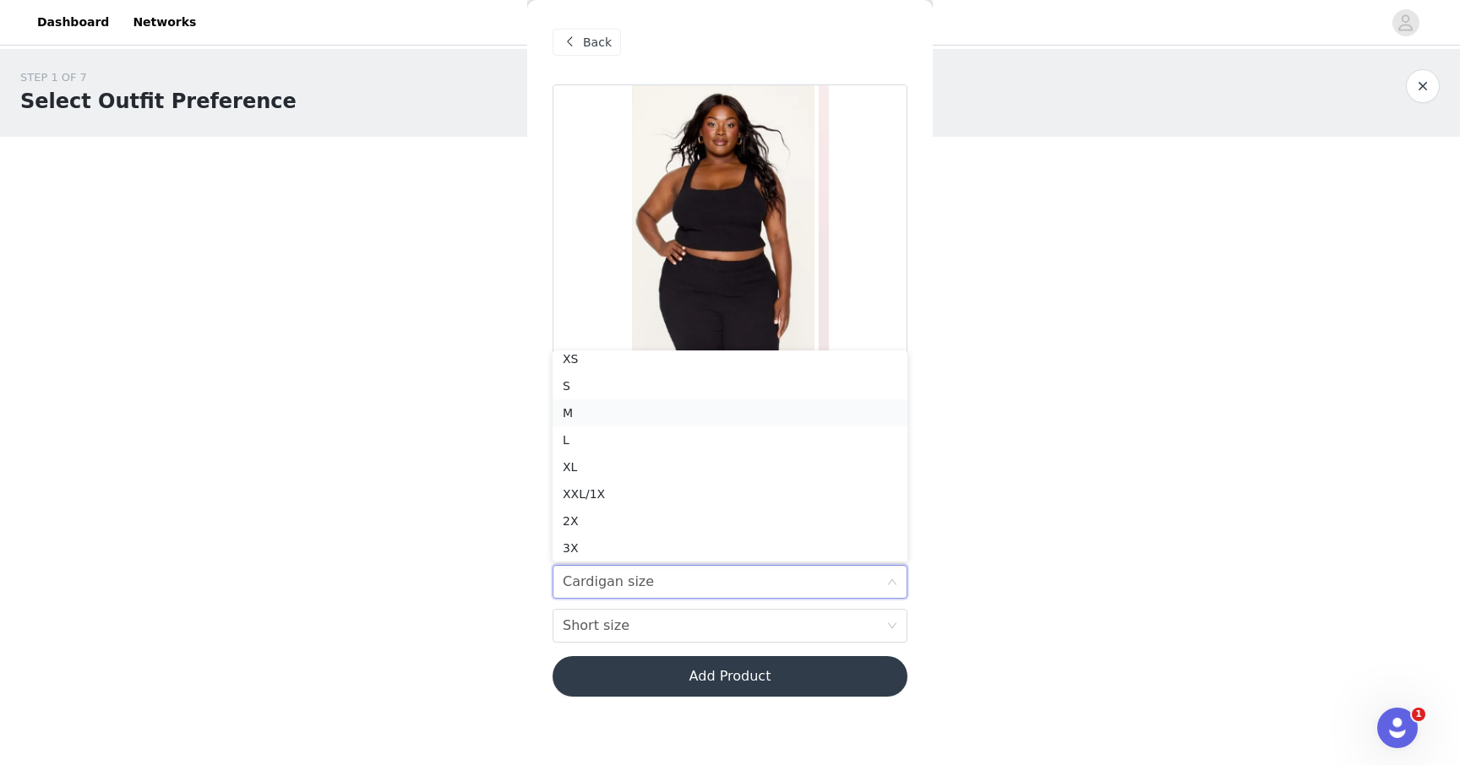
click at [608, 412] on div "M" at bounding box center [730, 413] width 334 height 19
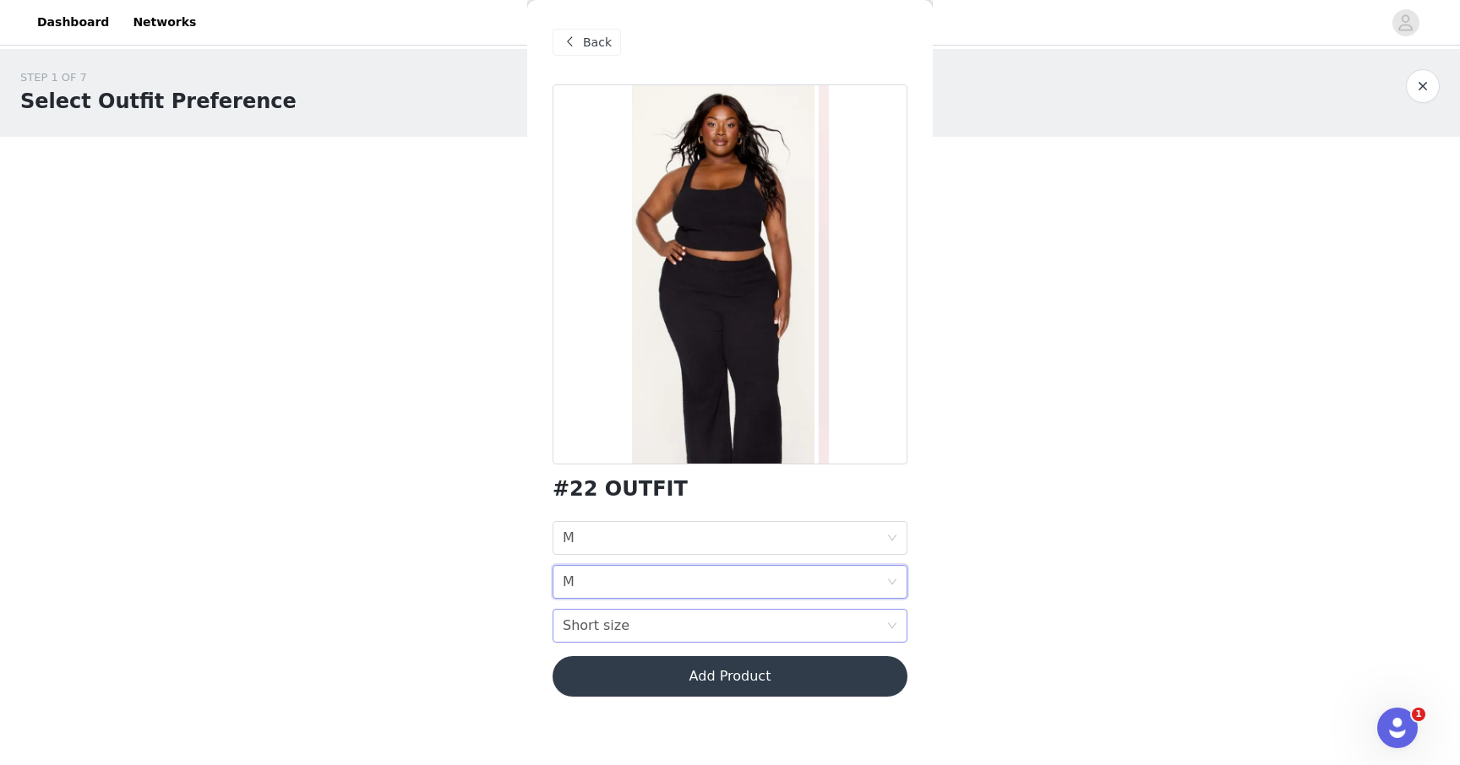
click at [642, 619] on div "Short size Short size" at bounding box center [724, 626] width 323 height 32
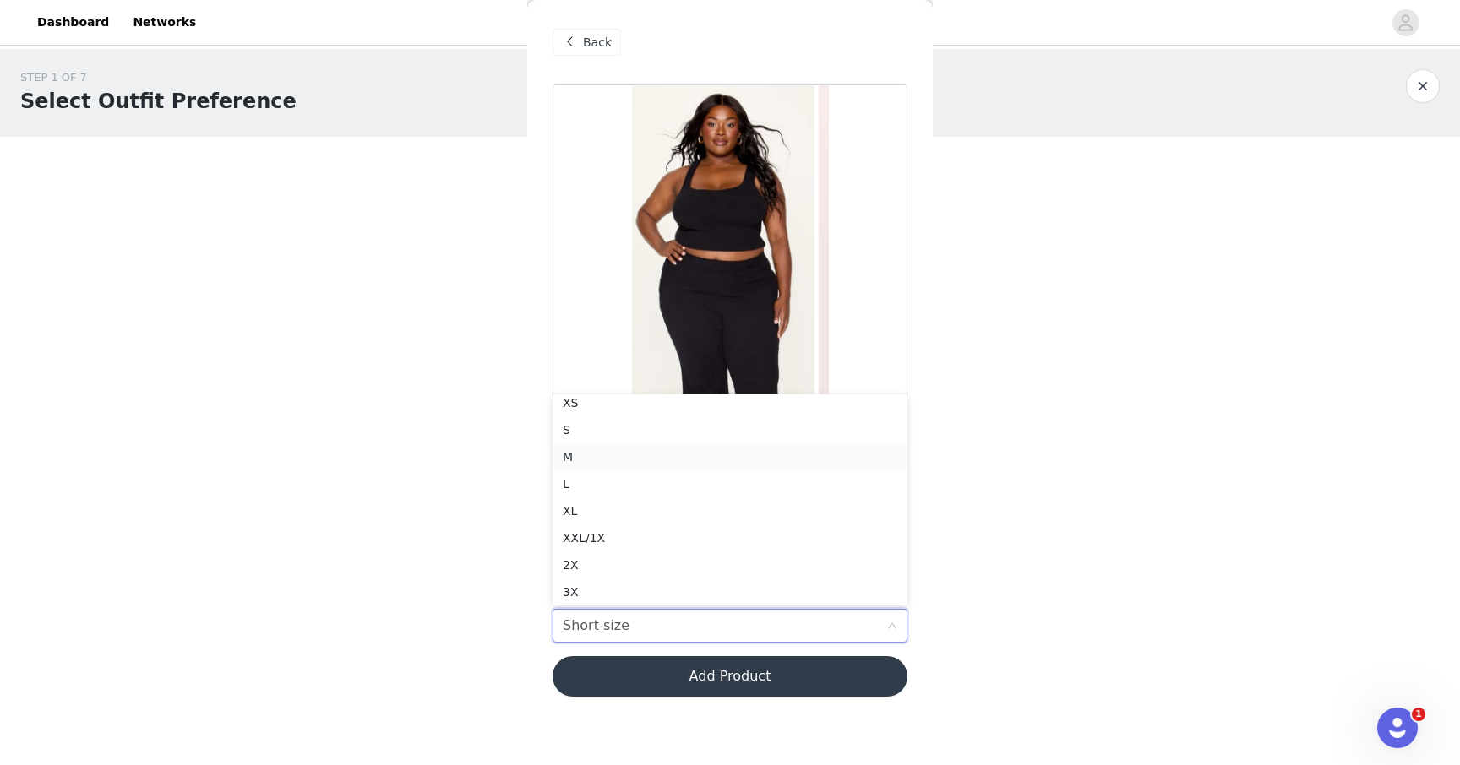
click at [601, 456] on div "M" at bounding box center [730, 457] width 334 height 19
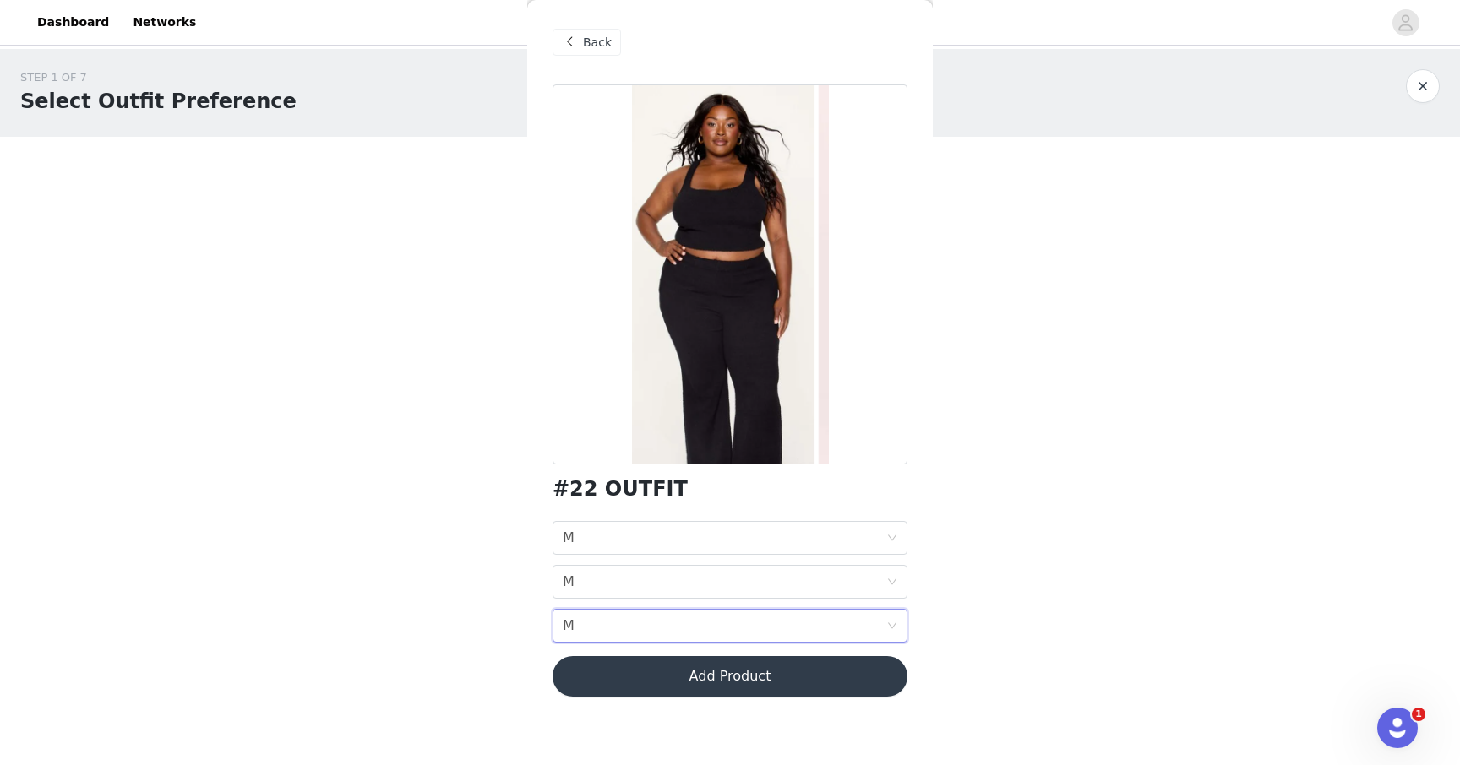
click at [675, 667] on button "Add Product" at bounding box center [729, 676] width 355 height 41
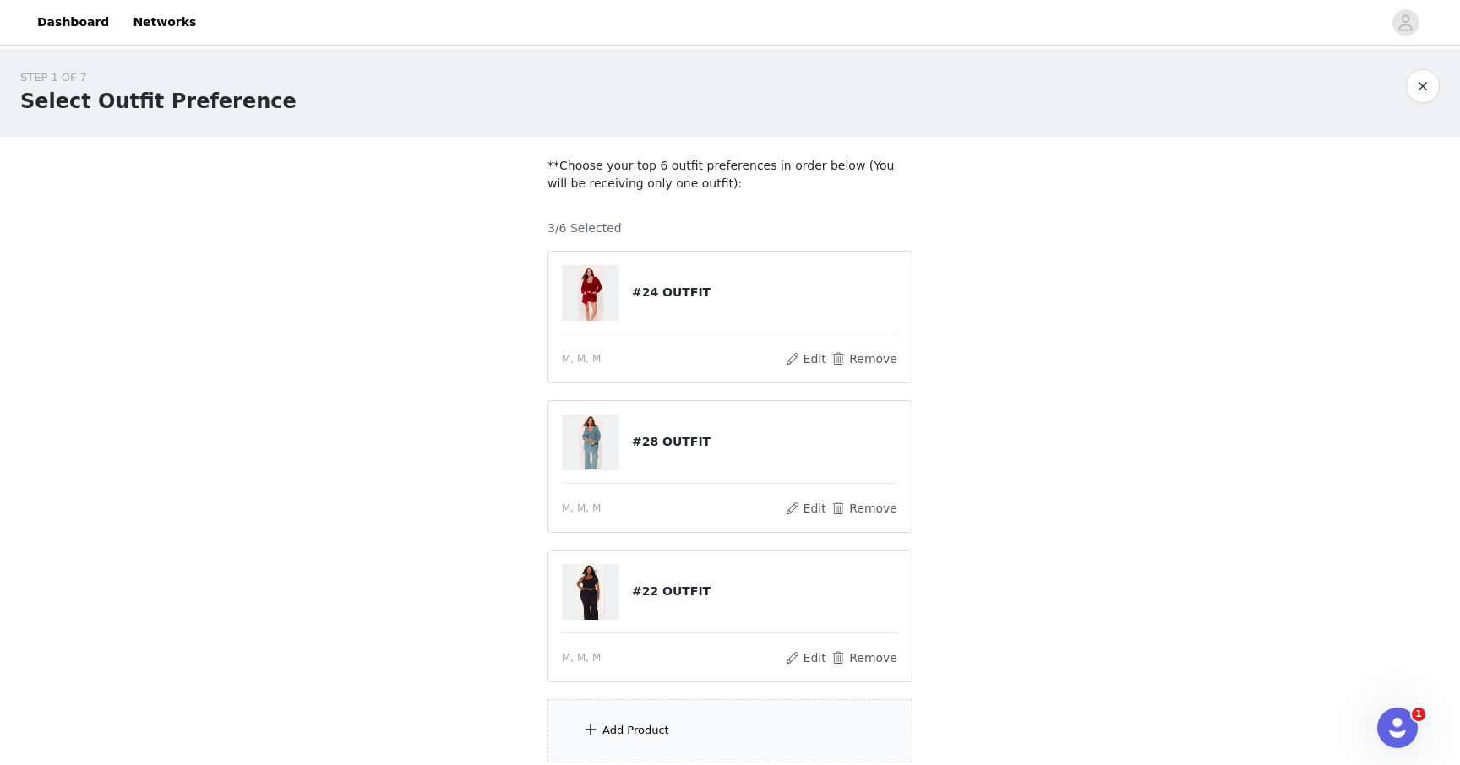
scroll to position [139, 0]
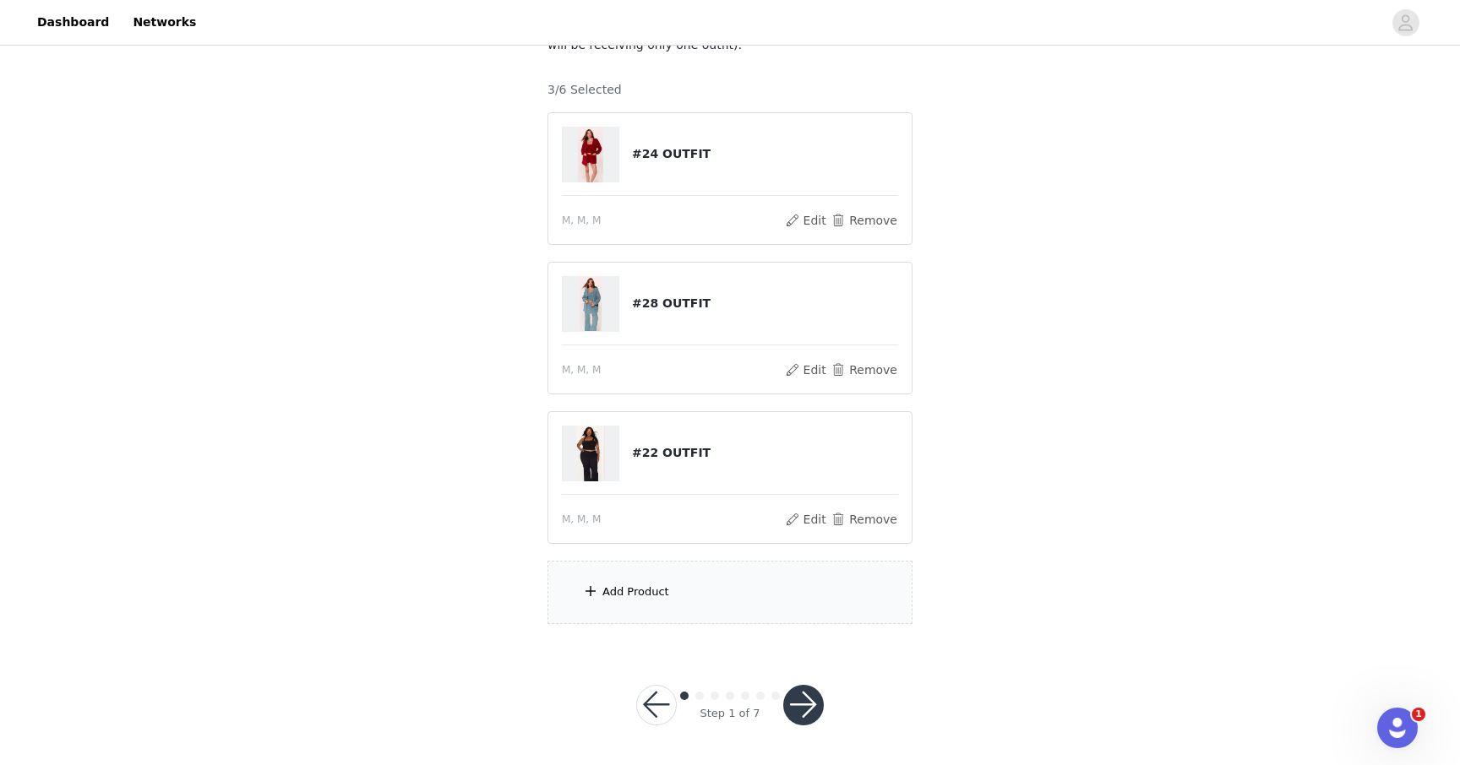
click at [804, 699] on button "button" at bounding box center [803, 705] width 41 height 41
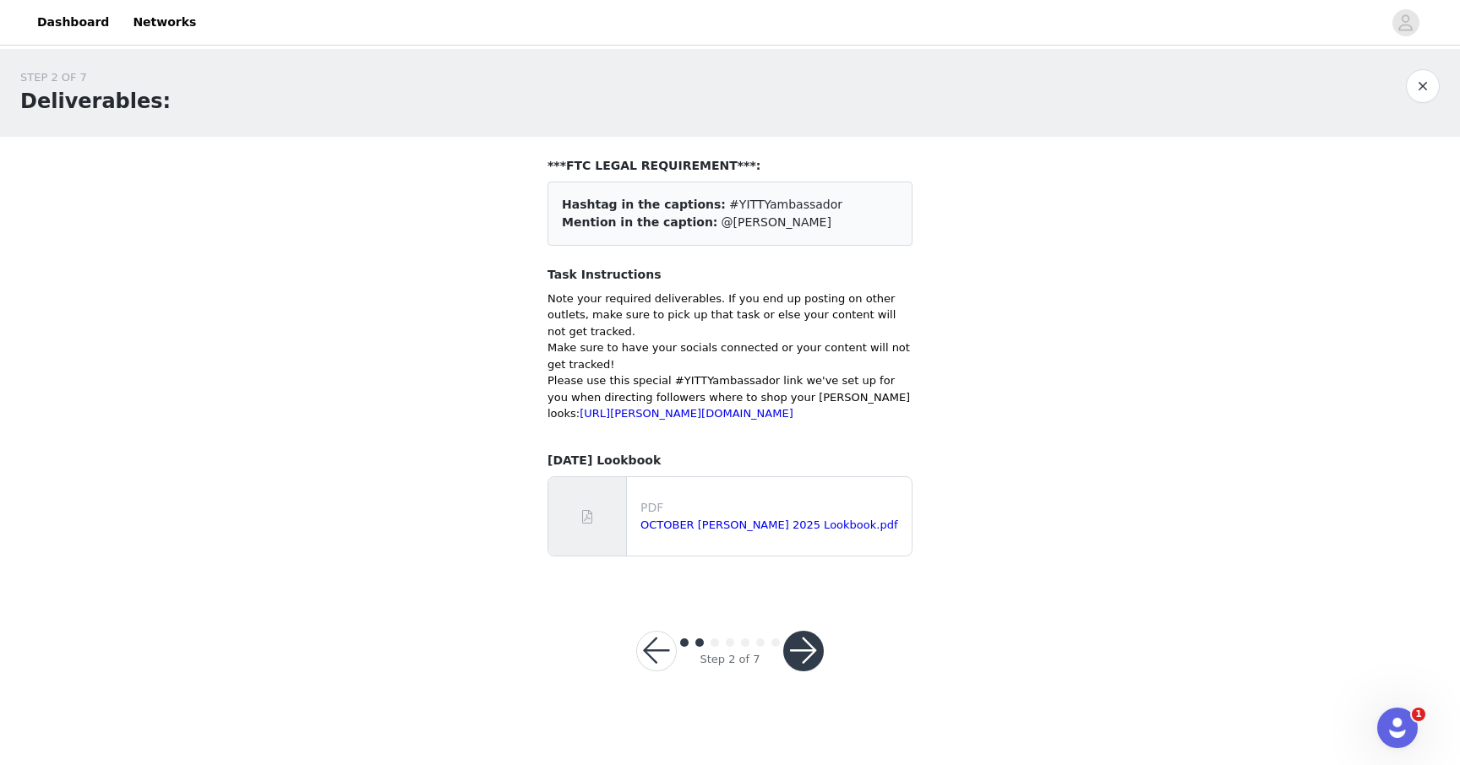
click at [808, 659] on button "button" at bounding box center [803, 651] width 41 height 41
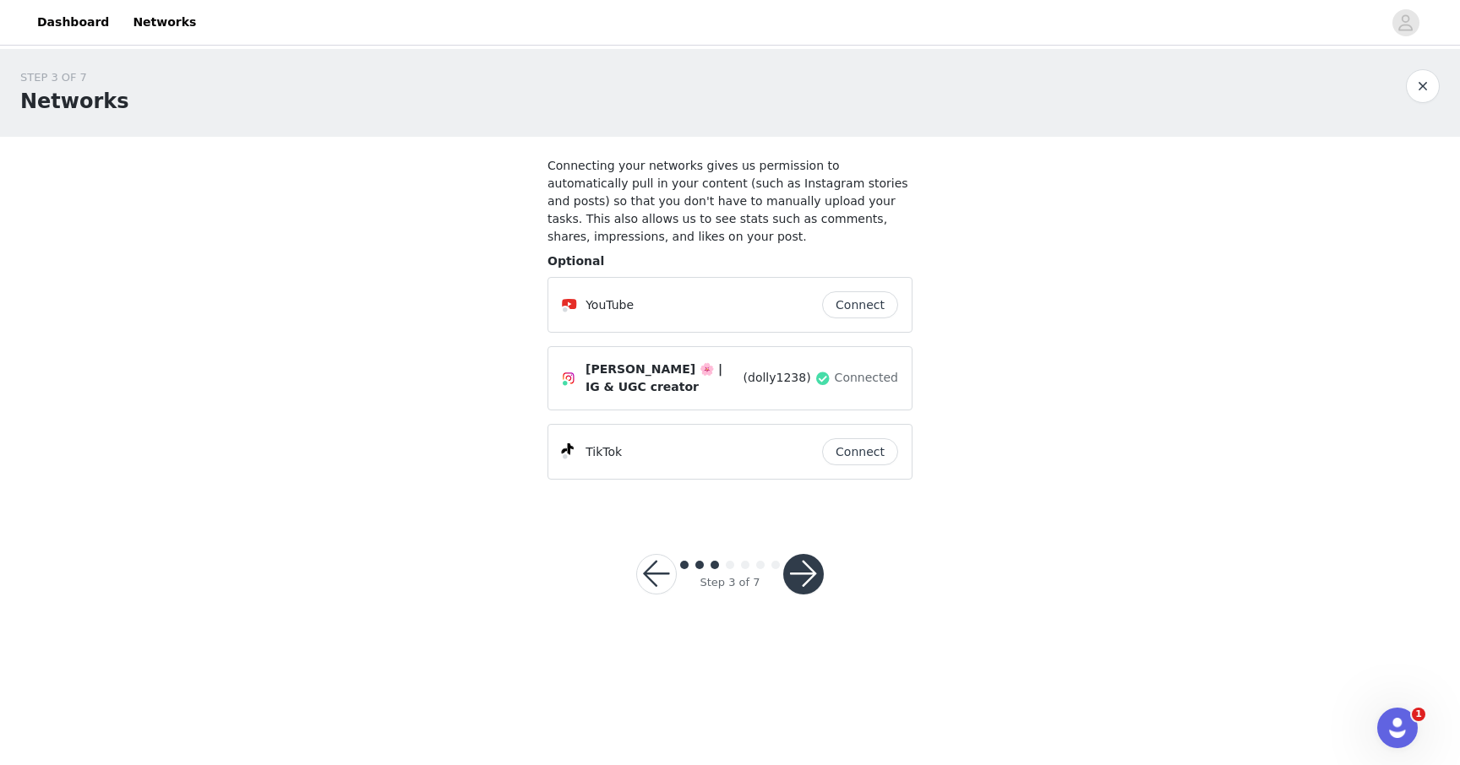
click at [808, 574] on button "button" at bounding box center [803, 574] width 41 height 41
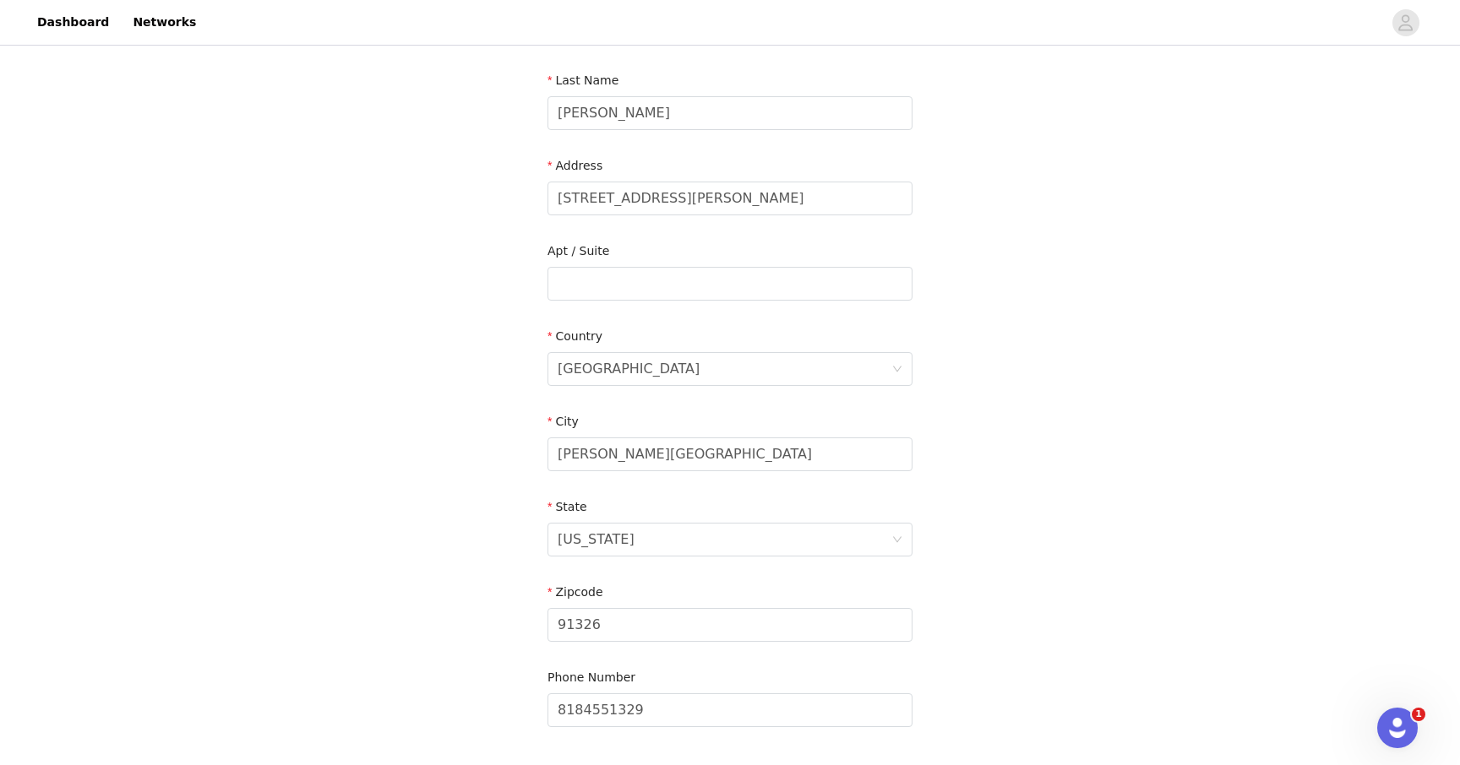
scroll to position [404, 0]
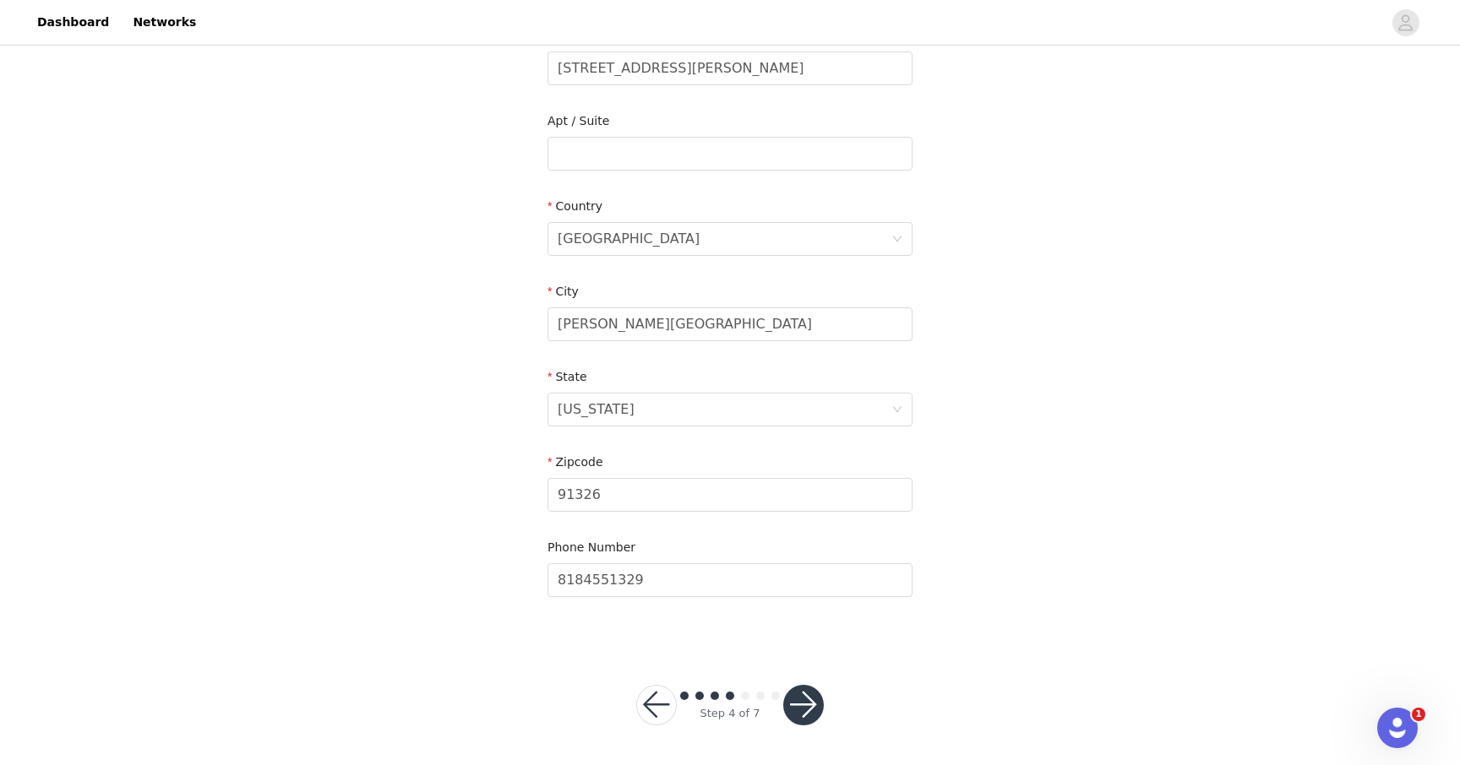
click at [651, 704] on button "button" at bounding box center [656, 705] width 41 height 41
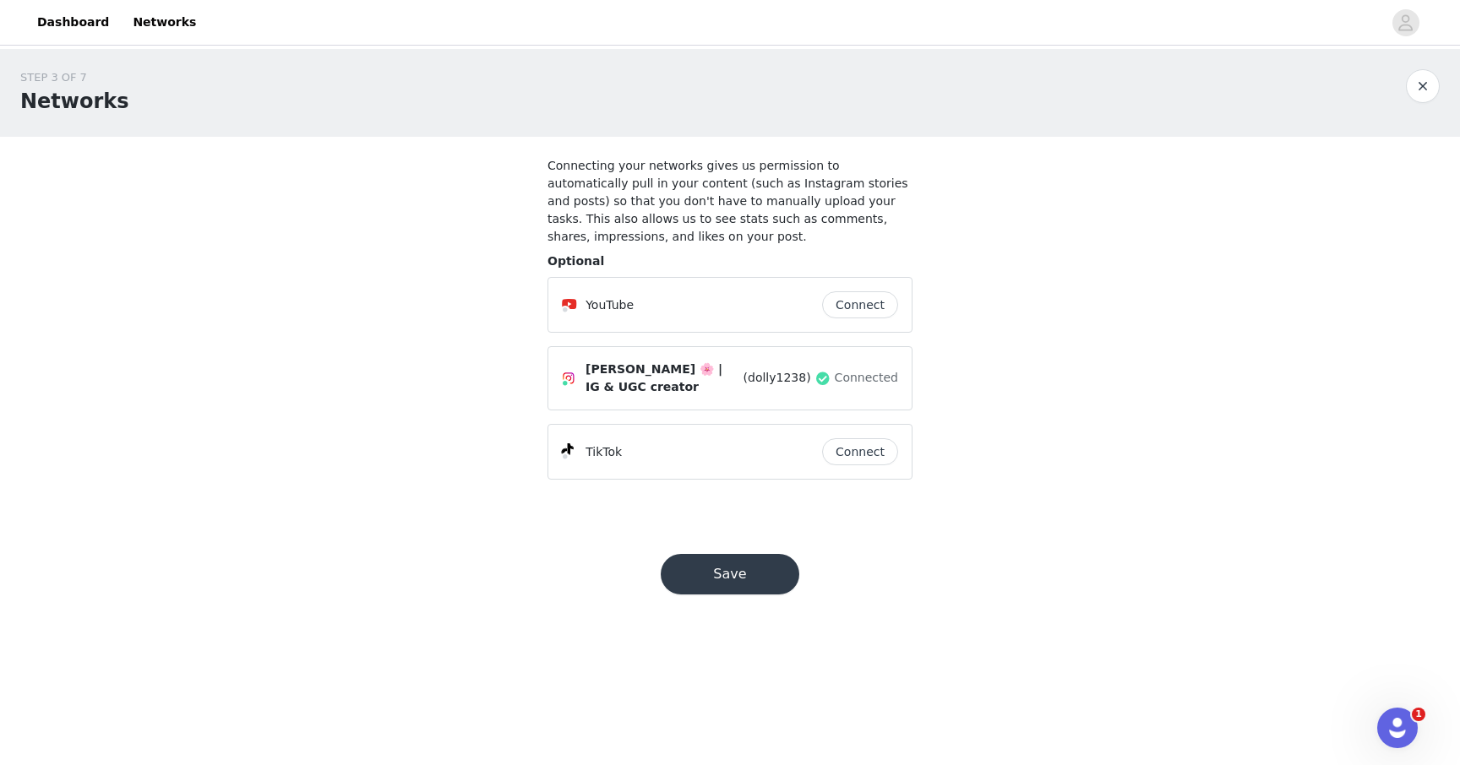
click at [865, 444] on button "Connect" at bounding box center [860, 451] width 76 height 27
click at [741, 564] on button "Save" at bounding box center [729, 574] width 139 height 41
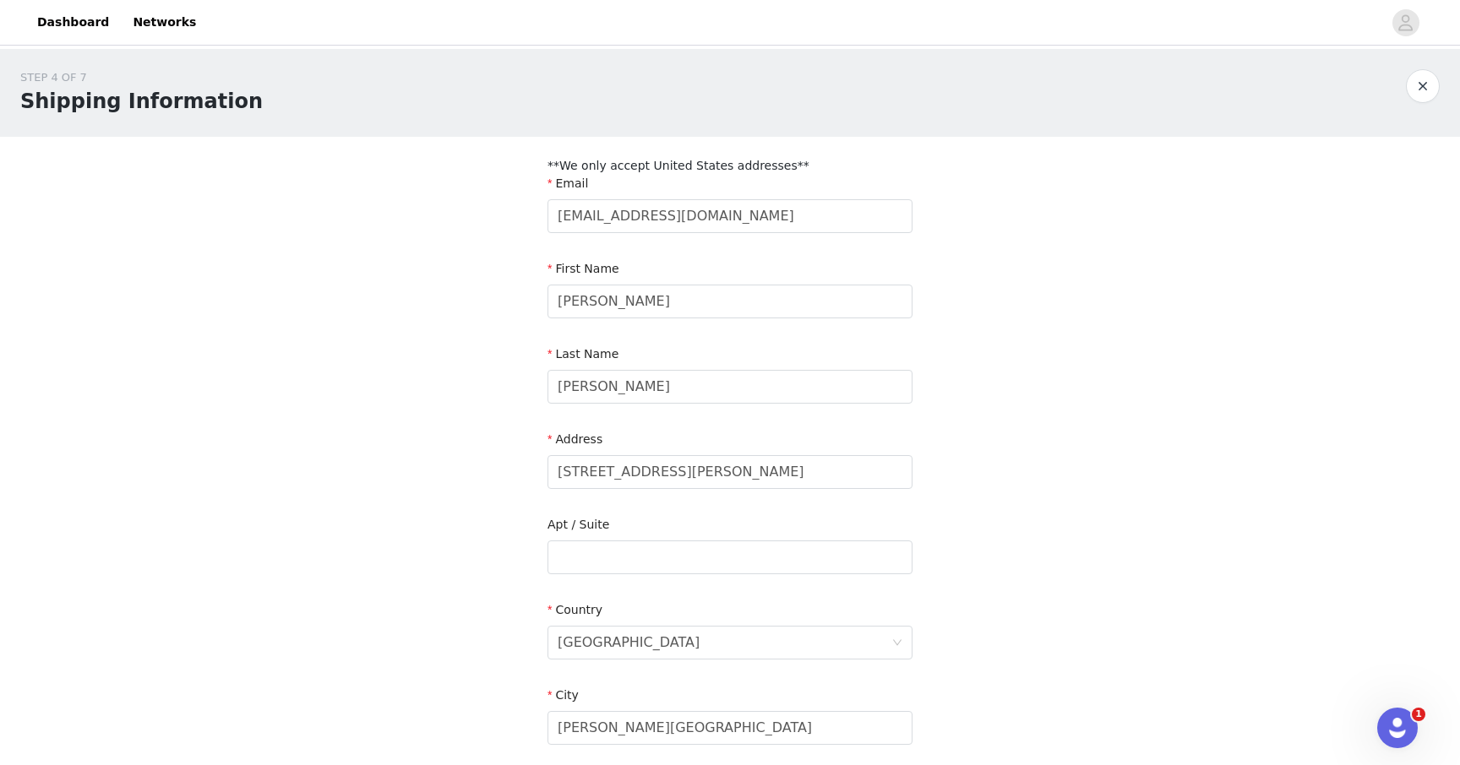
scroll to position [404, 0]
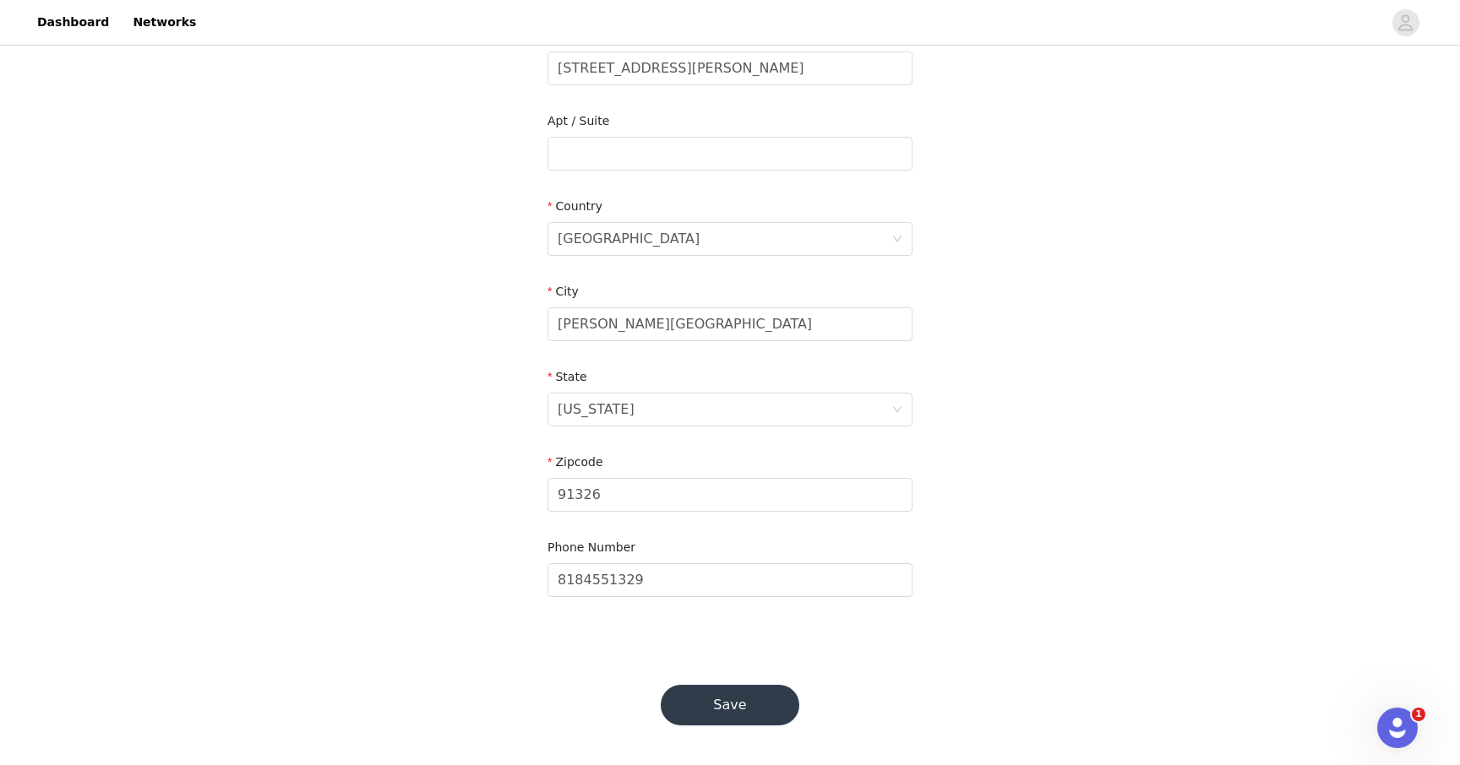
click at [745, 716] on button "Save" at bounding box center [729, 705] width 139 height 41
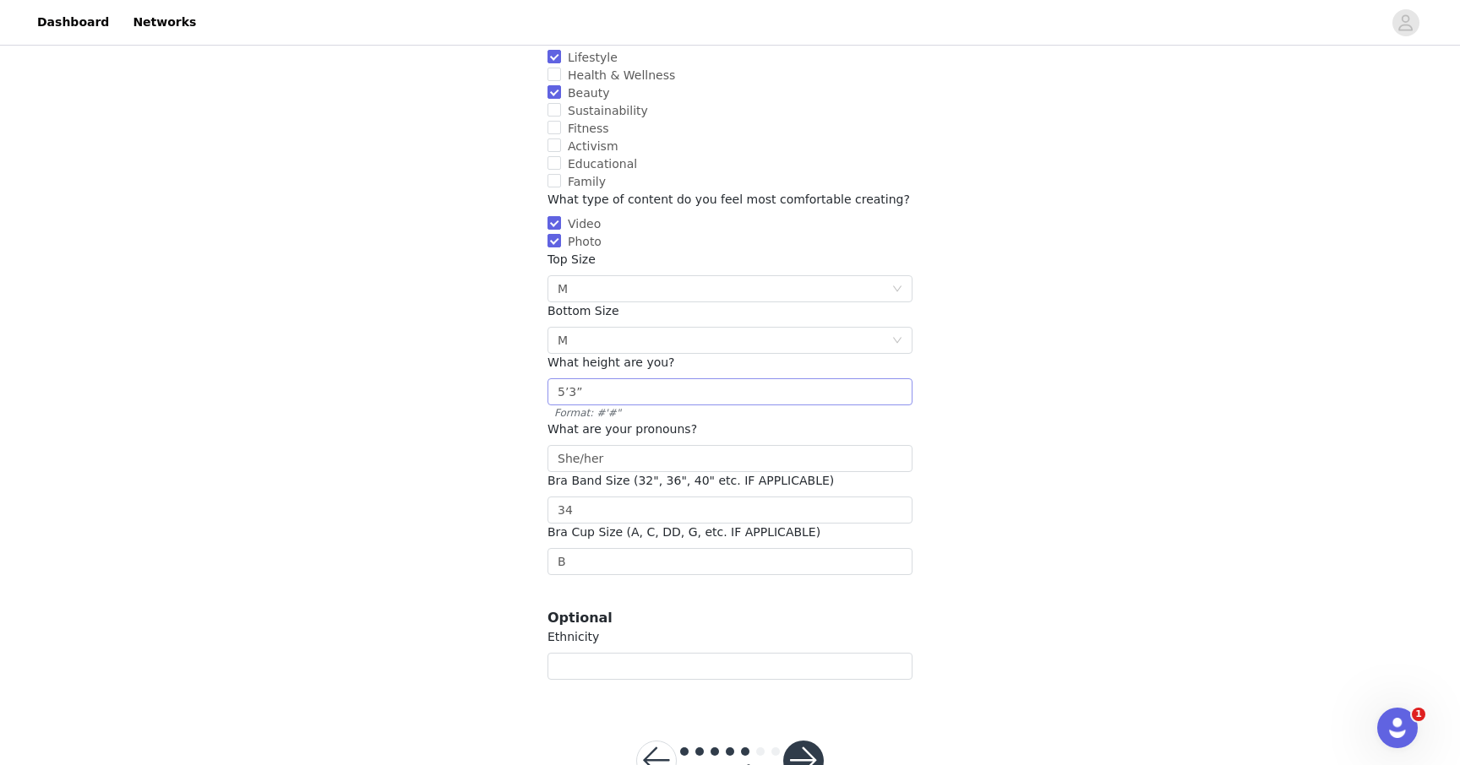
scroll to position [244, 0]
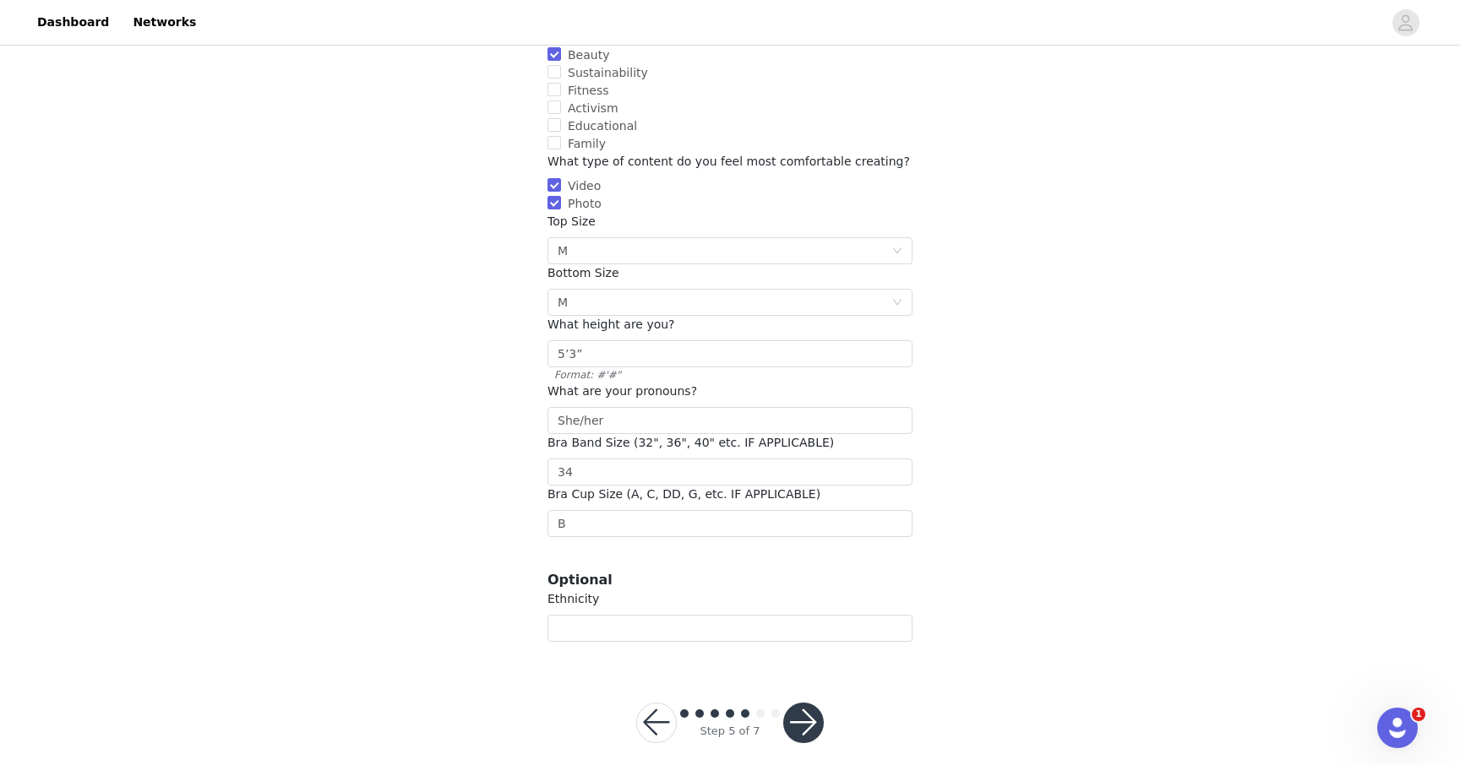
click at [791, 704] on button "button" at bounding box center [803, 723] width 41 height 41
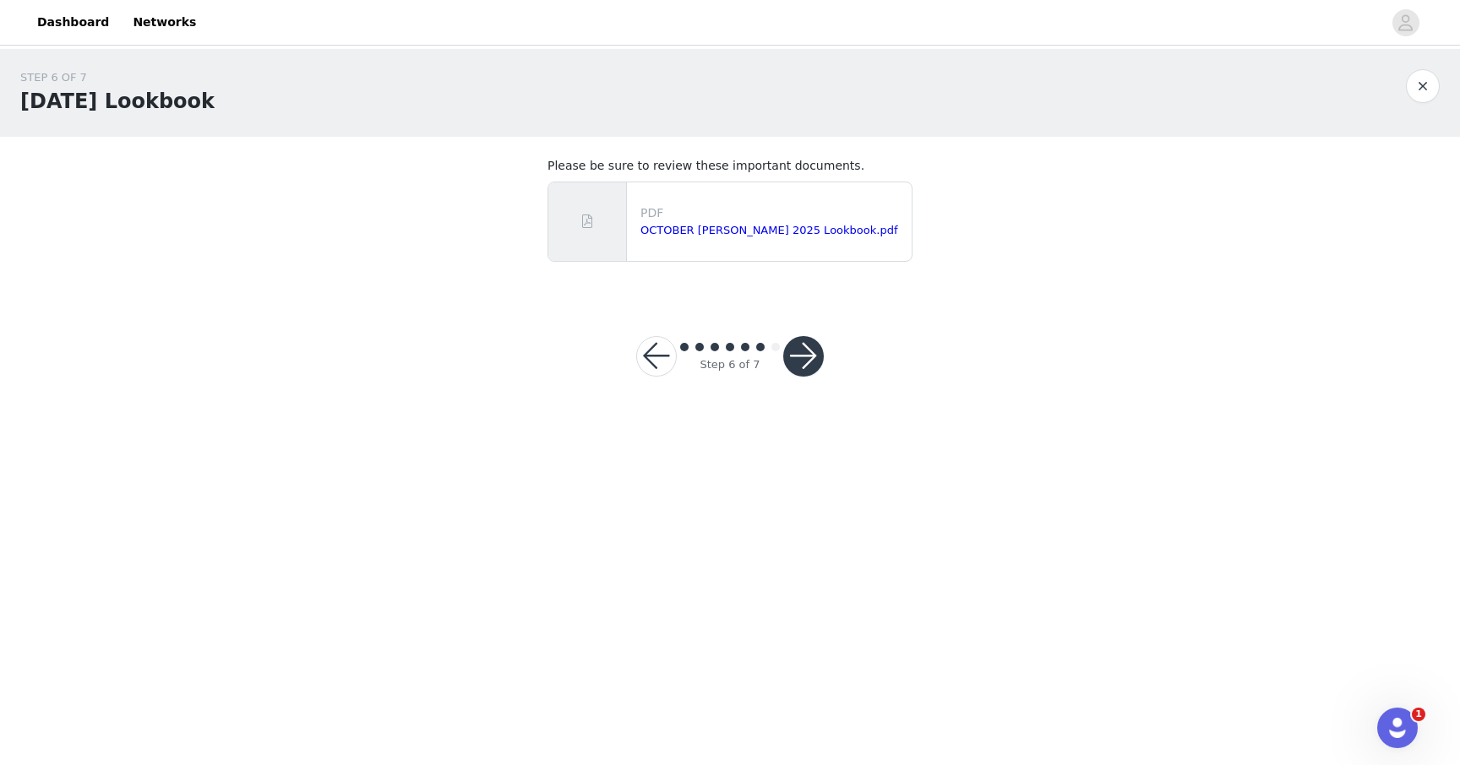
click at [799, 351] on button "button" at bounding box center [803, 356] width 41 height 41
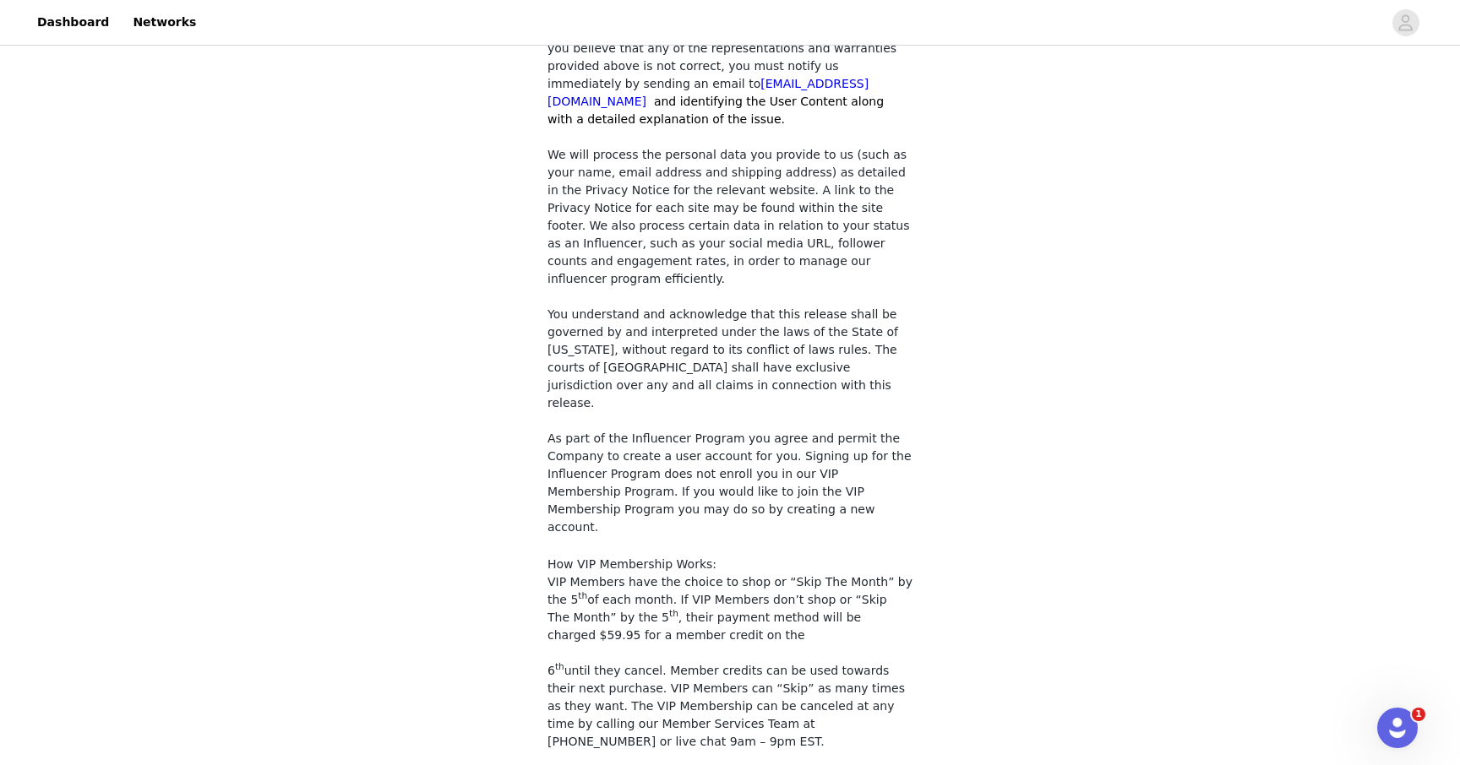
scroll to position [1347, 0]
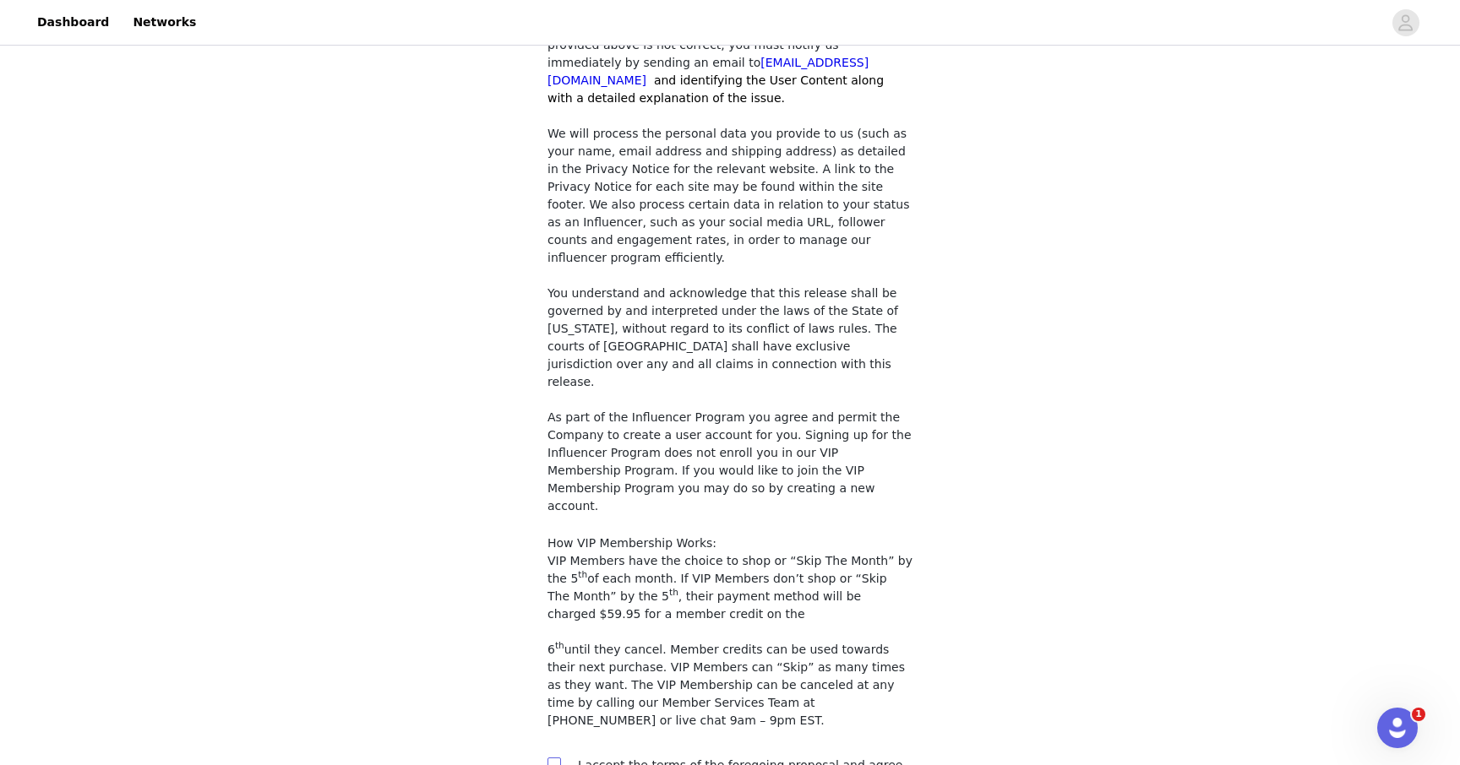
click at [555, 758] on input "checkbox" at bounding box center [553, 764] width 12 height 12
checkbox input "true"
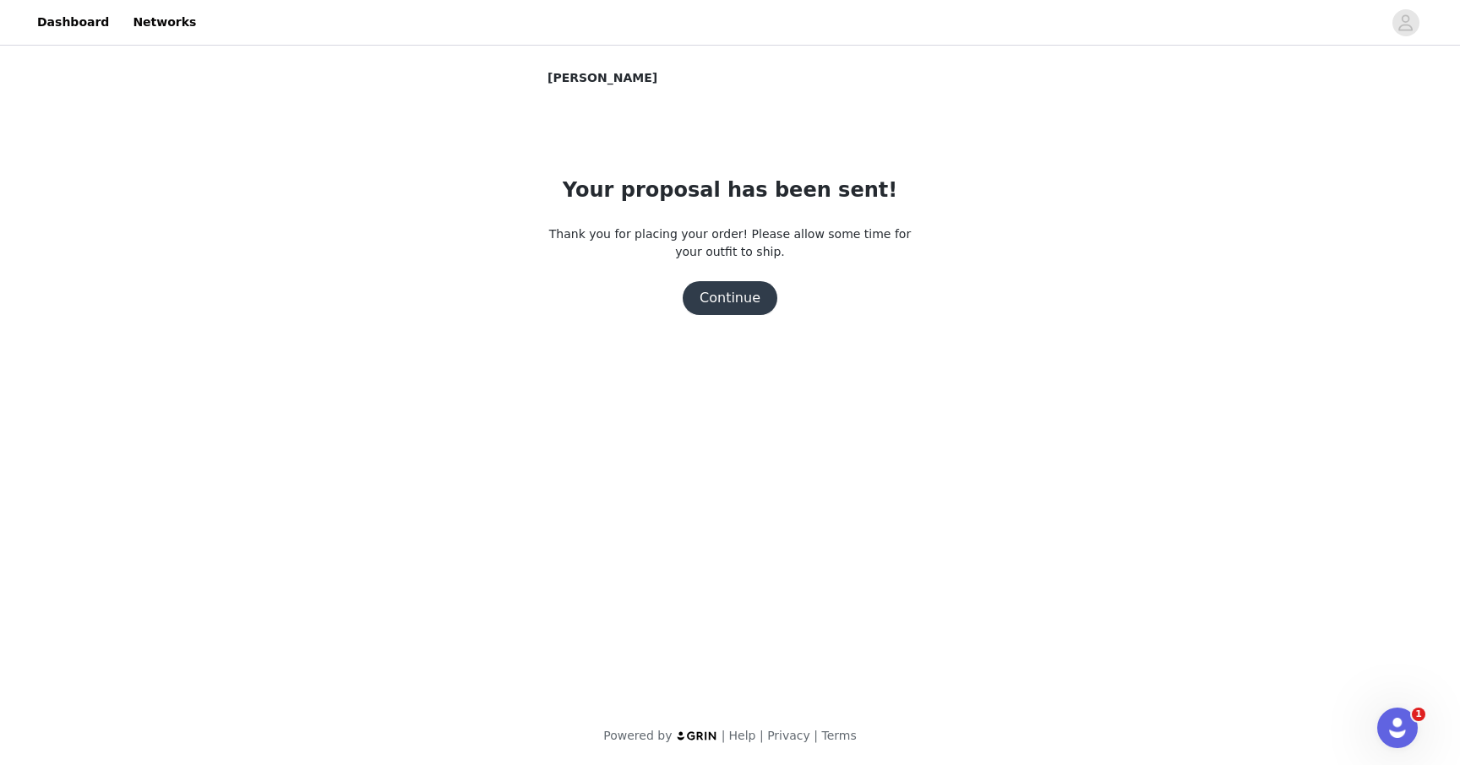
click at [747, 292] on button "Continue" at bounding box center [729, 298] width 95 height 34
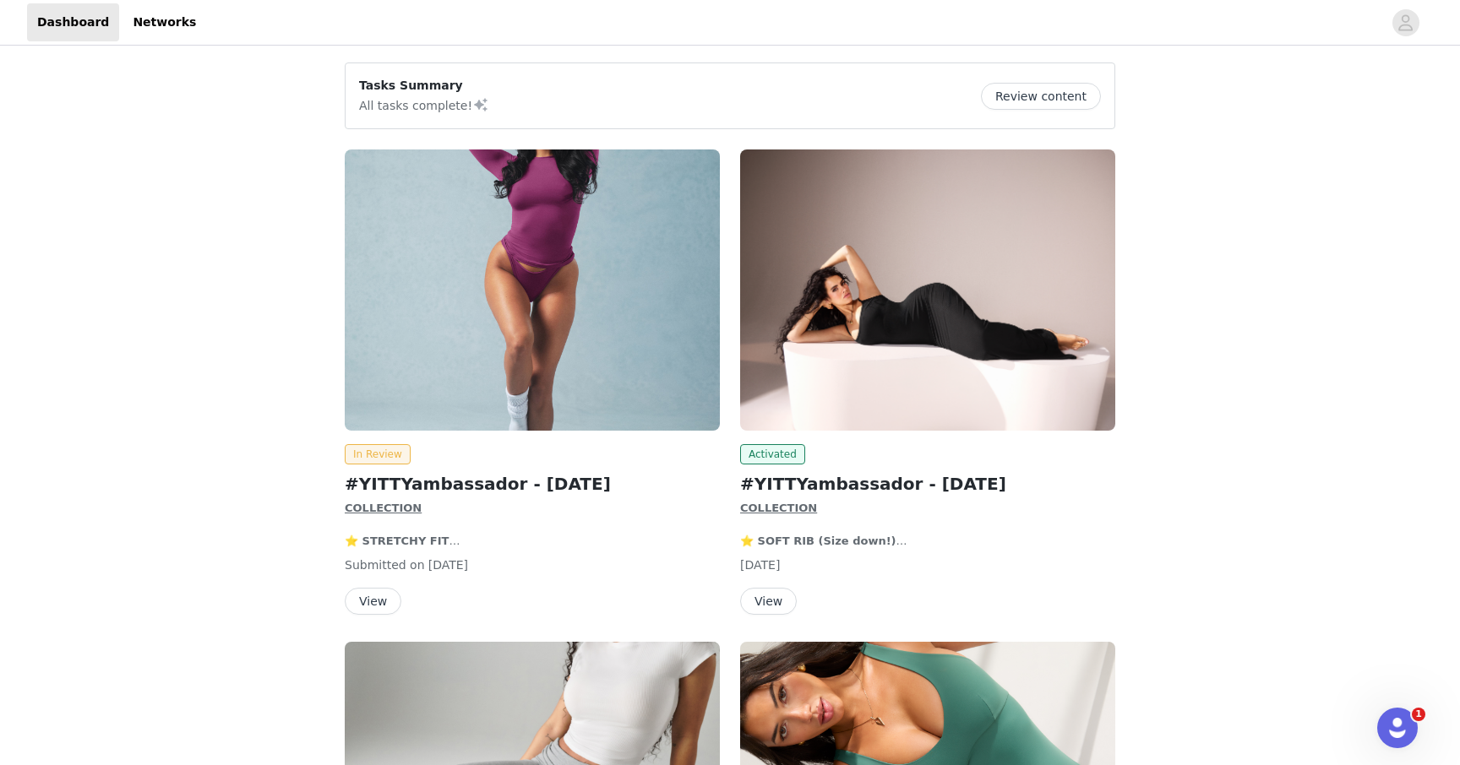
click at [807, 460] on div "Activated" at bounding box center [927, 454] width 375 height 20
click at [775, 608] on button "View" at bounding box center [768, 601] width 57 height 27
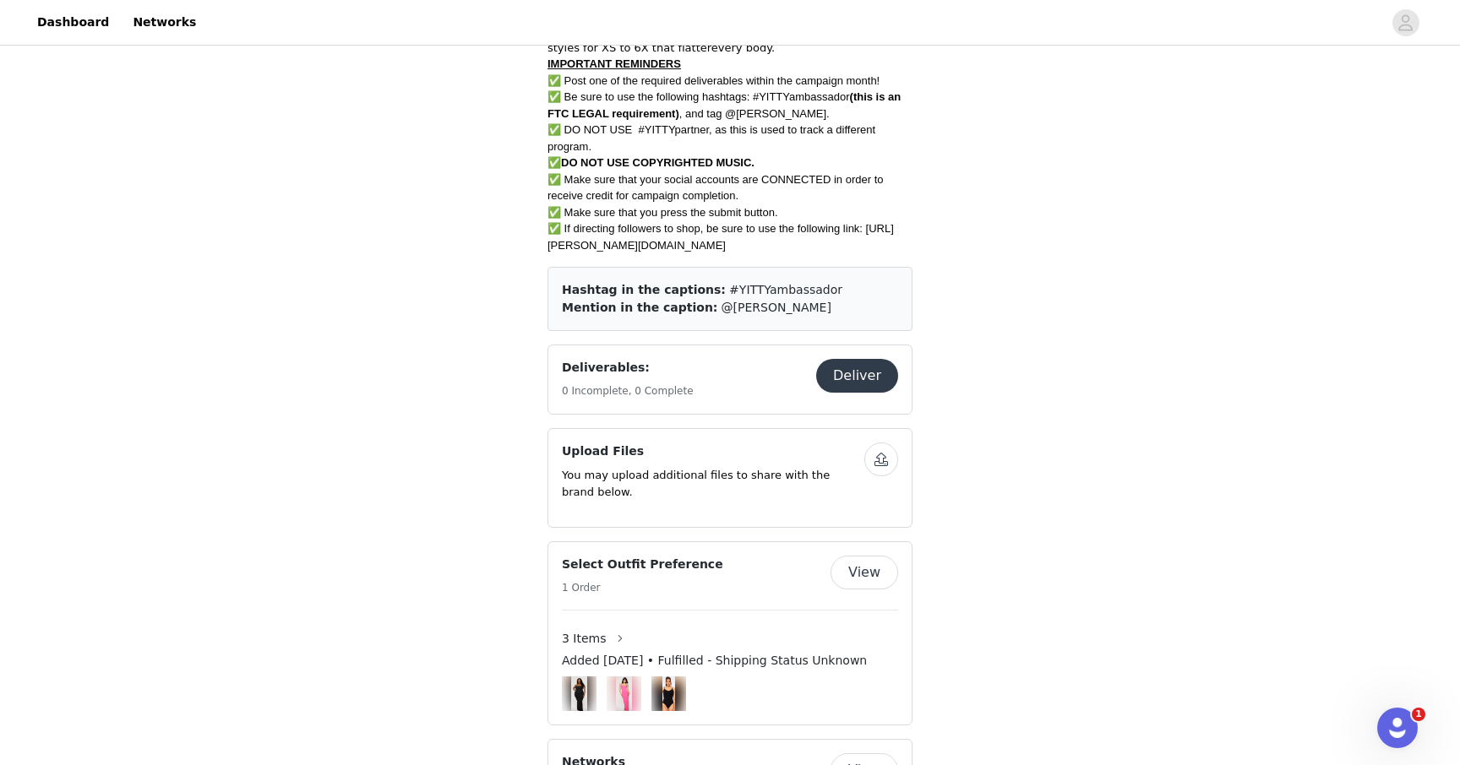
scroll to position [747, 0]
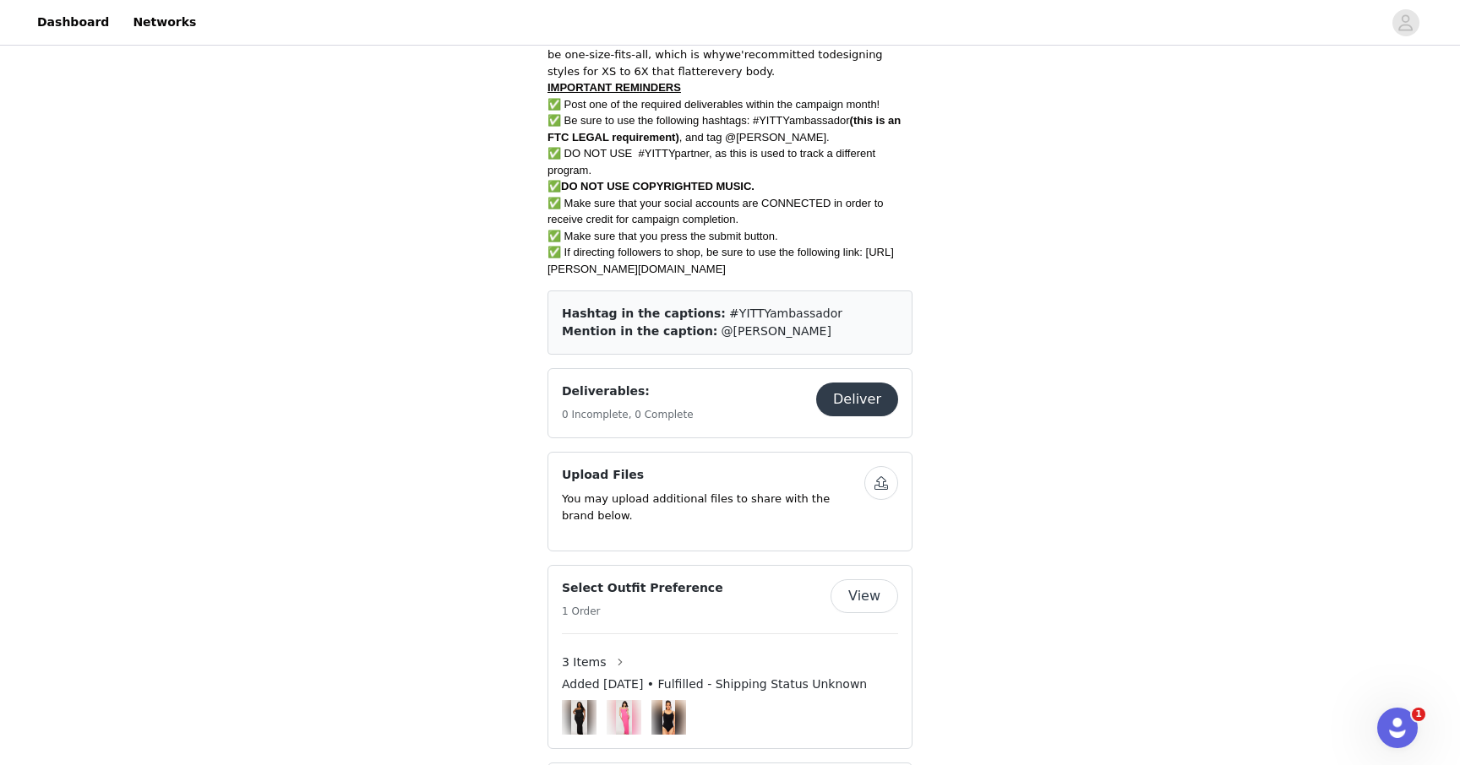
click at [858, 409] on button "Deliver" at bounding box center [857, 400] width 82 height 34
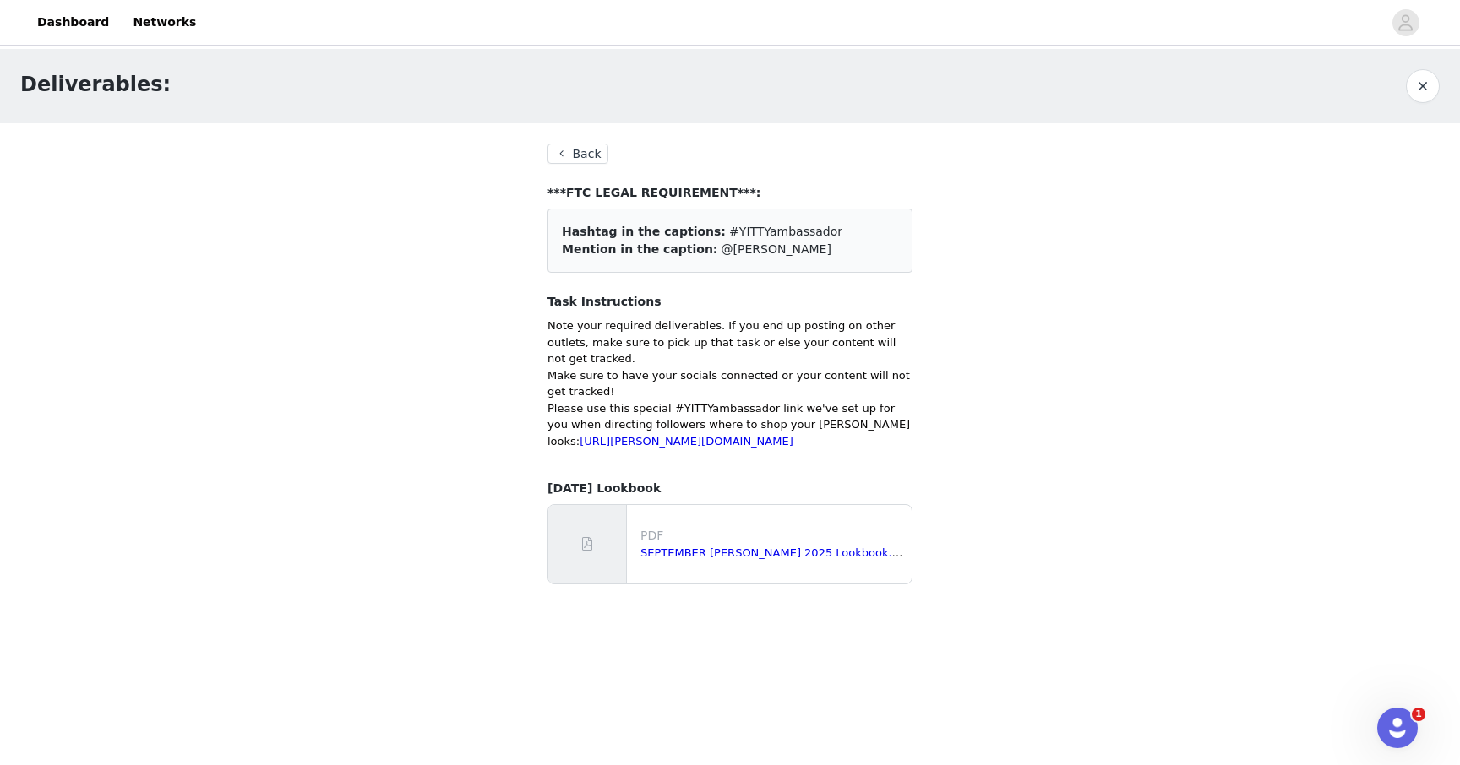
click at [580, 154] on button "Back" at bounding box center [577, 154] width 61 height 20
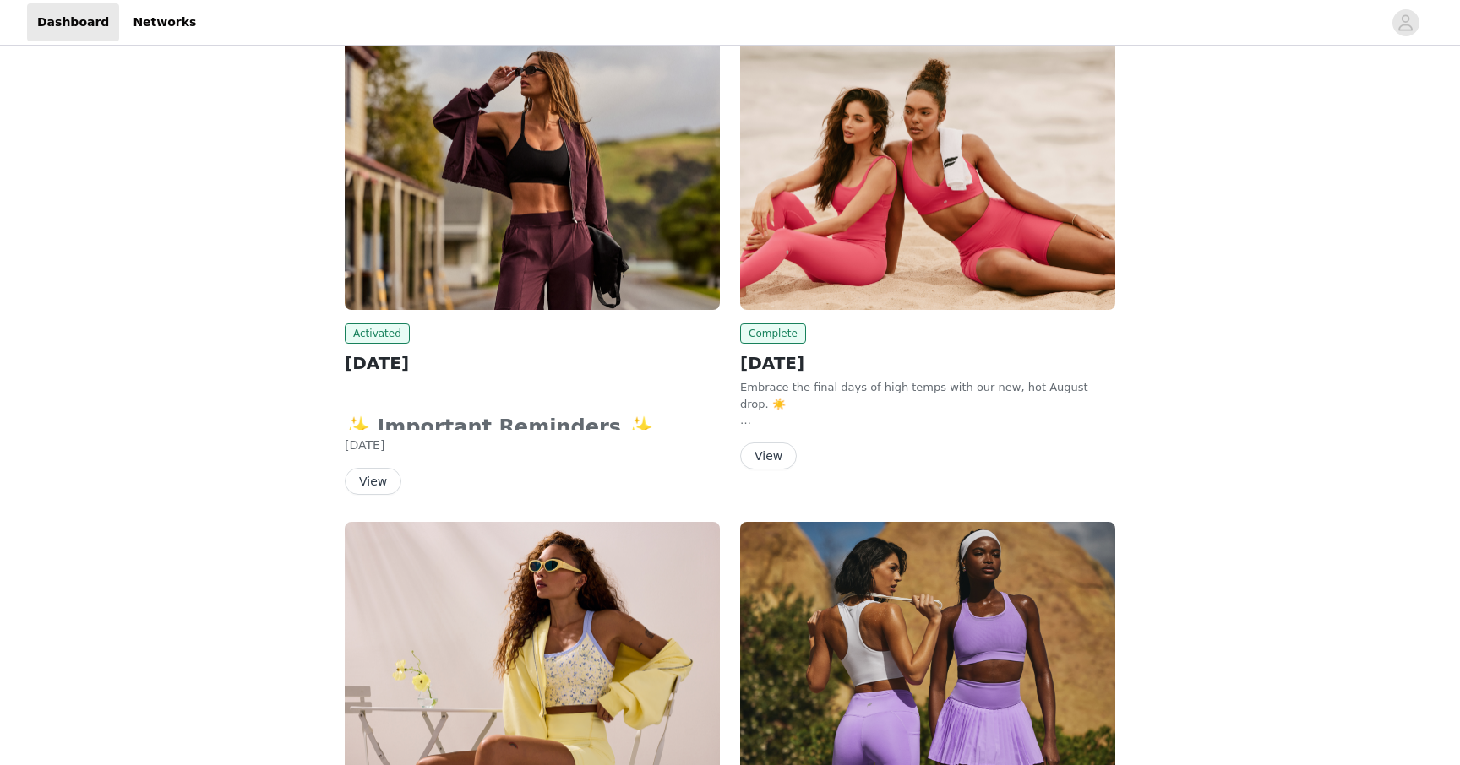
scroll to position [248, 0]
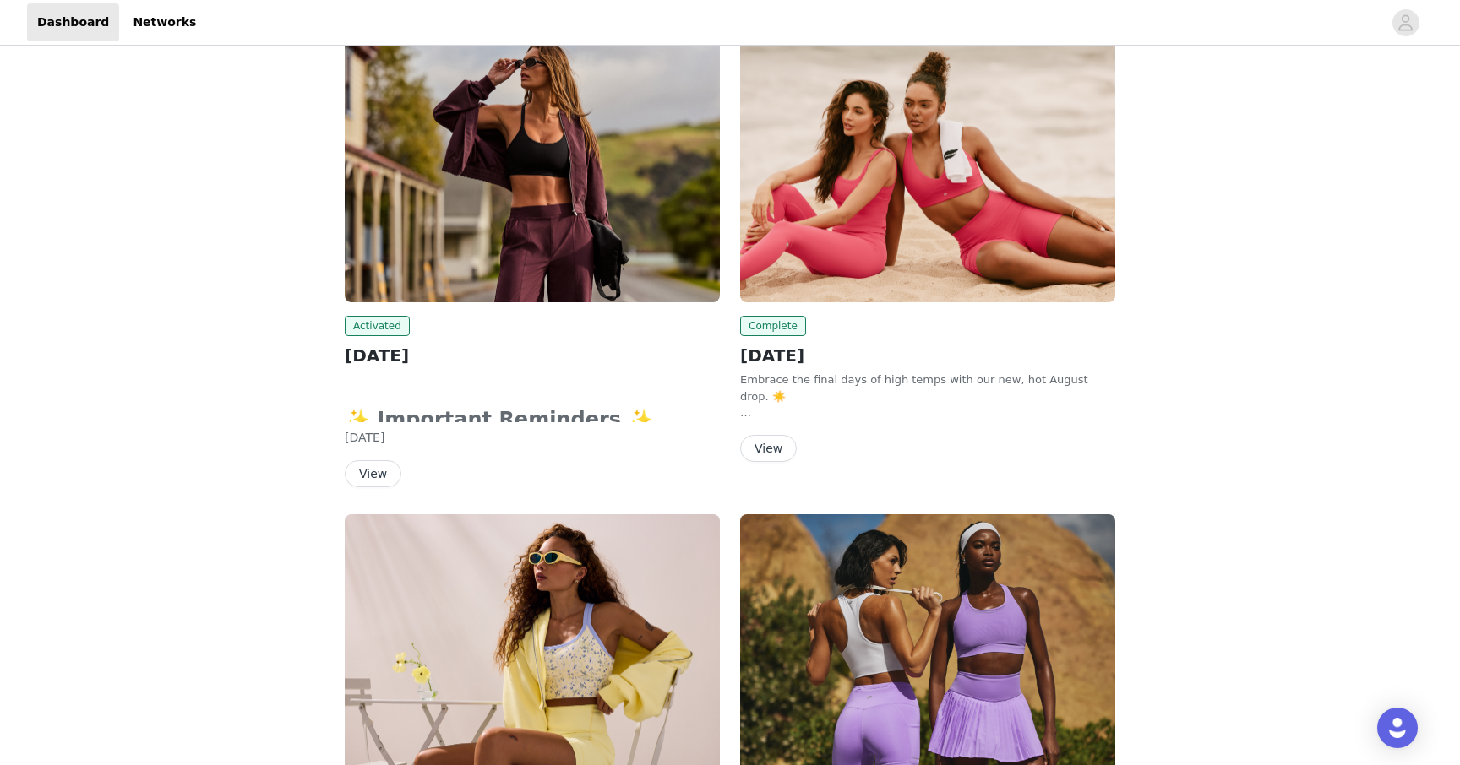
click at [367, 476] on button "View" at bounding box center [373, 473] width 57 height 27
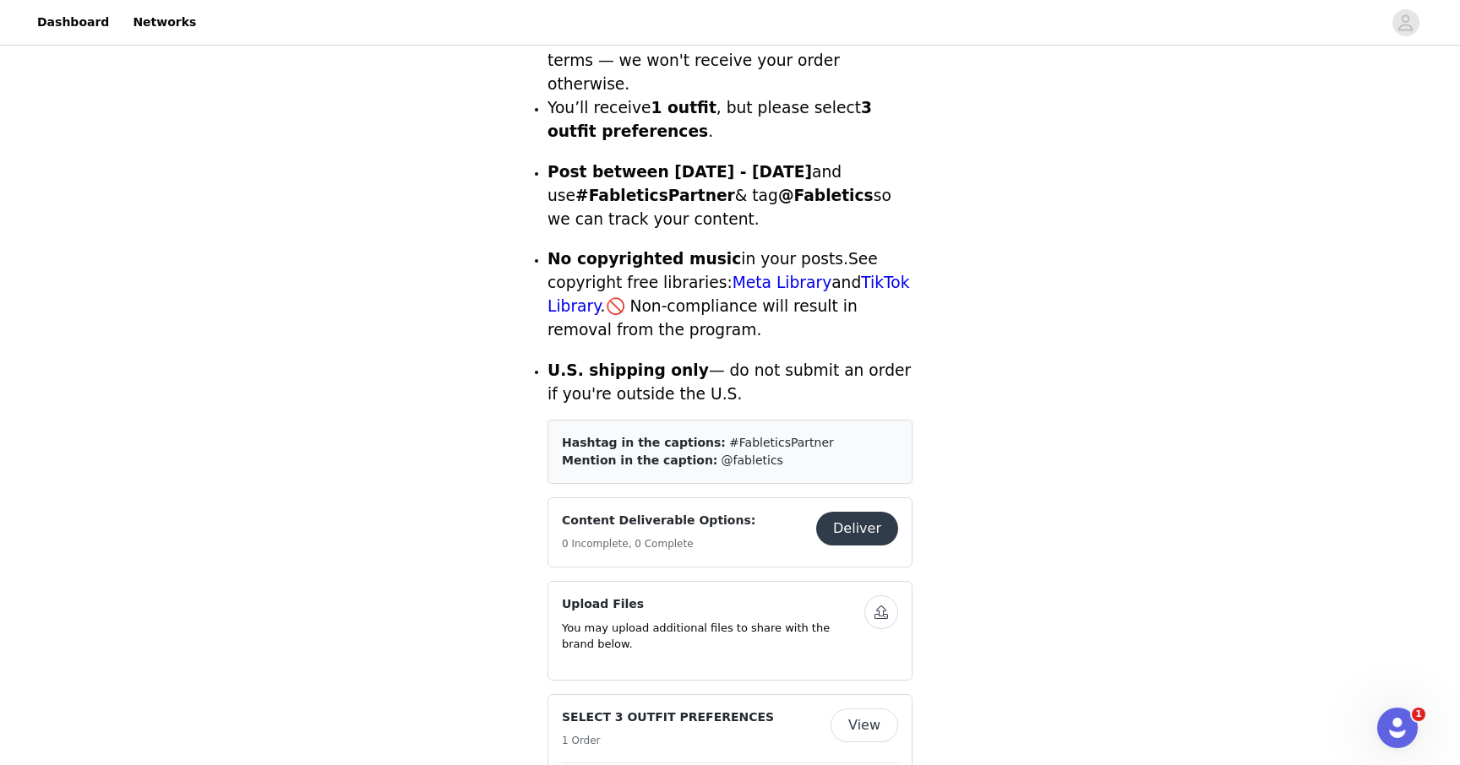
scroll to position [522, 0]
